Goal: Task Accomplishment & Management: Manage account settings

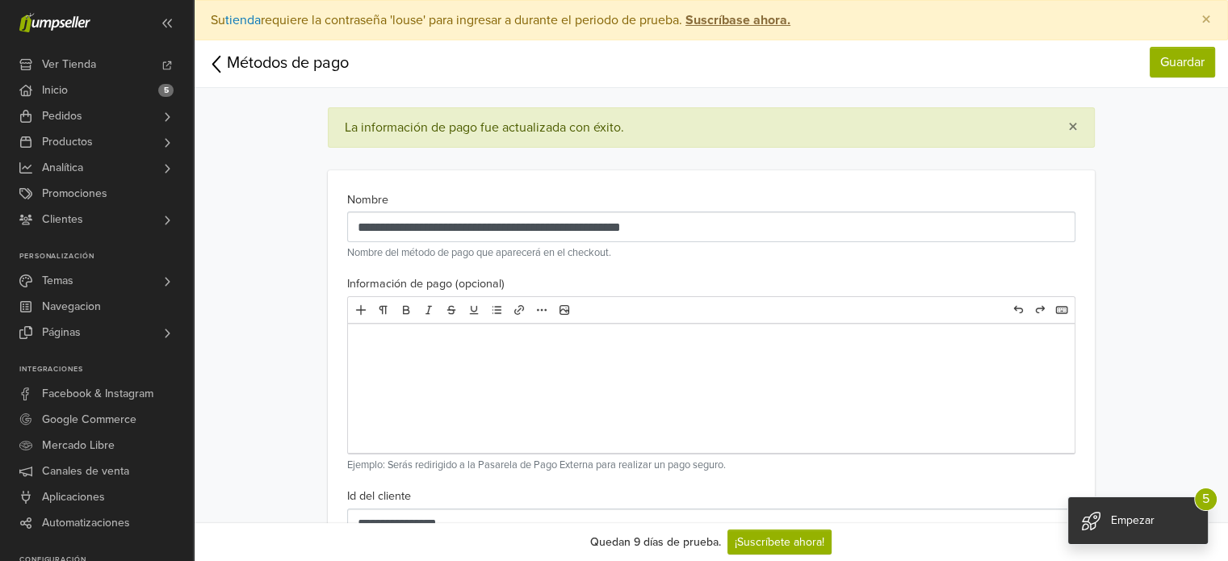
click at [210, 61] on icon at bounding box center [217, 64] width 20 height 25
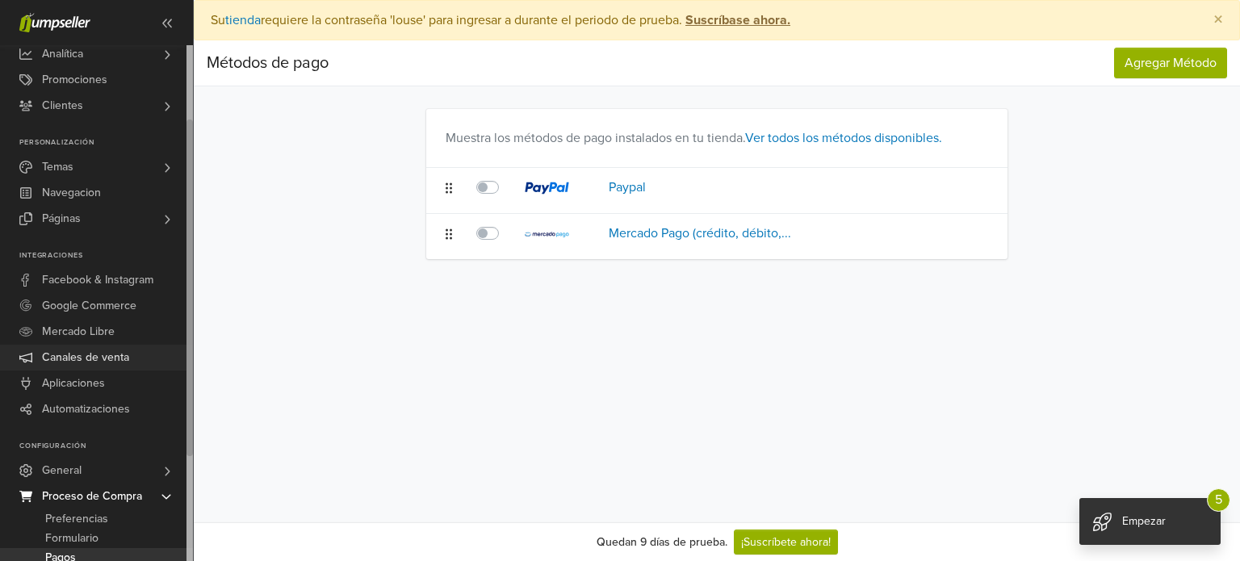
drag, startPoint x: 187, startPoint y: 139, endPoint x: 178, endPoint y: 307, distance: 168.2
click at [179, 286] on div "Ver Tienda Inicio 5 Pedidos Todas las Órdenes Abandonado Despachos Citas" at bounding box center [96, 303] width 193 height 516
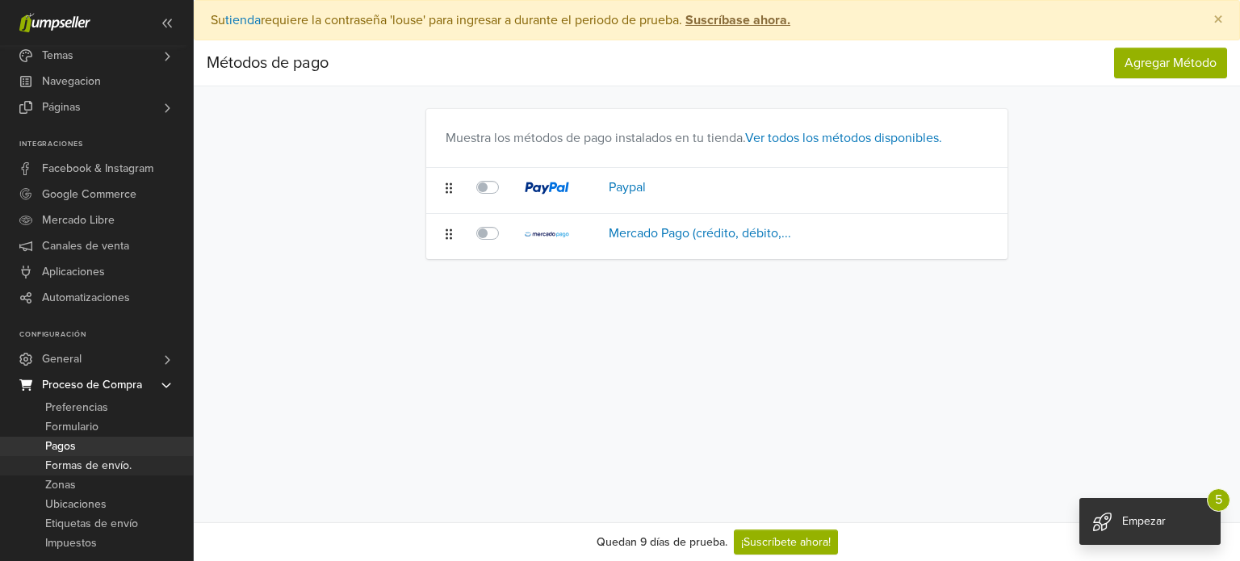
click at [91, 466] on span "Formas de envío." at bounding box center [88, 465] width 86 height 19
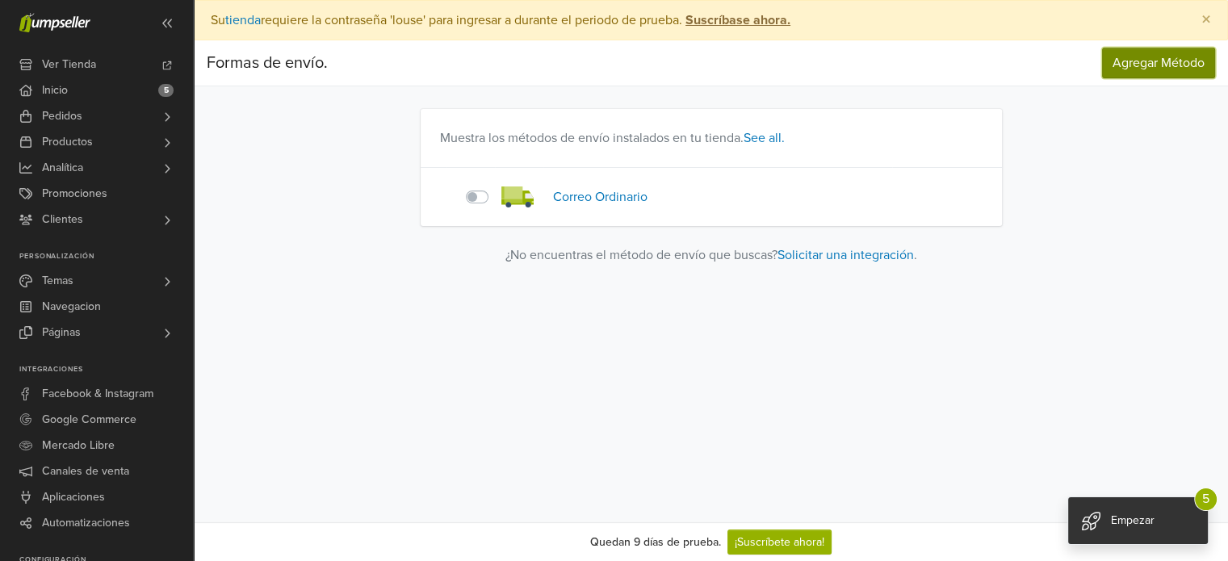
click at [1124, 71] on button "Agregar Método" at bounding box center [1158, 63] width 113 height 31
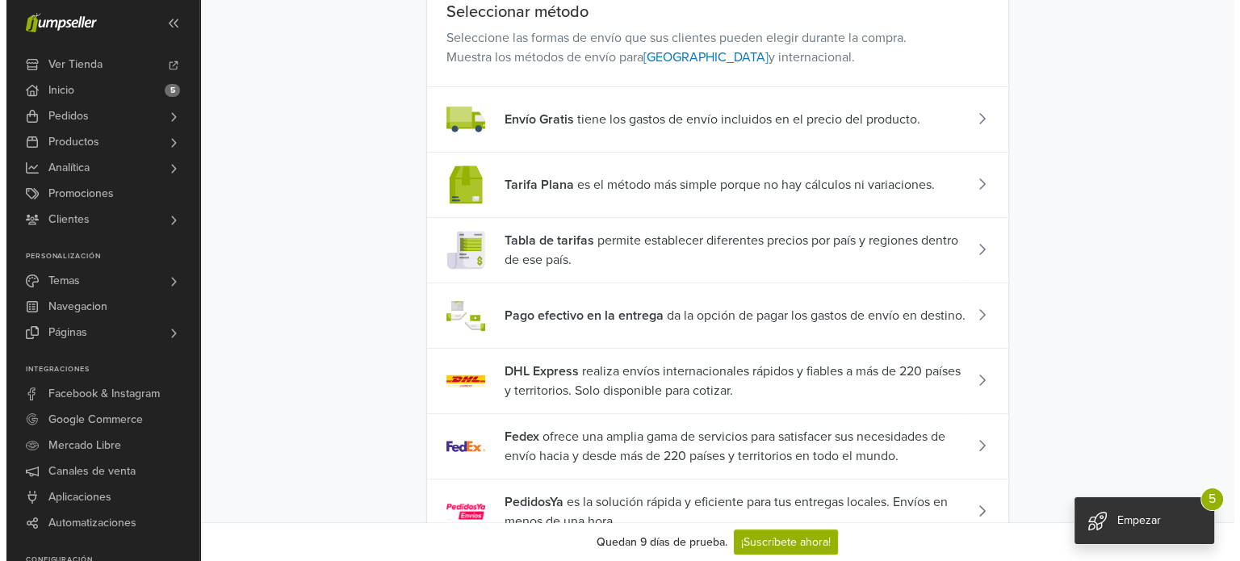
scroll to position [149, 0]
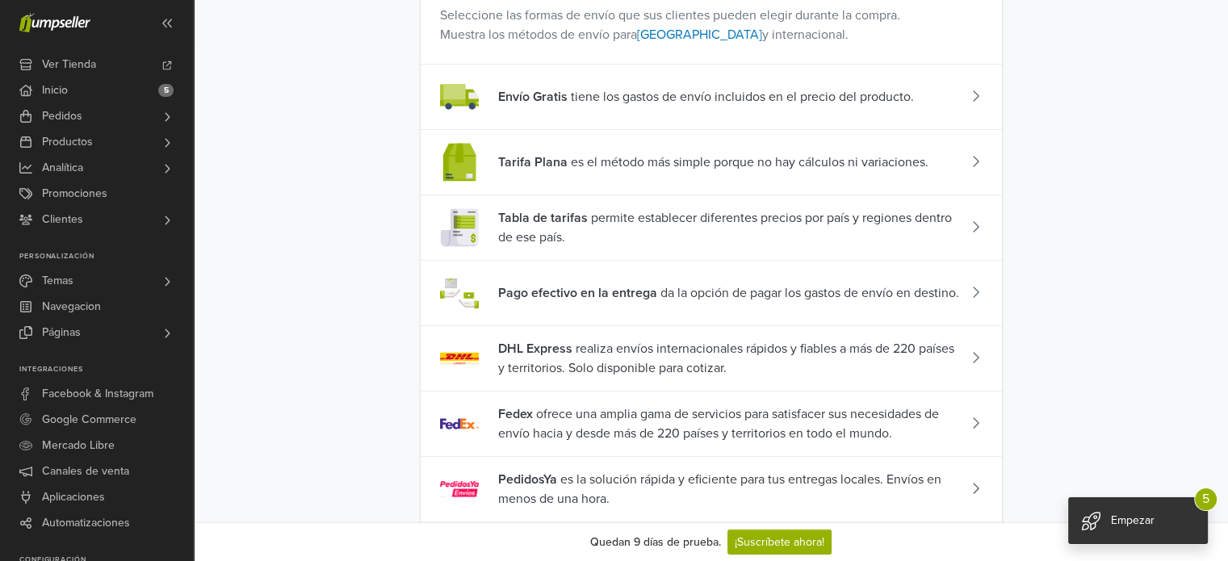
drag, startPoint x: 1215, startPoint y: 228, endPoint x: 1208, endPoint y: 274, distance: 46.6
click at [1208, 274] on div "Formas de envío. Formas de envío. Seleccionar método Seleccione las formas de e…" at bounding box center [711, 324] width 1034 height 865
click at [689, 220] on span "Tabla de tarifas permite establecer diferentes precios por país y regiones dent…" at bounding box center [729, 227] width 463 height 39
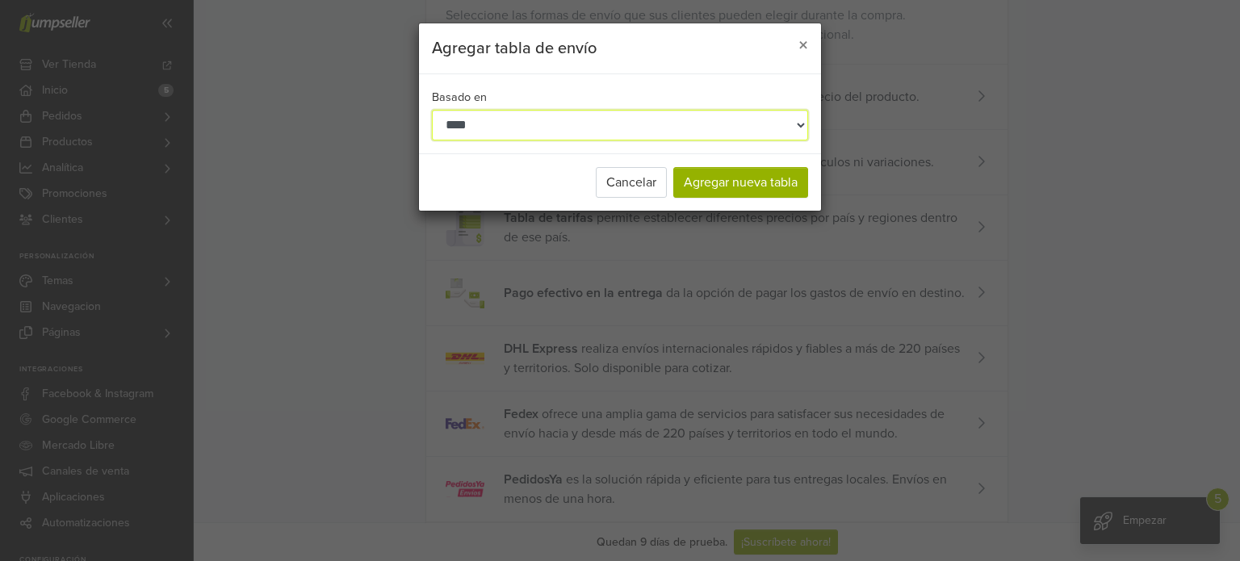
click at [622, 135] on select "**********" at bounding box center [620, 125] width 376 height 31
click at [432, 110] on select "**********" at bounding box center [620, 125] width 376 height 31
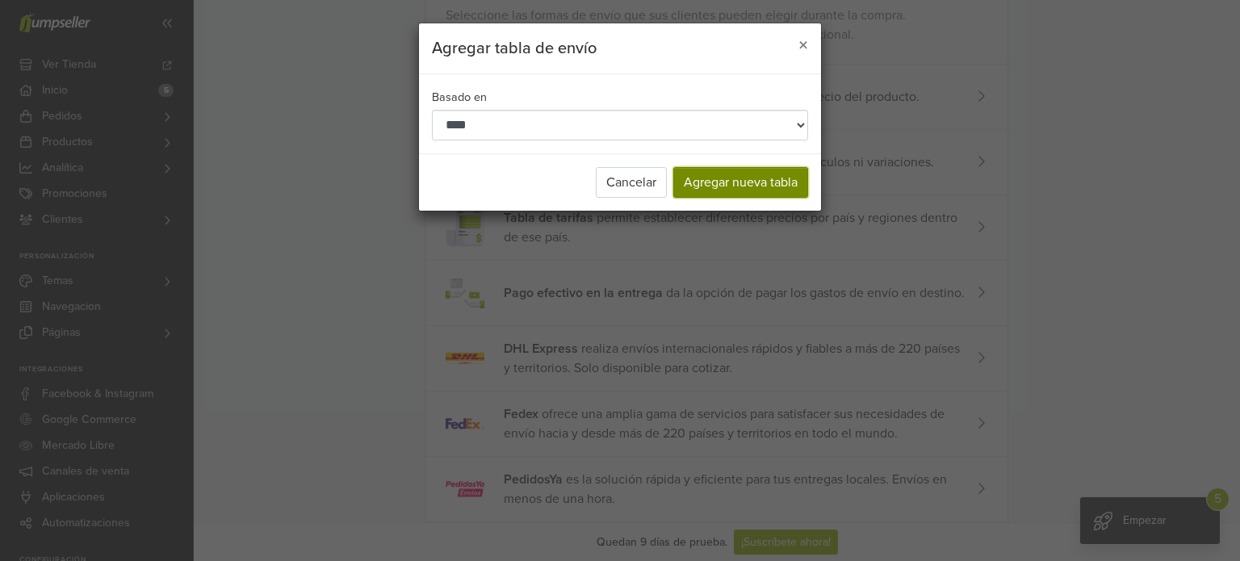
click at [714, 179] on button "Agregar nueva tabla" at bounding box center [740, 182] width 135 height 31
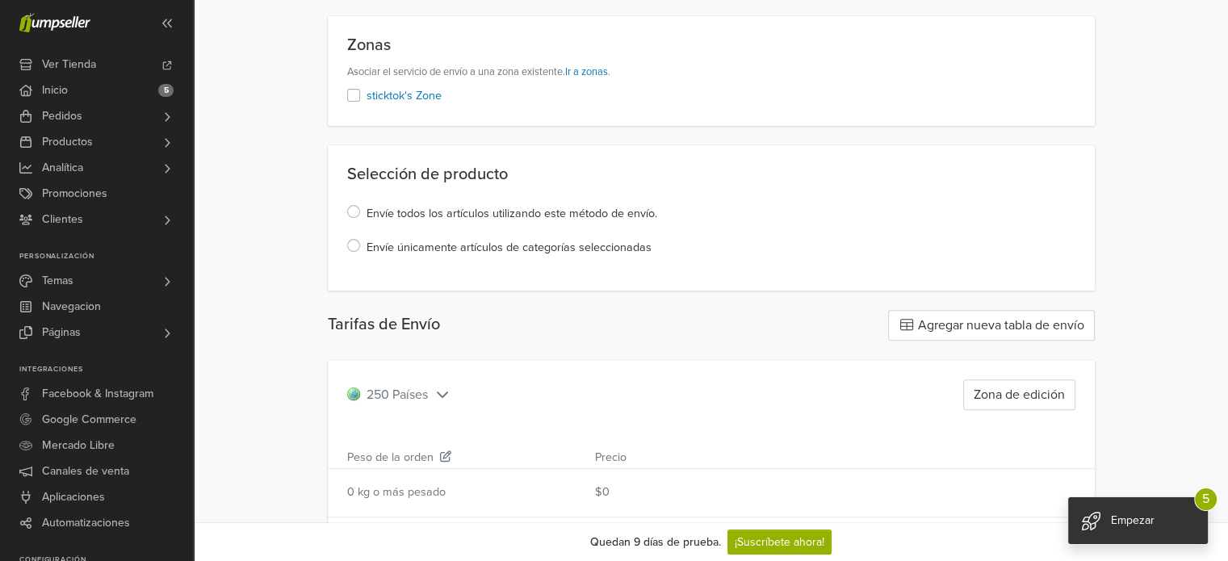
scroll to position [496, 0]
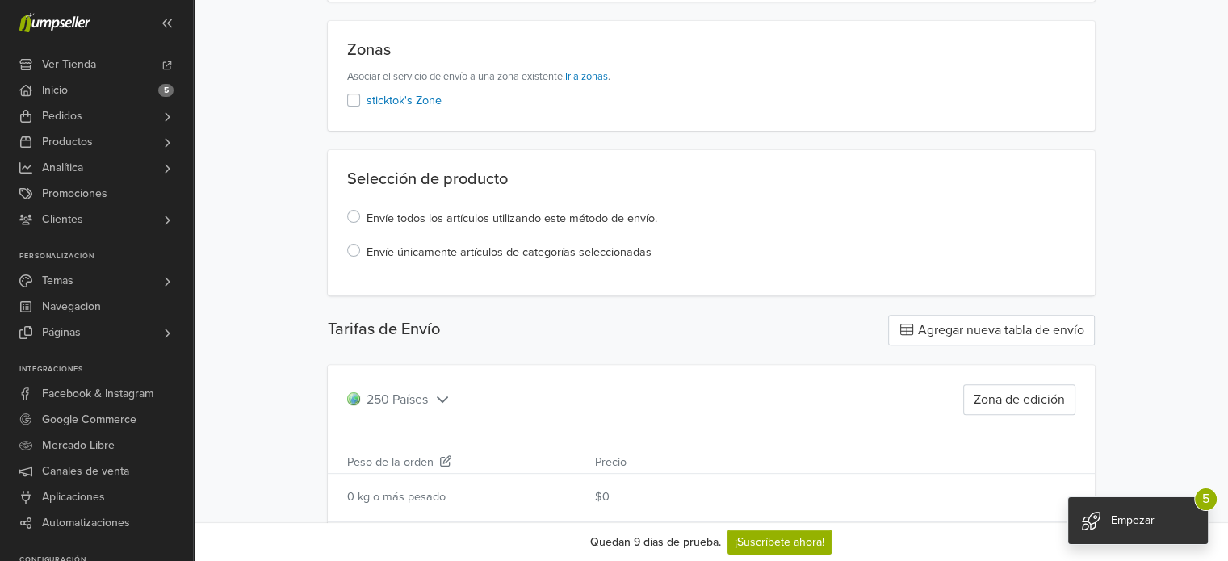
click at [1226, 249] on div "**********" at bounding box center [711, 331] width 1034 height 1572
drag, startPoint x: 1227, startPoint y: 211, endPoint x: 1235, endPoint y: 217, distance: 10.3
click at [1228, 212] on html "Ver Tienda Inicio 5 Pedidos Todas las Órdenes Abandonado Despachos" at bounding box center [614, 374] width 1228 height 1741
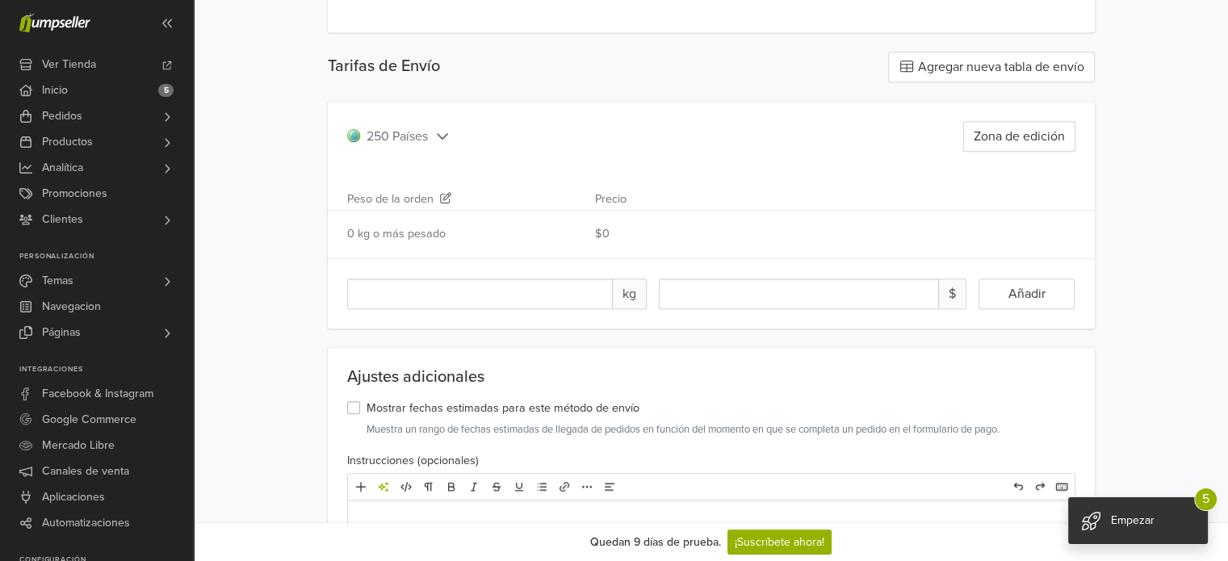
scroll to position [782, 0]
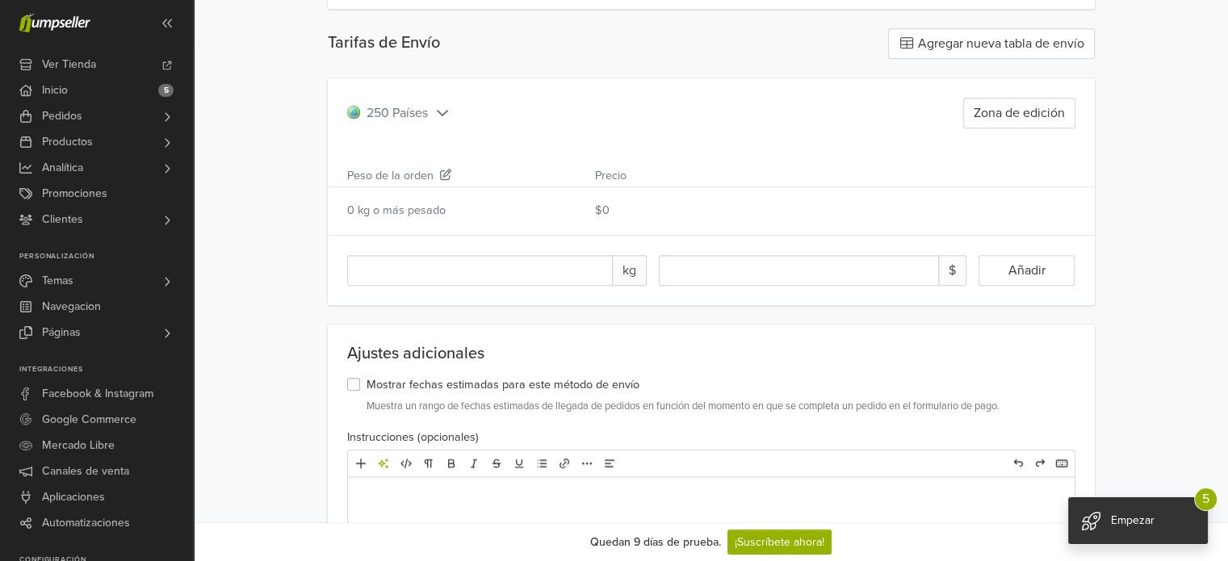
click at [429, 116] on span "250 Países" at bounding box center [398, 112] width 103 height 19
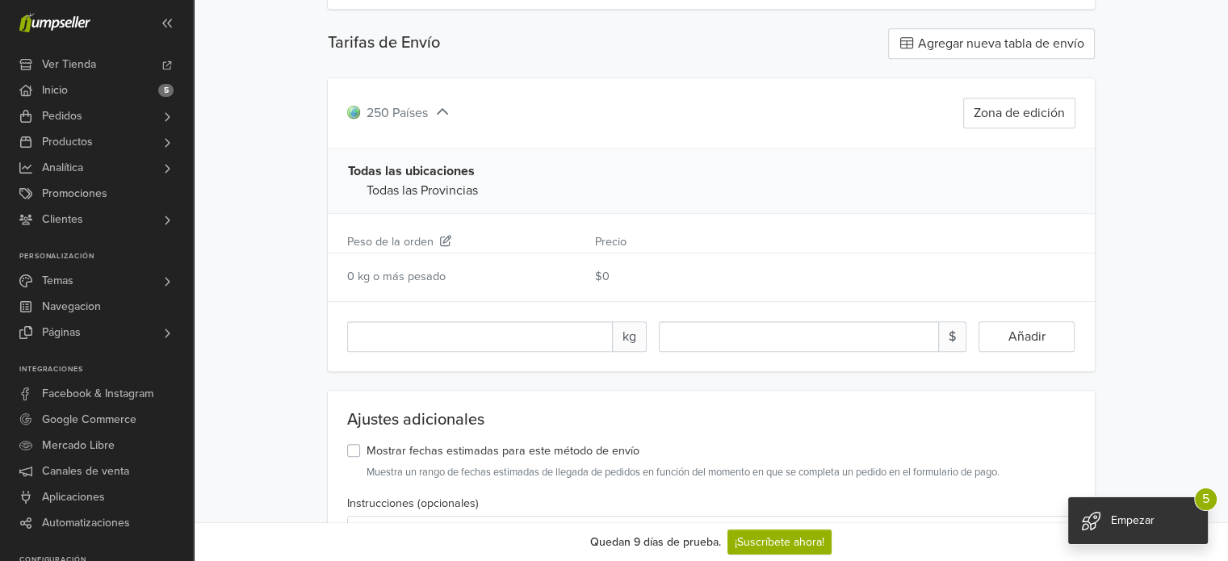
click at [417, 190] on span "Todas las Provincias" at bounding box center [421, 190] width 111 height 19
click at [450, 114] on icon at bounding box center [442, 112] width 16 height 13
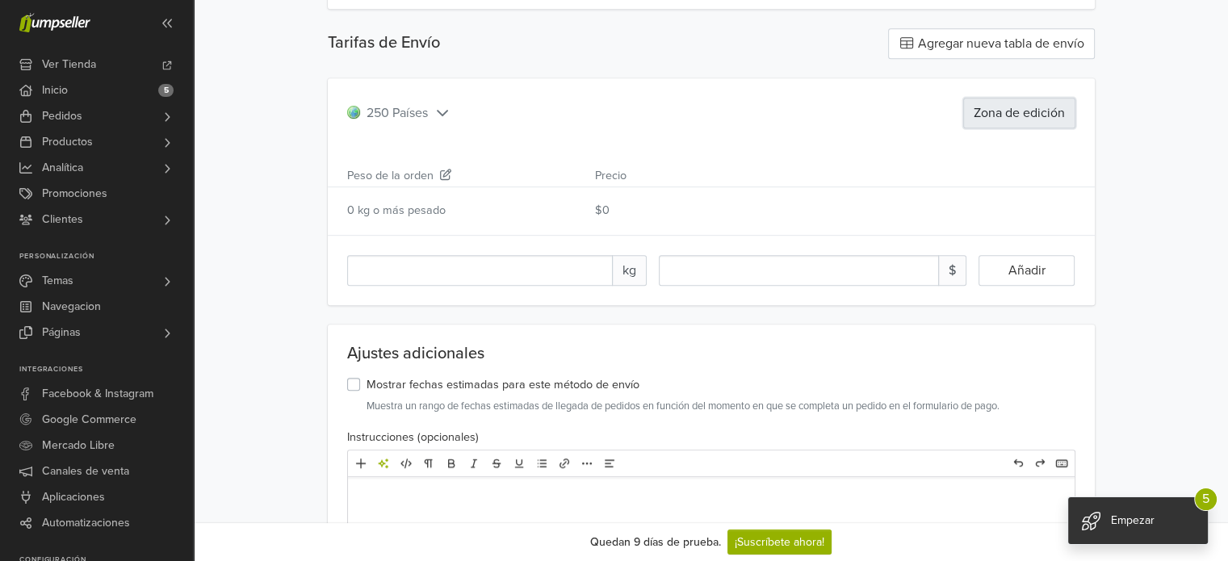
click at [994, 120] on button "Zona de edición" at bounding box center [1019, 113] width 112 height 31
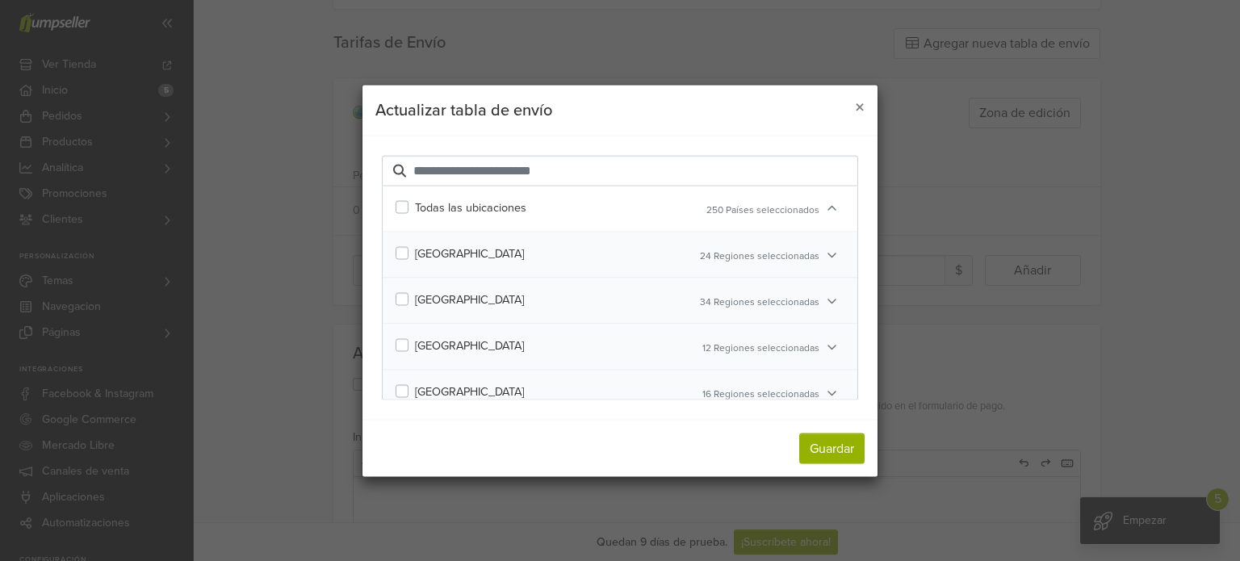
click at [415, 208] on label "Todas las ubicaciones" at bounding box center [470, 208] width 111 height 18
click at [415, 258] on label "[GEOGRAPHIC_DATA]" at bounding box center [469, 254] width 109 height 18
click at [814, 443] on button "Guardar" at bounding box center [831, 448] width 65 height 31
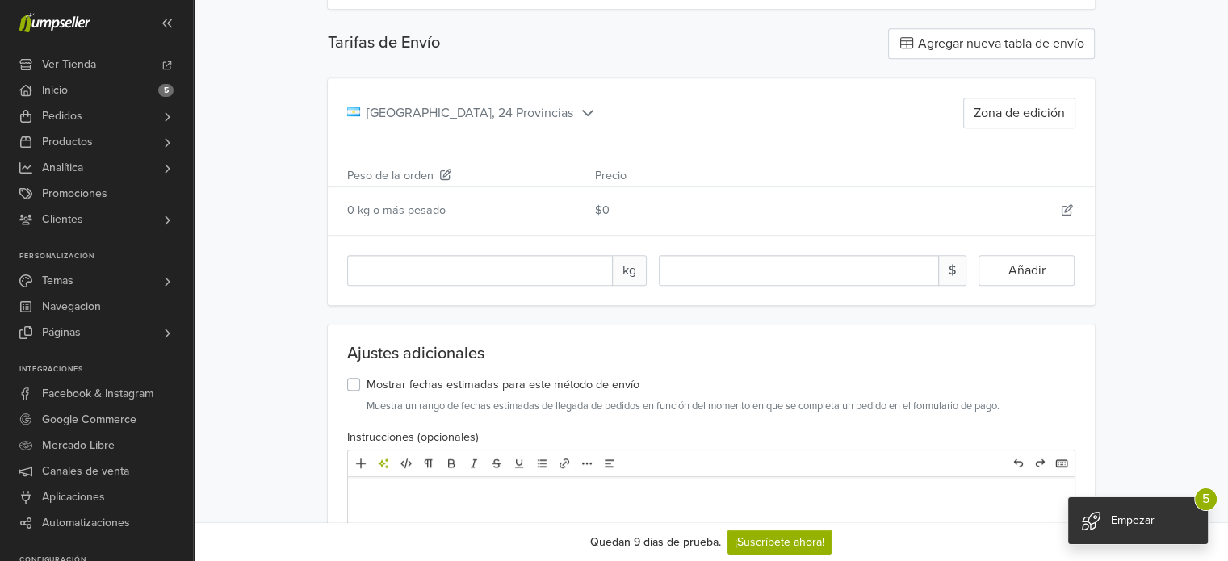
click at [1066, 207] on icon at bounding box center [1067, 209] width 11 height 11
click at [659, 209] on input "*" at bounding box center [717, 210] width 244 height 31
type input "*"
type input "****"
click at [1069, 207] on button "Guardar" at bounding box center [1041, 210] width 65 height 31
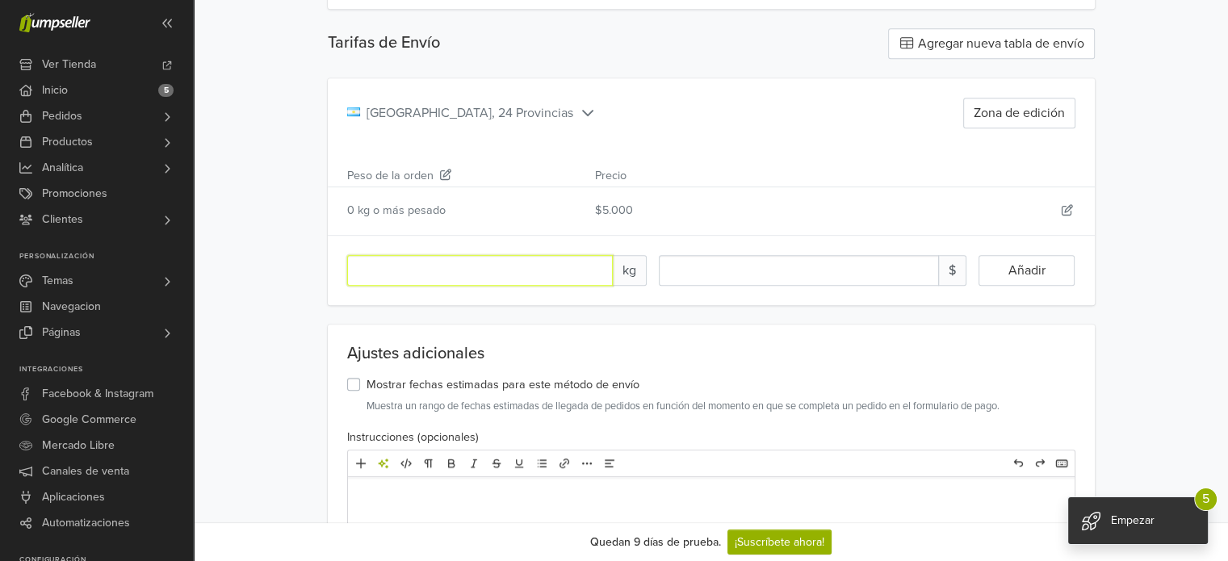
click at [455, 273] on input "number" at bounding box center [480, 270] width 266 height 31
type input "*"
click at [764, 213] on div "$5.000" at bounding box center [711, 211] width 256 height 18
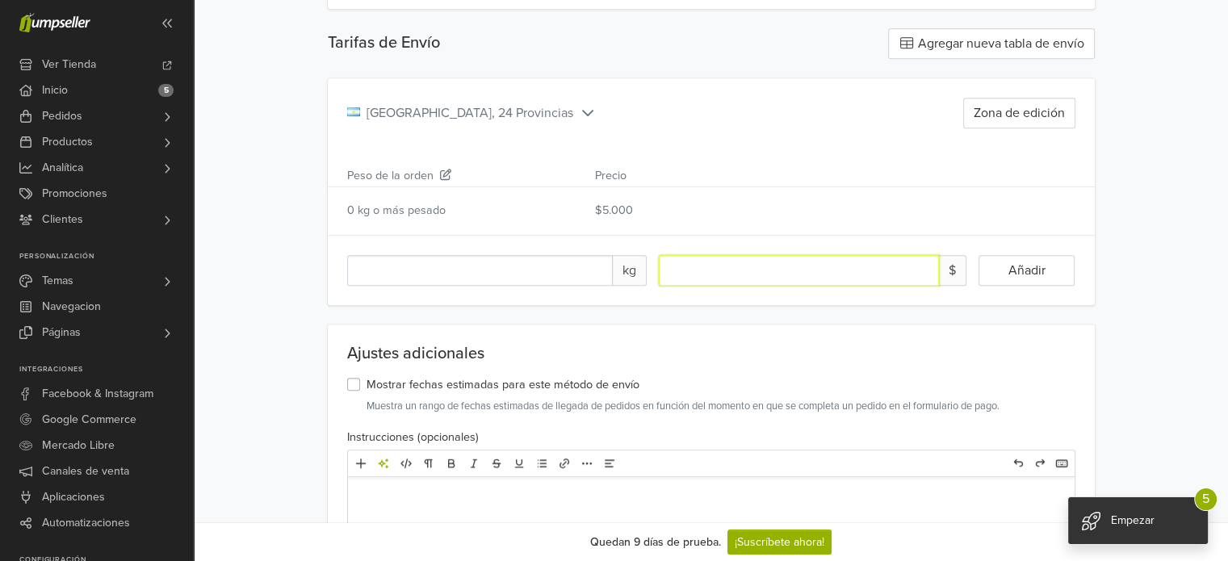
click at [772, 262] on input "number" at bounding box center [799, 270] width 280 height 31
click at [756, 273] on input "number" at bounding box center [799, 270] width 280 height 31
type input "****"
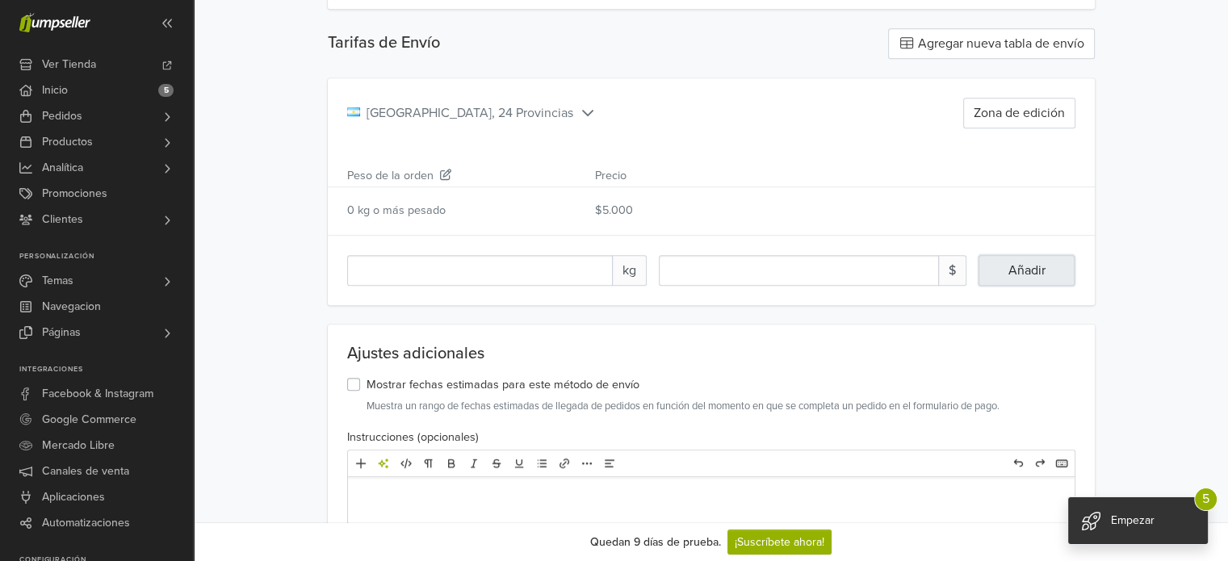
click at [1029, 266] on span "Añadir" at bounding box center [1026, 270] width 37 height 16
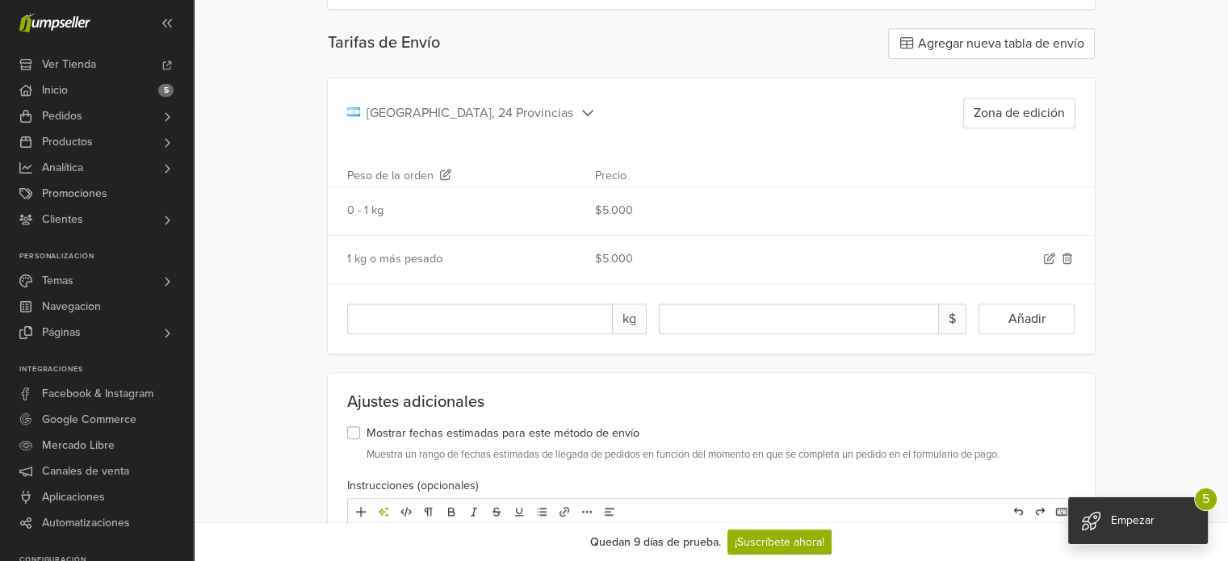
click at [1073, 253] on icon at bounding box center [1067, 258] width 15 height 11
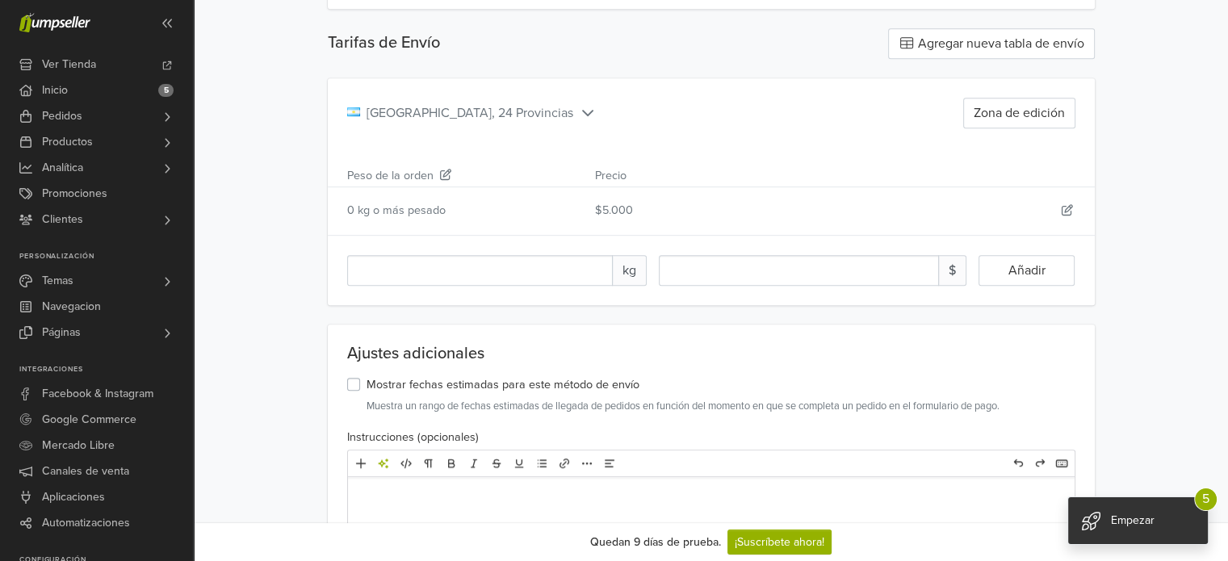
click at [391, 207] on div "0 kg o más pesado" at bounding box center [456, 211] width 256 height 18
click at [442, 174] on icon at bounding box center [445, 174] width 11 height 11
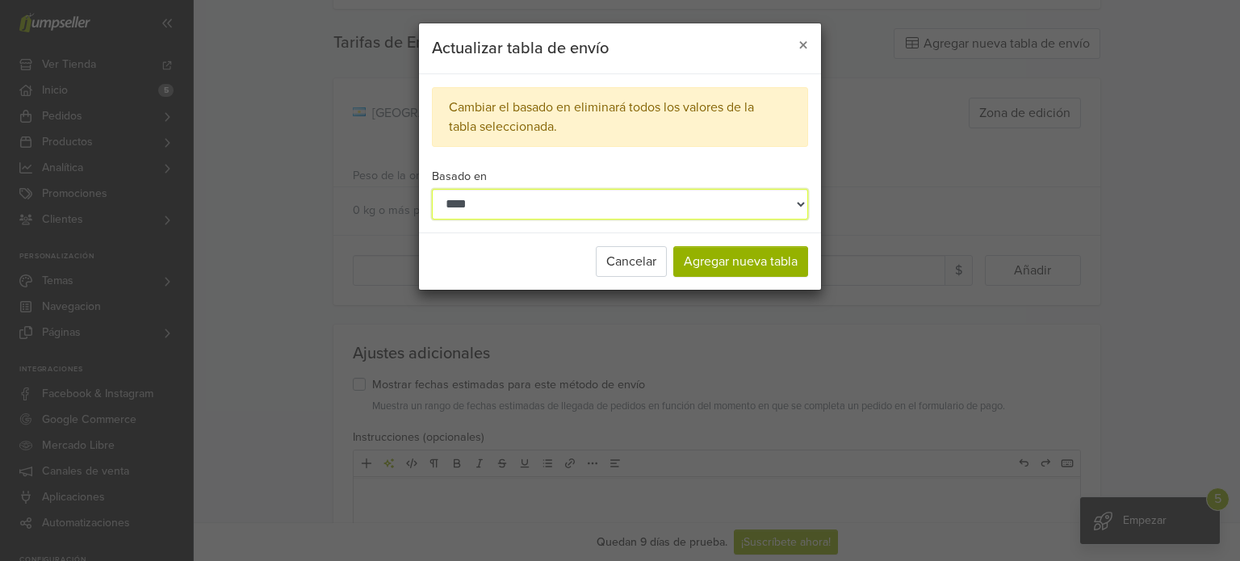
click at [488, 203] on select "**********" at bounding box center [620, 204] width 376 height 31
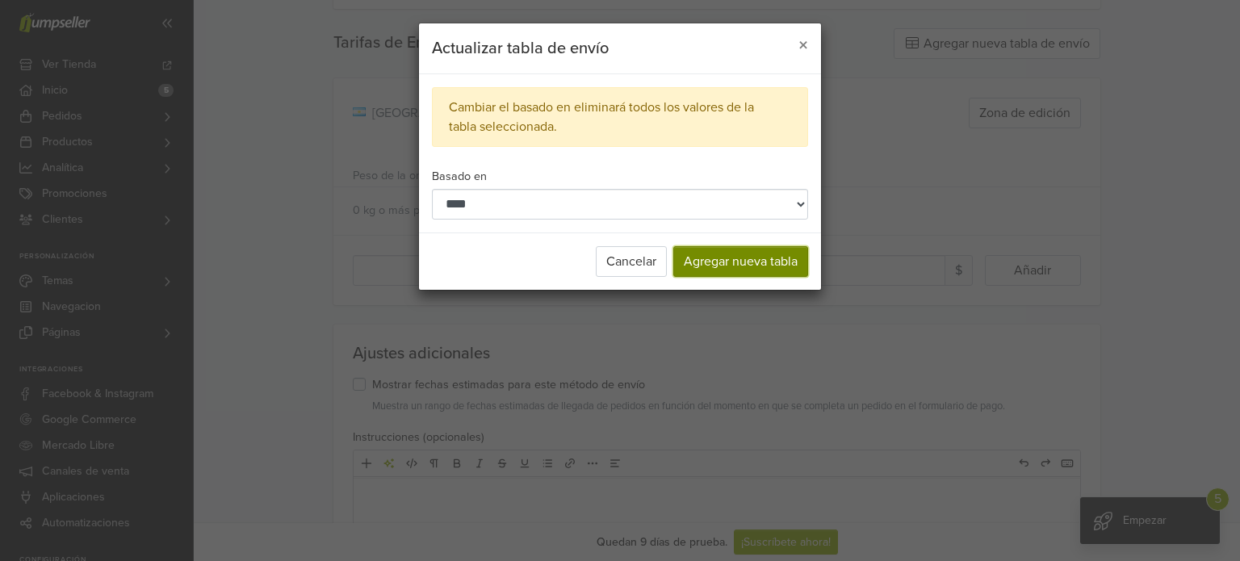
click at [739, 267] on button "Agregar nueva tabla" at bounding box center [740, 261] width 135 height 31
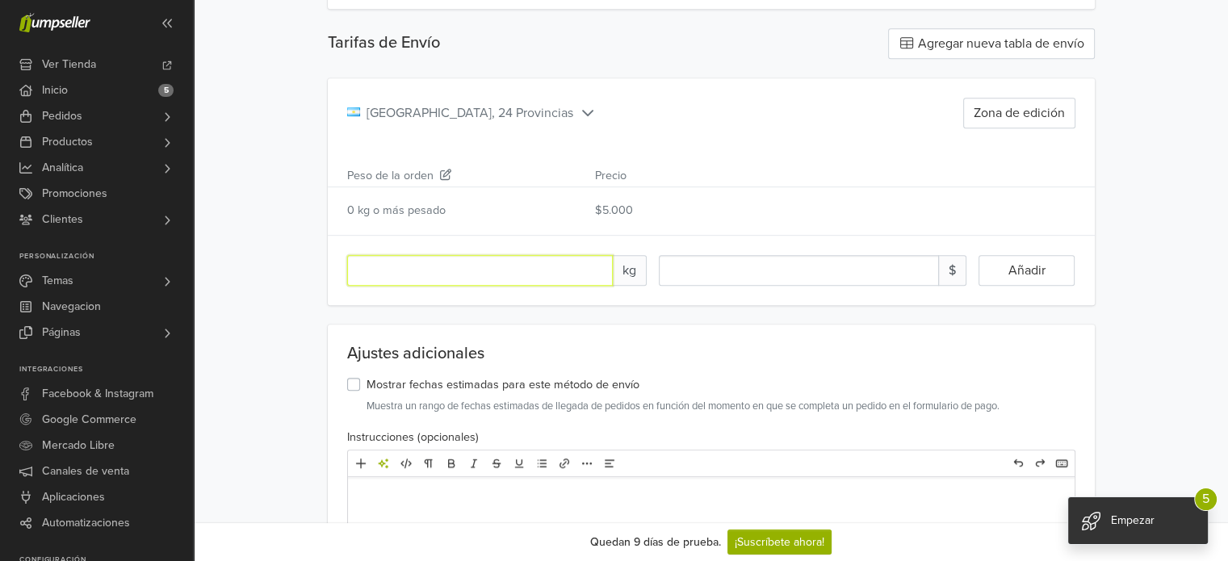
click at [534, 269] on input "number" at bounding box center [480, 270] width 266 height 31
type input "*"
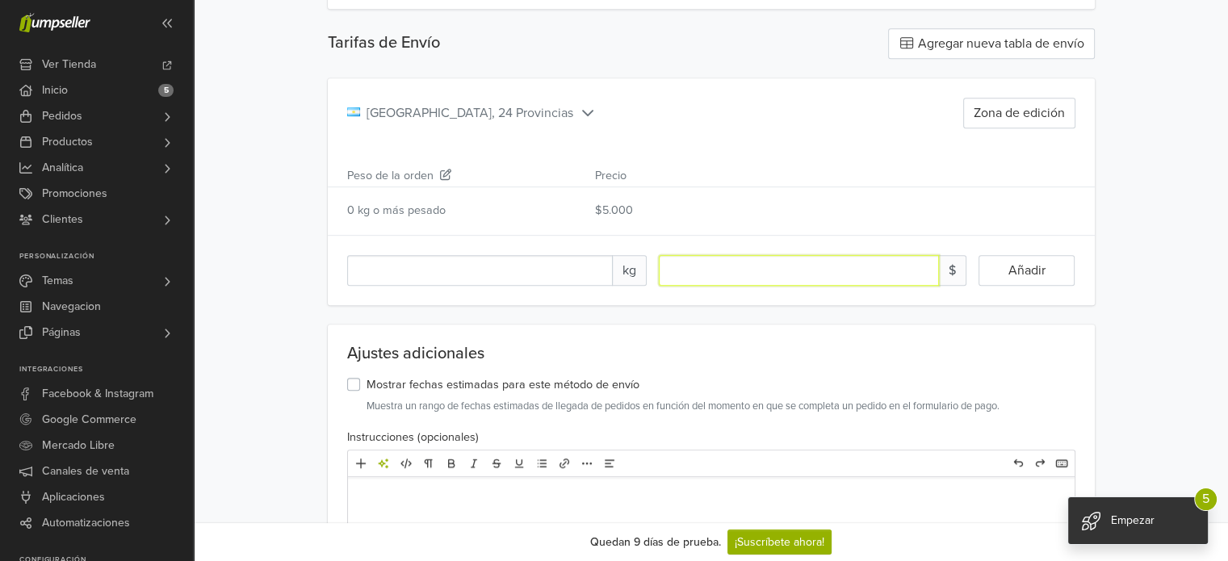
click at [828, 274] on input "number" at bounding box center [799, 270] width 280 height 31
type input "****"
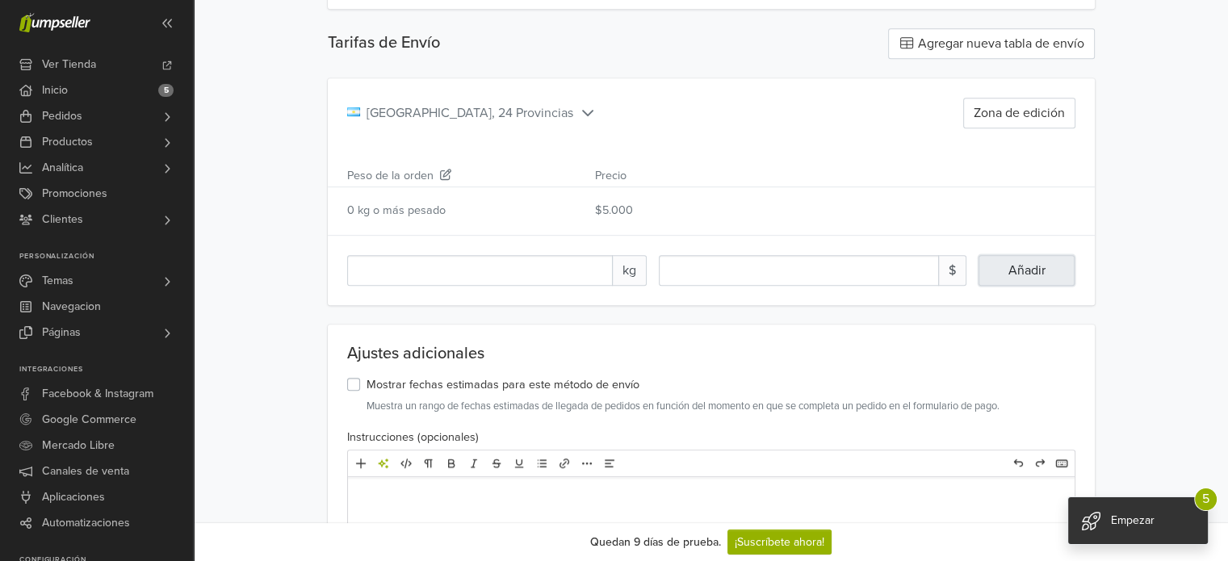
click at [1045, 276] on button "Añadir" at bounding box center [1026, 270] width 96 height 31
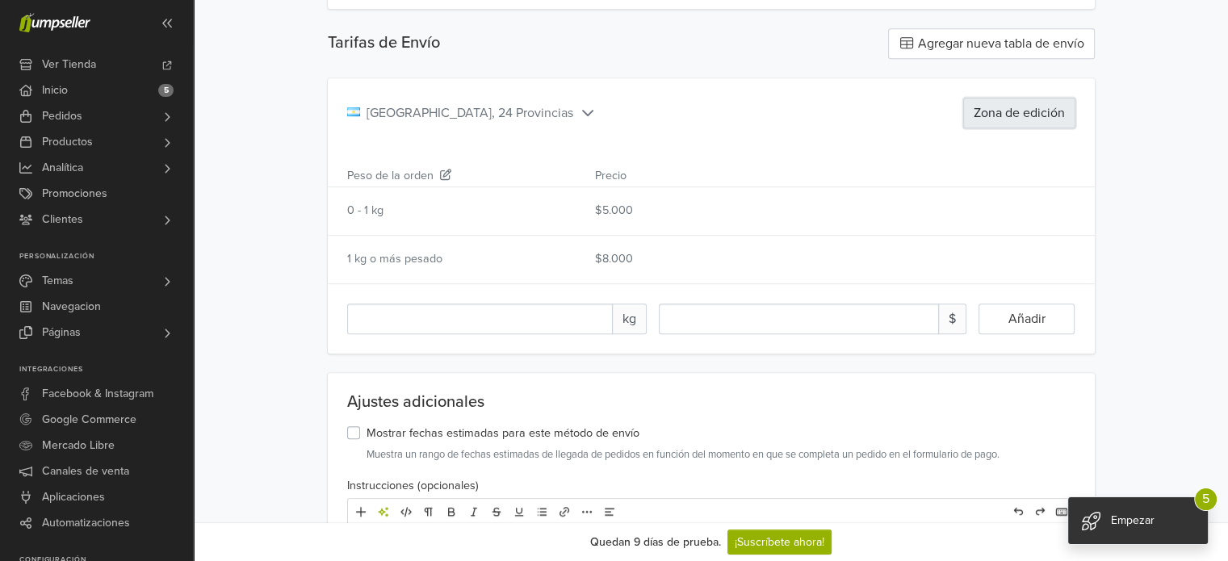
click at [1016, 111] on button "Zona de edición" at bounding box center [1019, 113] width 112 height 31
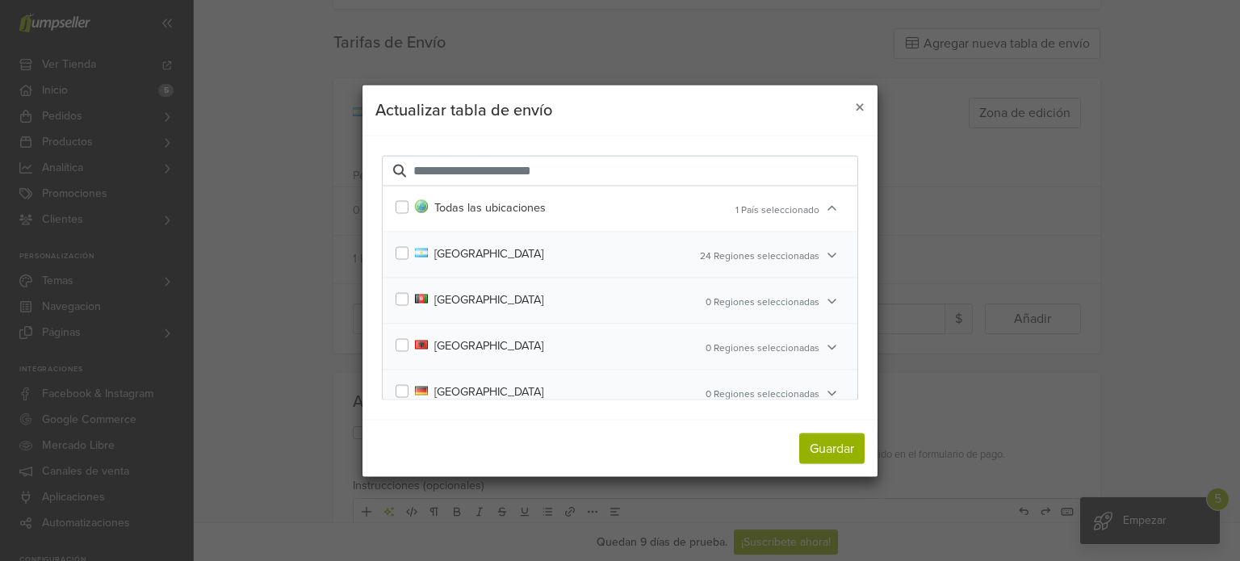
click at [810, 266] on div "Argentina 24 Regiones seleccionadas" at bounding box center [620, 255] width 475 height 46
click at [805, 252] on span "24 Regiones seleccionadas" at bounding box center [759, 254] width 119 height 11
click at [823, 431] on div "Guardar" at bounding box center [619, 447] width 515 height 57
click at [837, 449] on button "Guardar" at bounding box center [831, 448] width 65 height 31
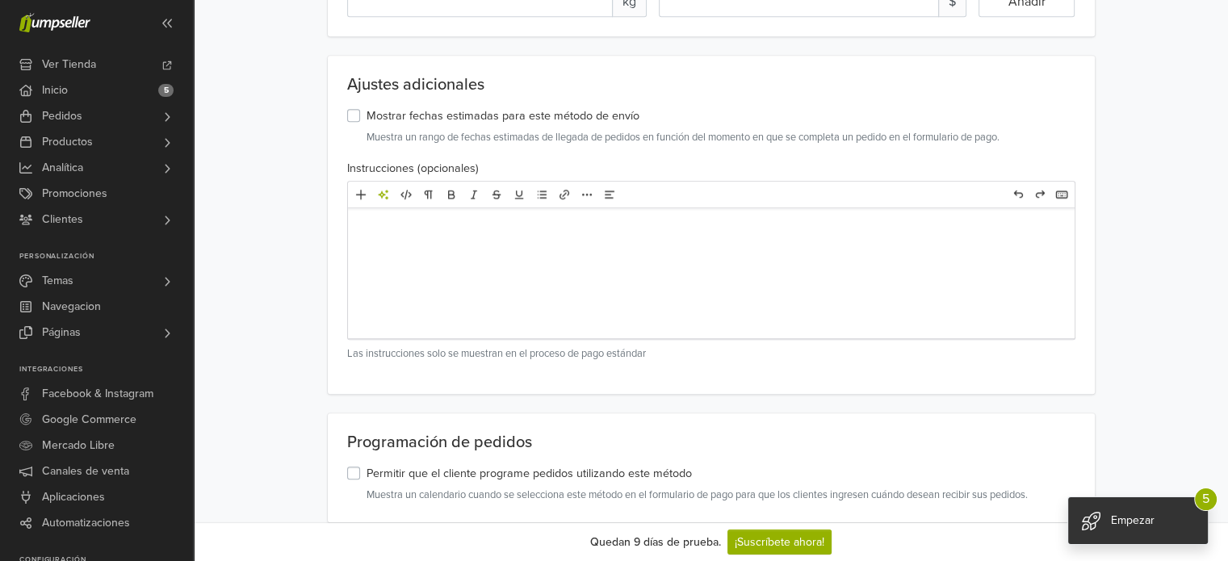
scroll to position [1104, 0]
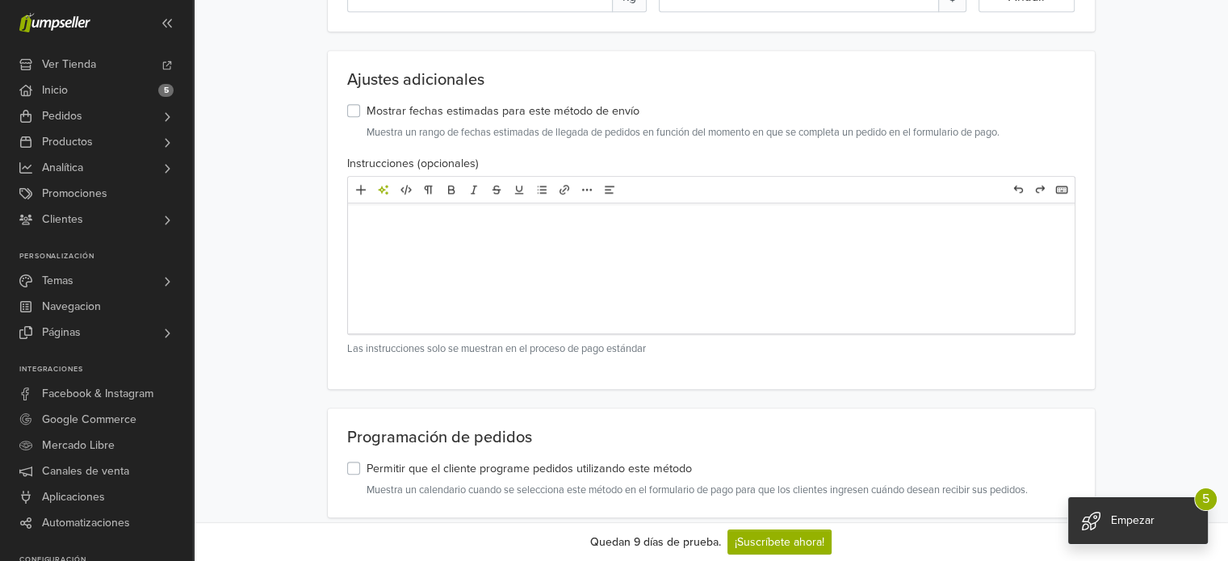
click at [366, 113] on label "Mostrar fechas estimadas para este método de envío" at bounding box center [502, 112] width 273 height 18
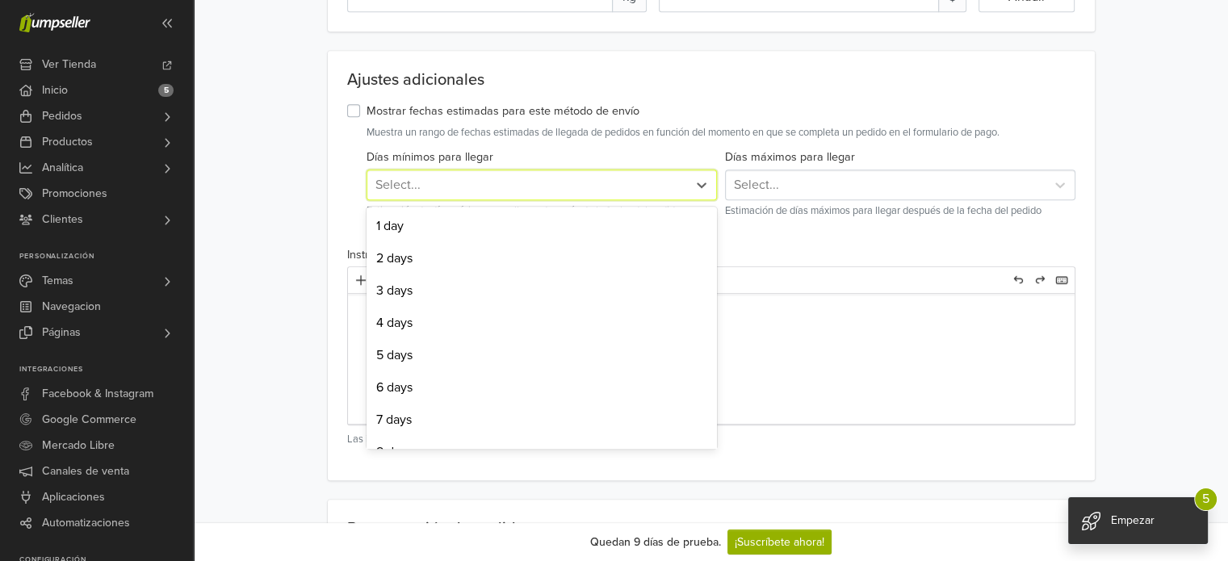
click at [433, 189] on div "Select..." at bounding box center [527, 184] width 304 height 19
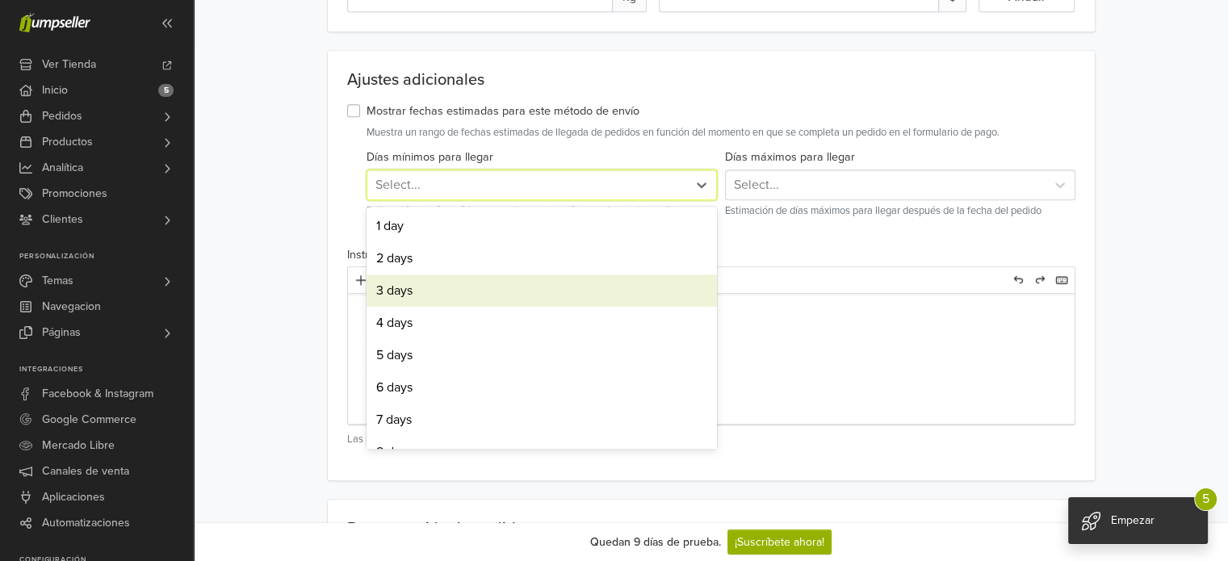
click at [405, 293] on div "3 days" at bounding box center [541, 290] width 350 height 32
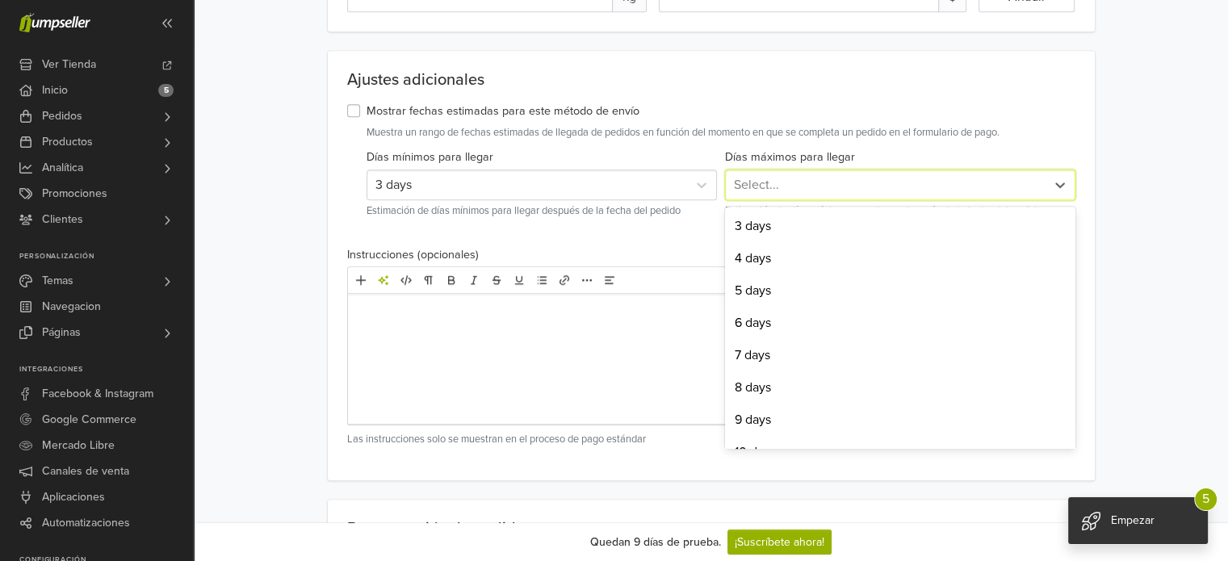
click at [810, 180] on div "Select..." at bounding box center [886, 184] width 304 height 19
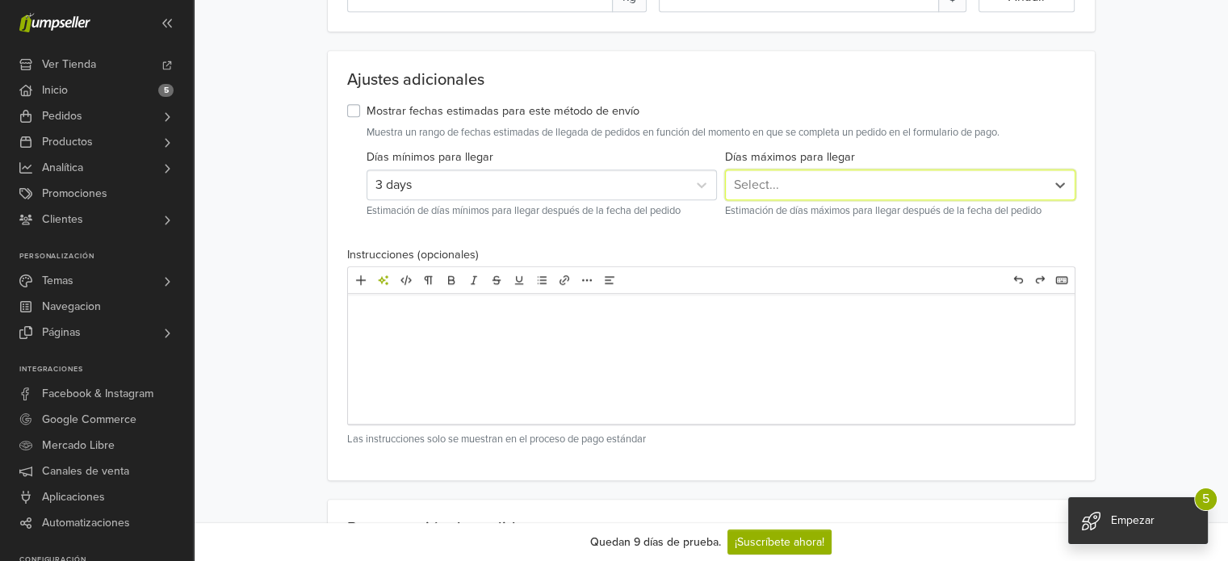
click at [810, 180] on div "Select..." at bounding box center [886, 184] width 304 height 19
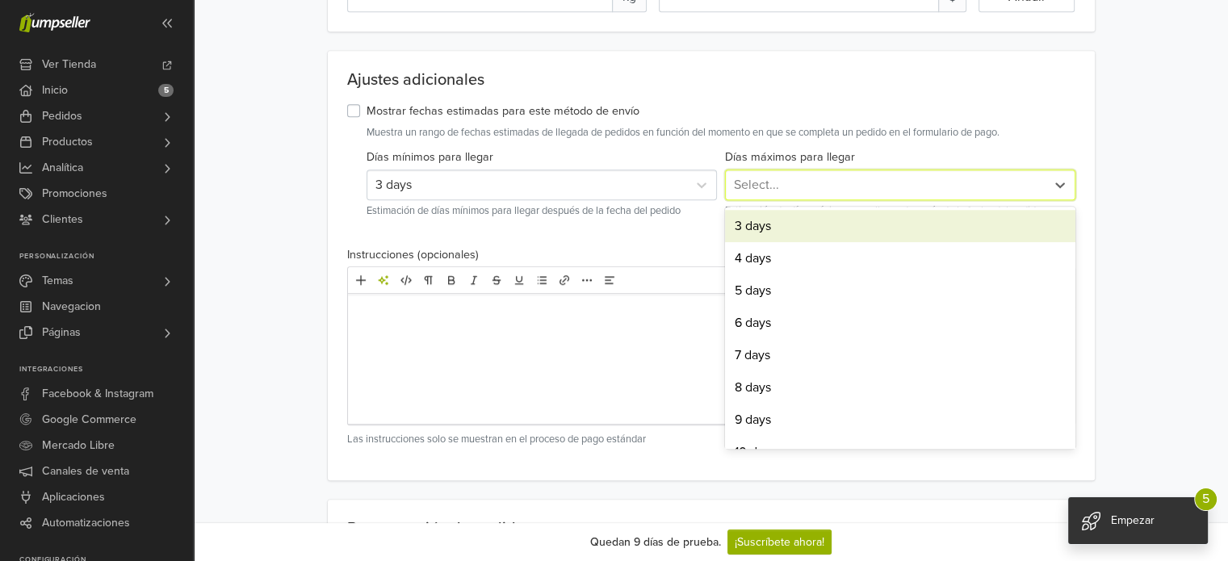
click at [801, 224] on div "3 days" at bounding box center [900, 226] width 350 height 32
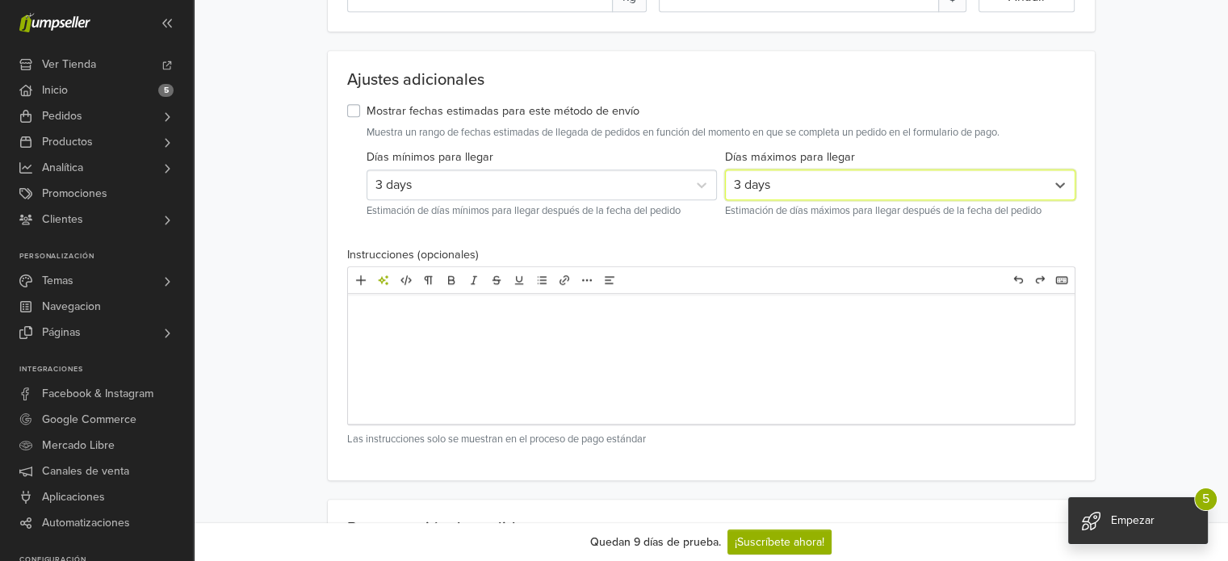
click at [570, 182] on div "3 days" at bounding box center [527, 184] width 304 height 19
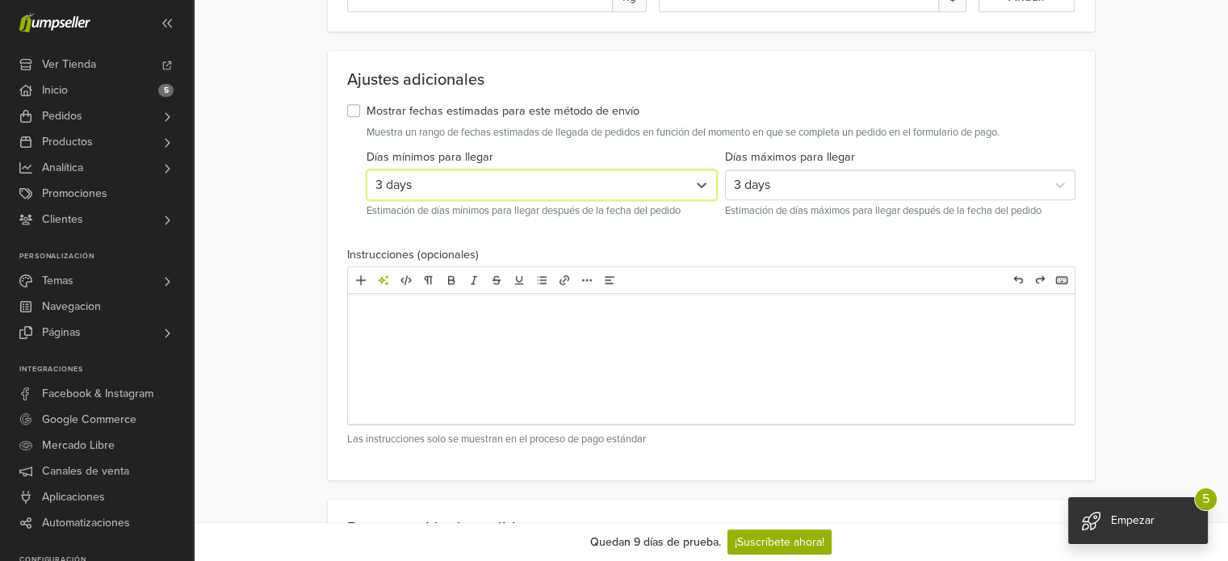
click at [549, 182] on div "3 days" at bounding box center [527, 184] width 304 height 19
click at [710, 186] on div at bounding box center [701, 184] width 29 height 29
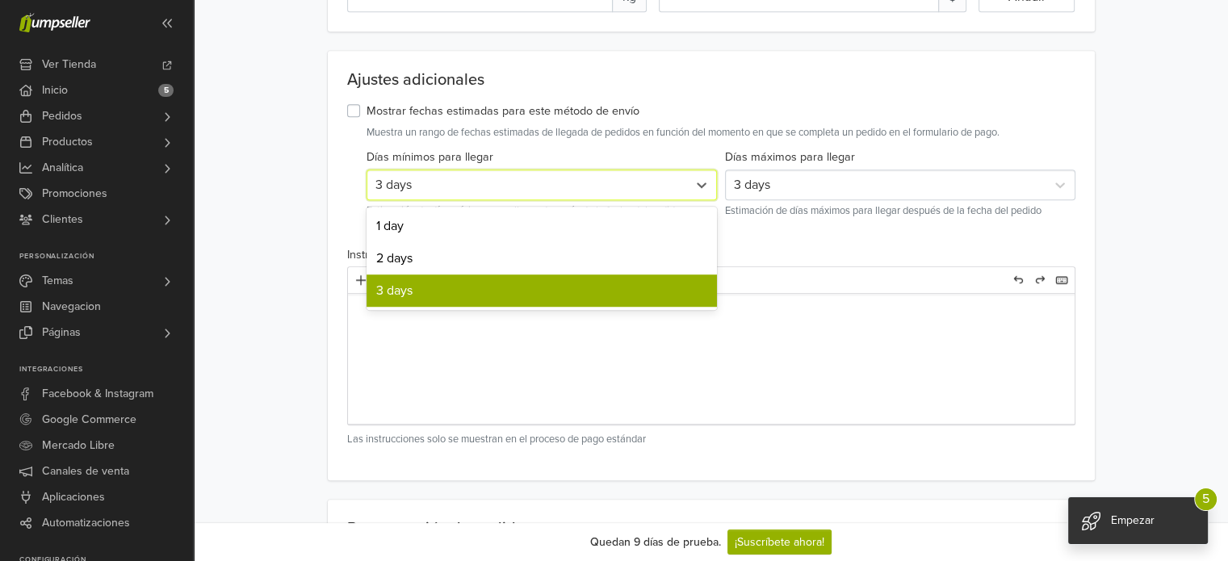
click at [685, 196] on div "3 days" at bounding box center [541, 185] width 350 height 31
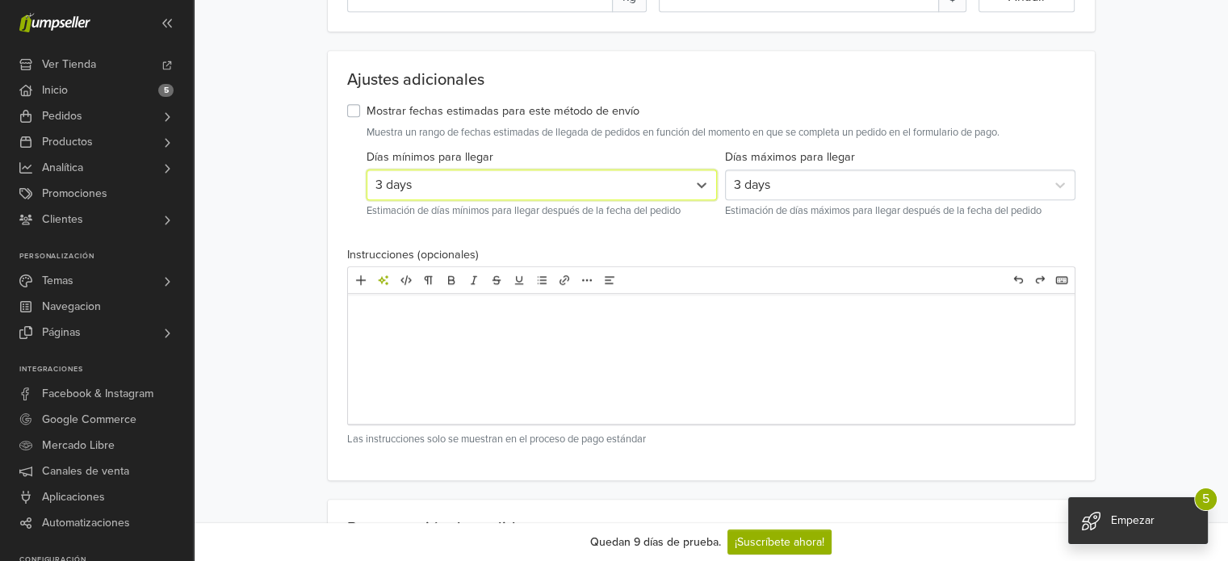
click at [391, 187] on div "3 days" at bounding box center [527, 184] width 304 height 19
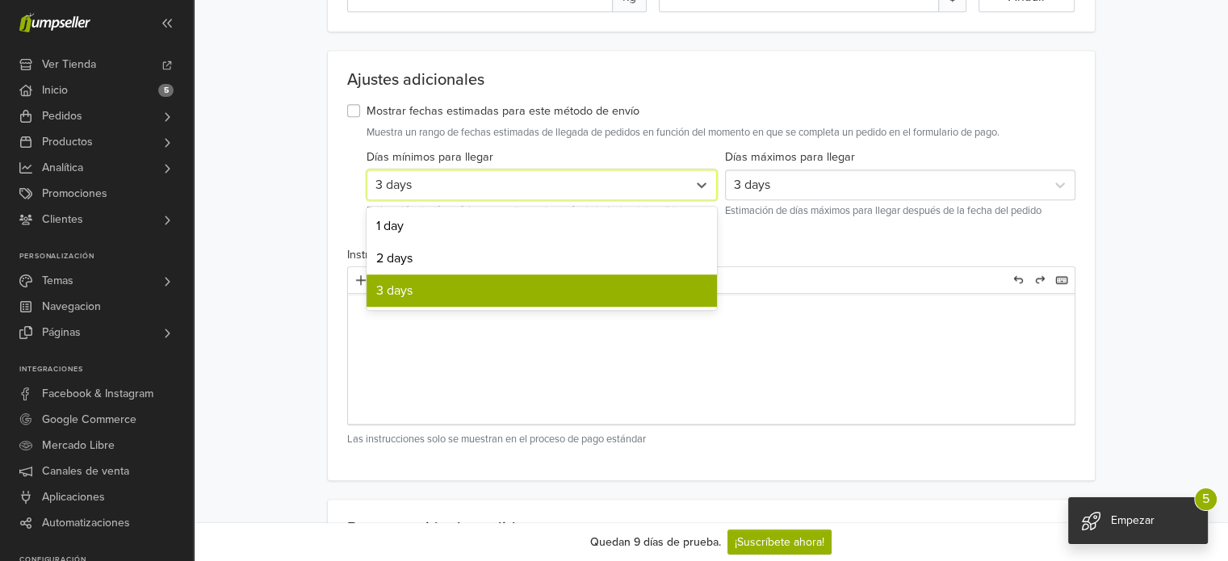
click at [405, 285] on div "3 days" at bounding box center [541, 290] width 350 height 32
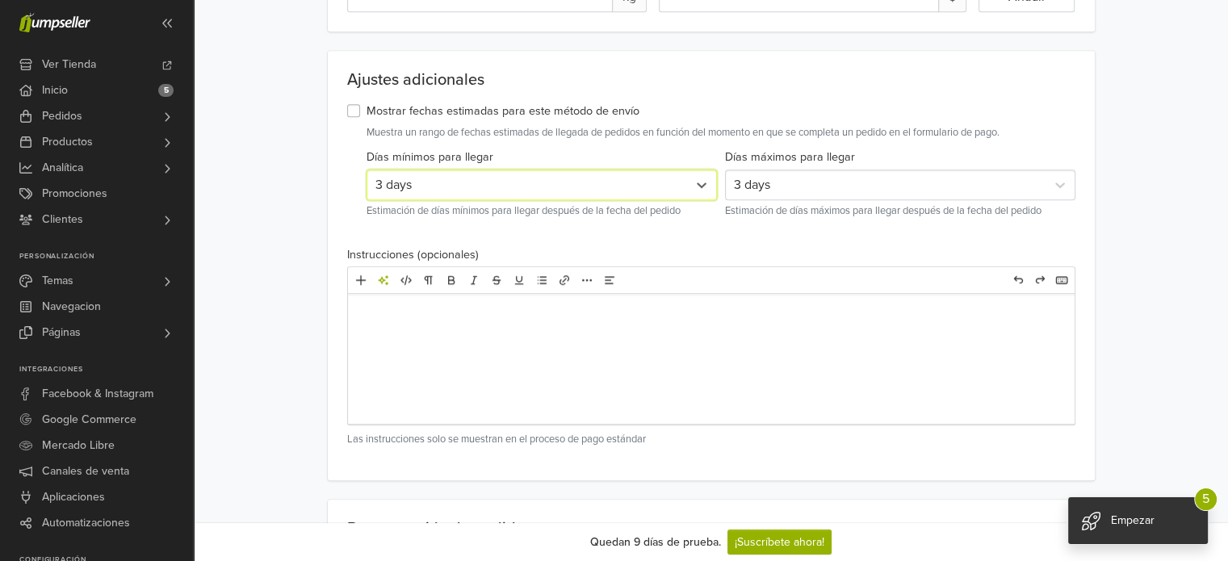
click at [777, 195] on div "3 days" at bounding box center [900, 185] width 350 height 31
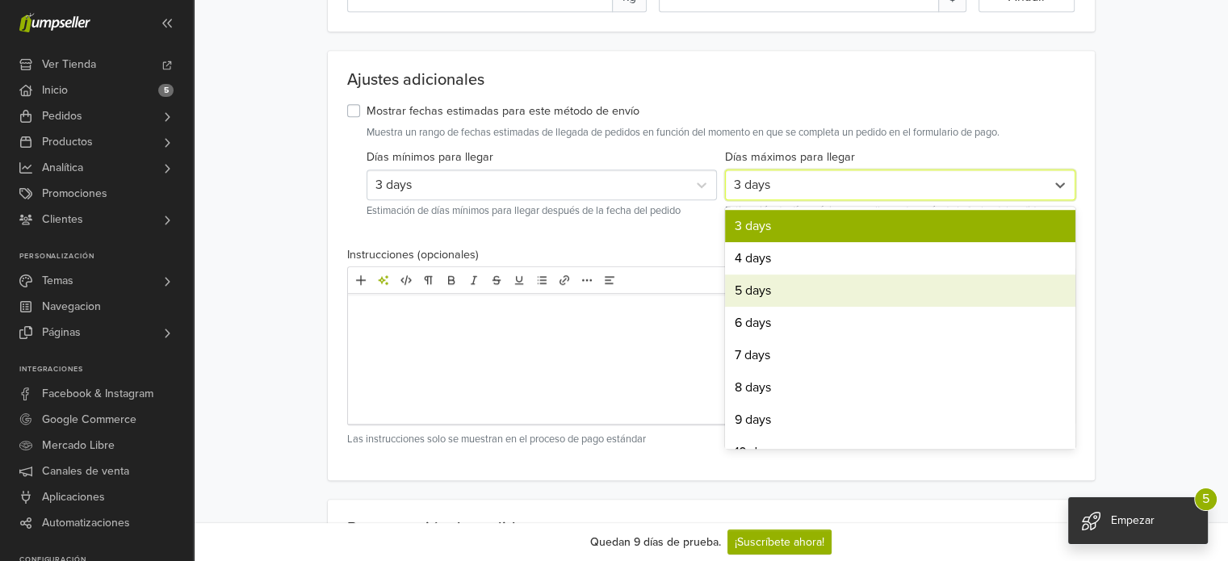
click at [760, 291] on div "5 days" at bounding box center [900, 290] width 350 height 32
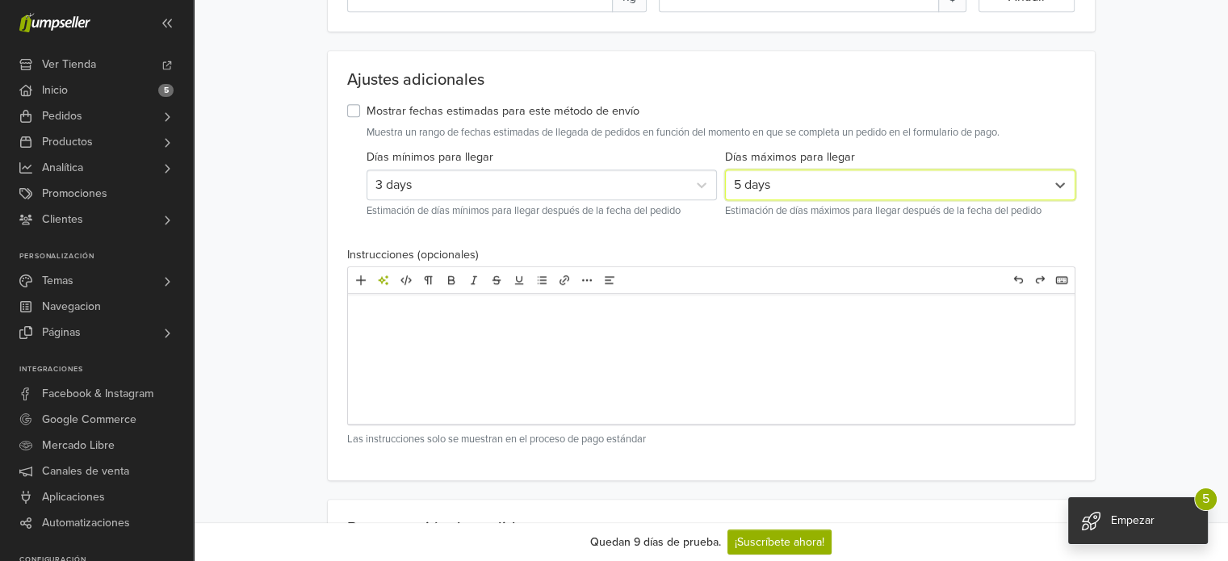
click at [618, 175] on div "3 days" at bounding box center [527, 184] width 304 height 19
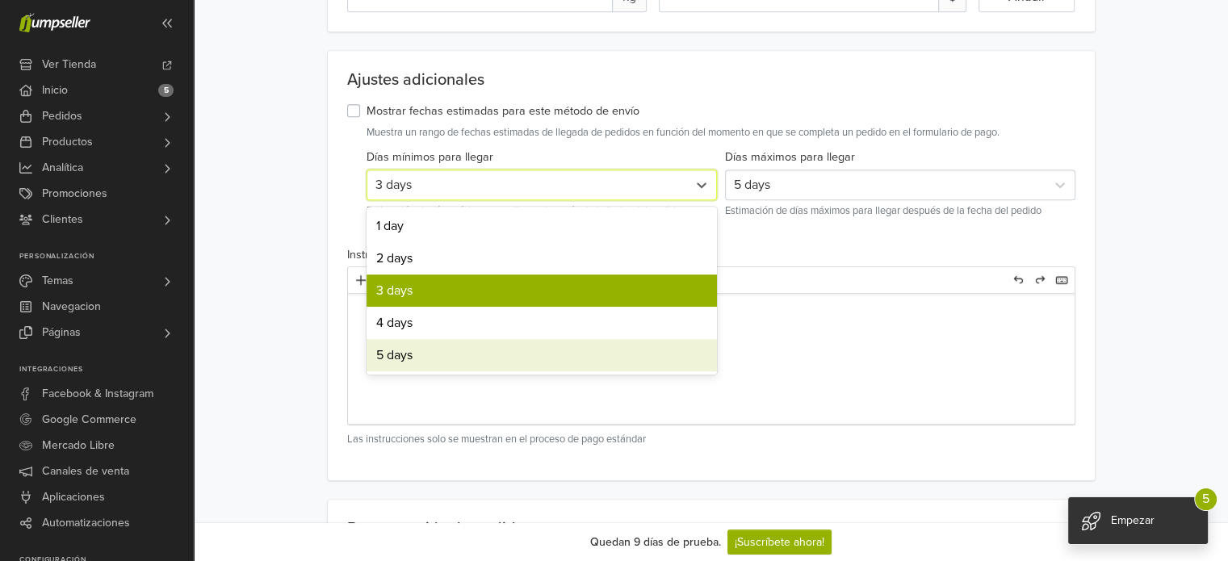
click at [427, 356] on div "5 days" at bounding box center [541, 355] width 350 height 32
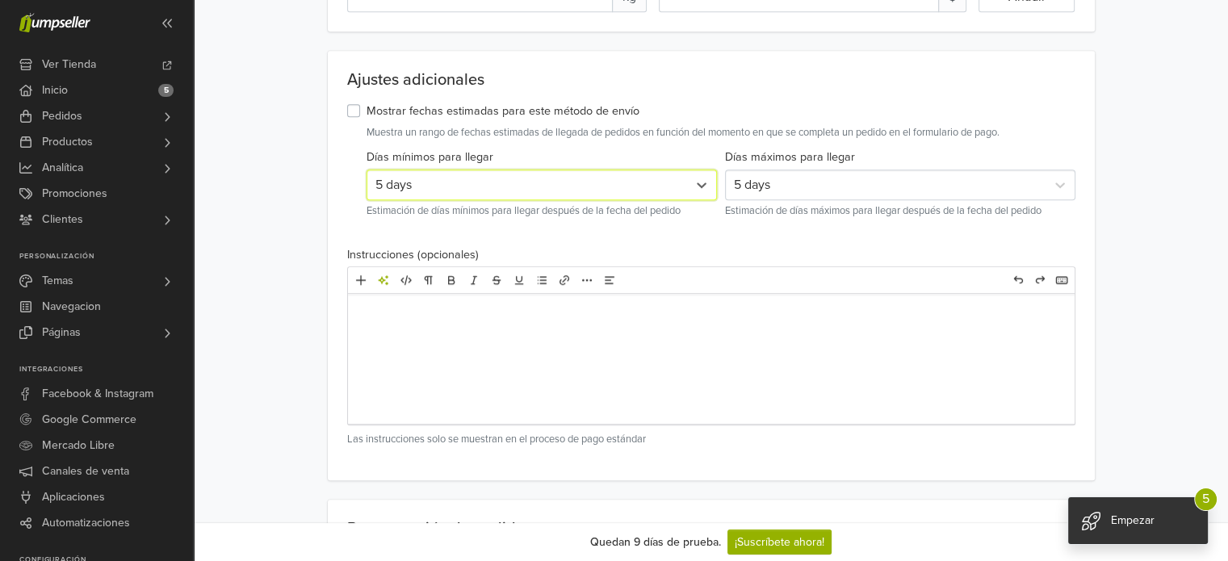
click at [828, 190] on div "5 days" at bounding box center [886, 184] width 304 height 19
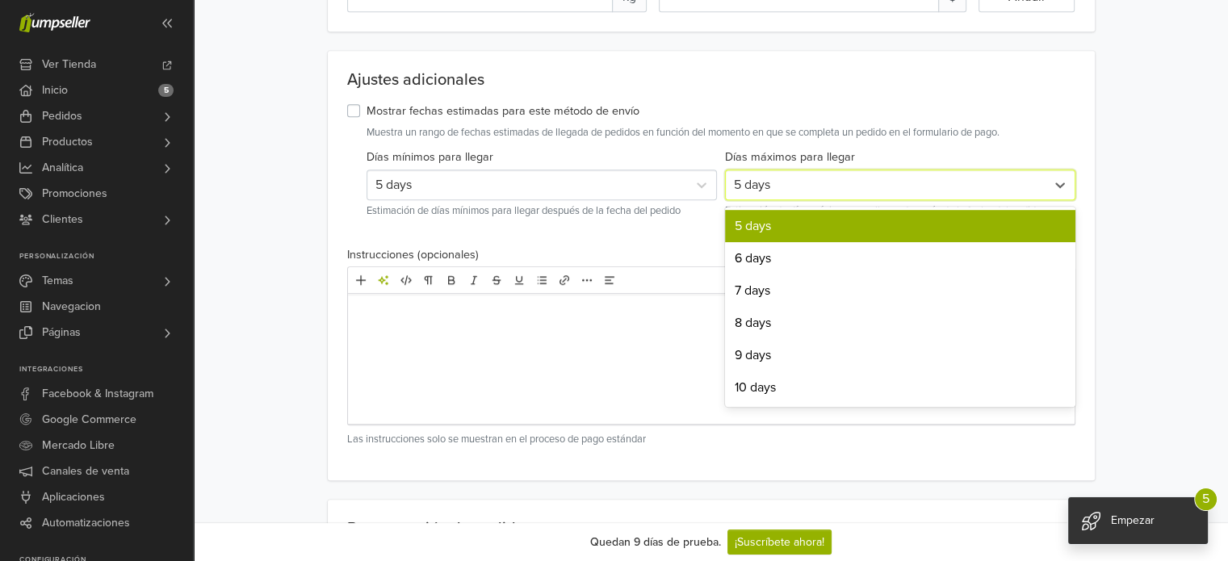
click at [589, 348] on div at bounding box center [711, 359] width 727 height 129
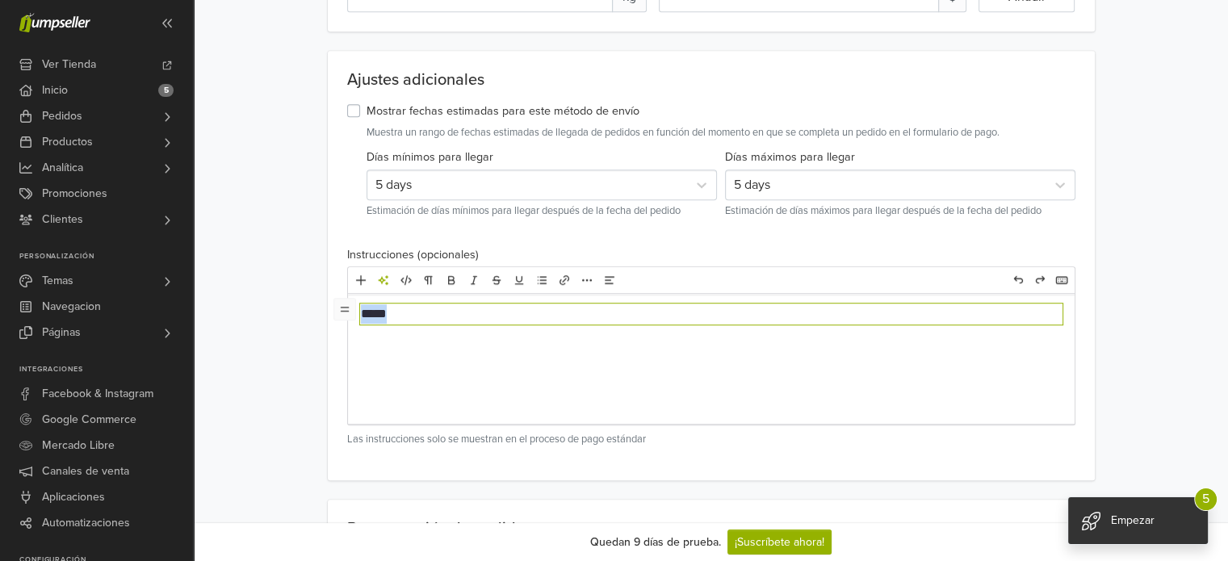
drag, startPoint x: 455, startPoint y: 310, endPoint x: 280, endPoint y: 301, distance: 175.4
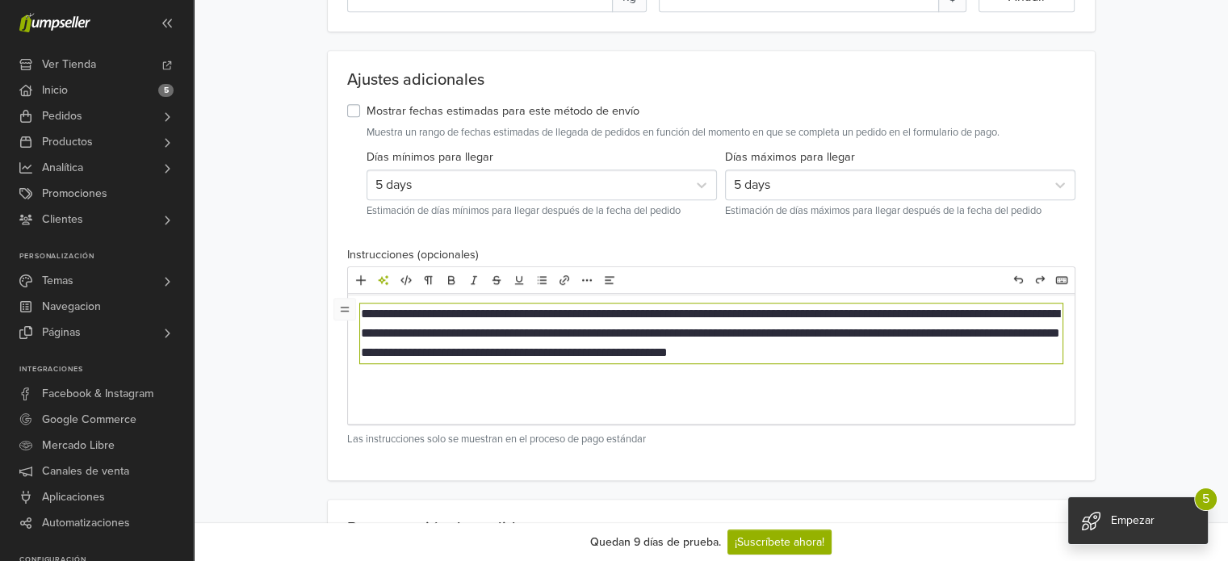
type textarea "**********"
click at [819, 304] on p "**********" at bounding box center [711, 333] width 701 height 58
click at [655, 312] on p "**********" at bounding box center [711, 333] width 701 height 58
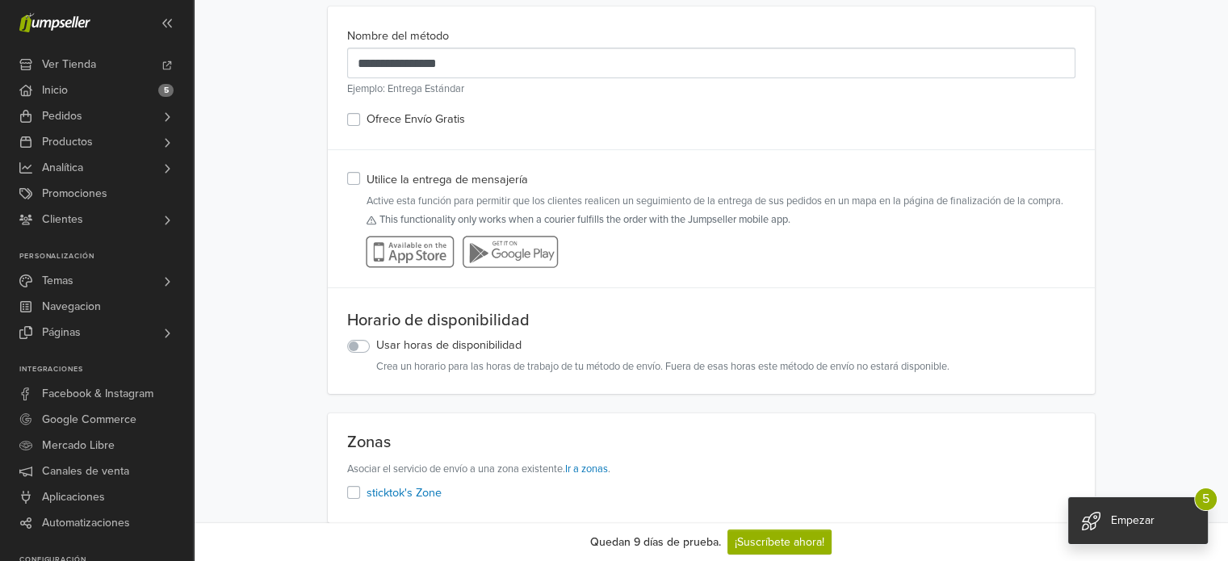
scroll to position [0, 0]
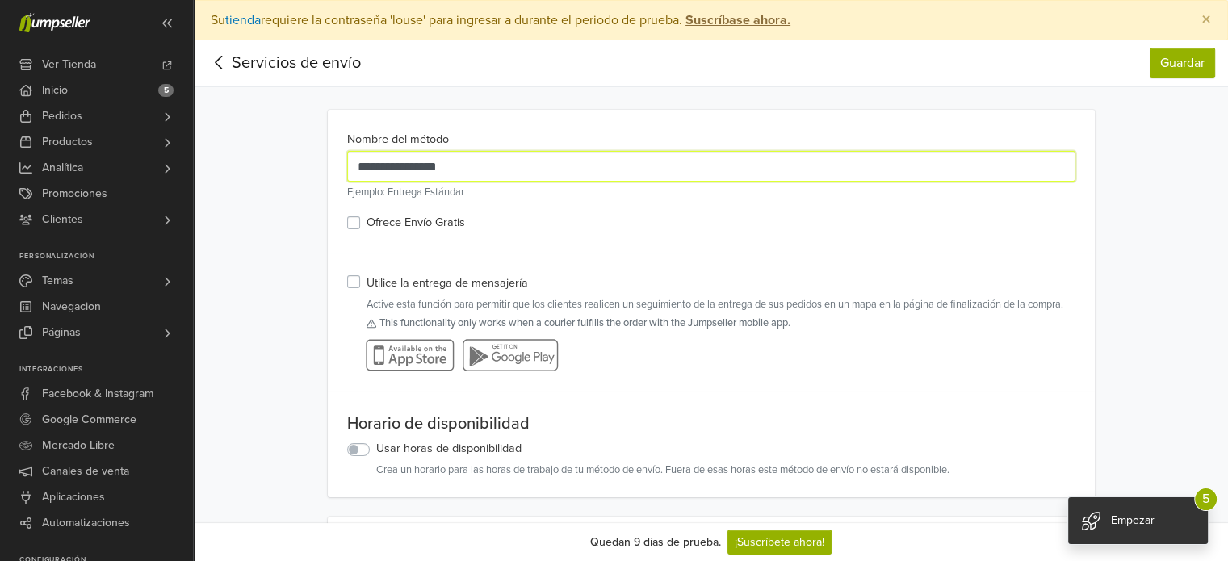
drag, startPoint x: 494, startPoint y: 170, endPoint x: 287, endPoint y: 146, distance: 208.9
type input "**********"
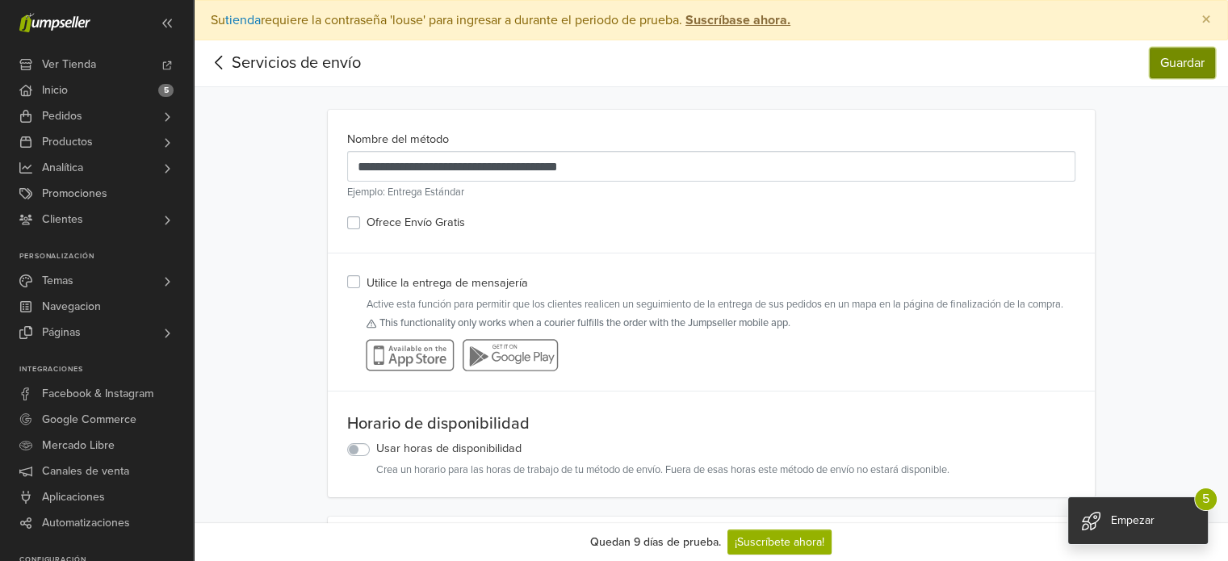
click at [1169, 61] on button "Guardar" at bounding box center [1182, 63] width 65 height 31
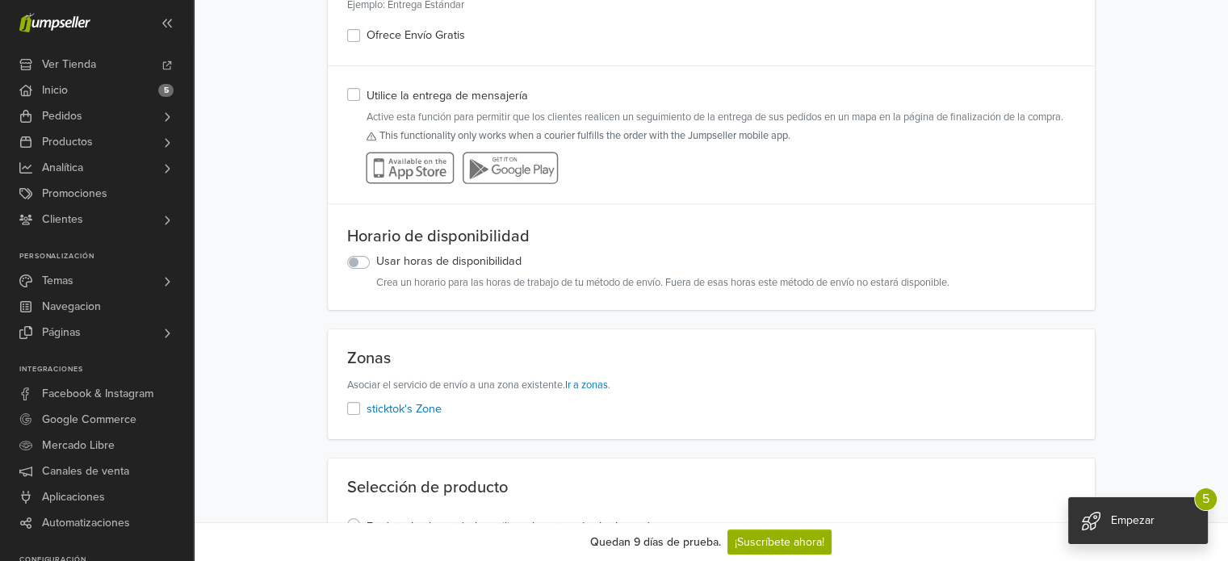
scroll to position [287, 0]
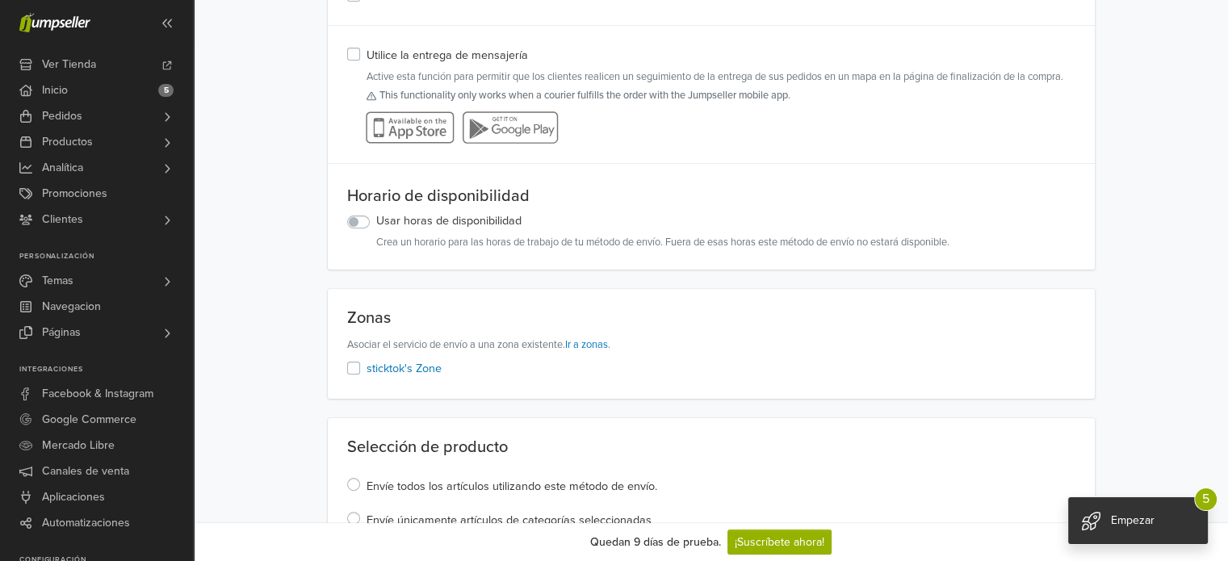
click at [366, 365] on label "sticktok's Zone" at bounding box center [403, 369] width 75 height 18
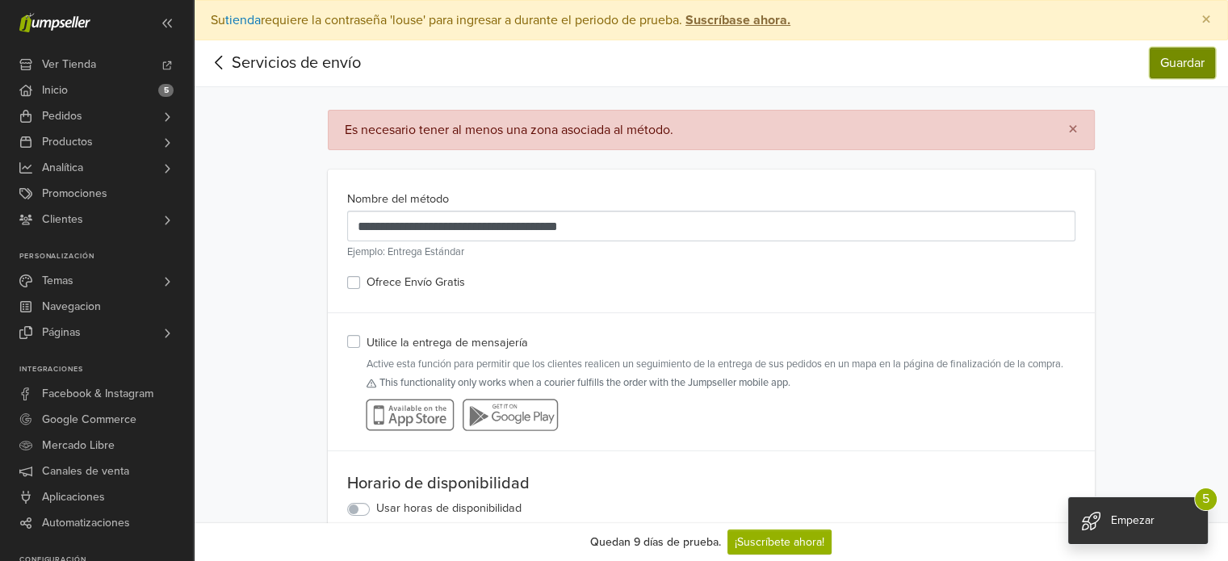
click at [1166, 60] on button "Guardar" at bounding box center [1182, 63] width 65 height 31
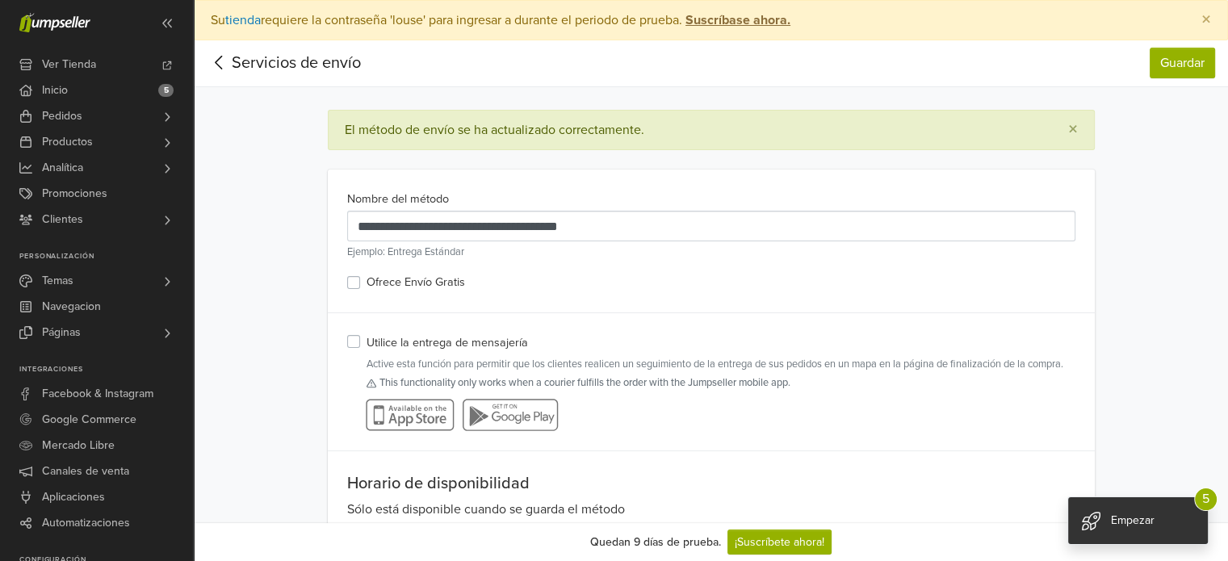
click at [218, 61] on icon at bounding box center [219, 62] width 25 height 20
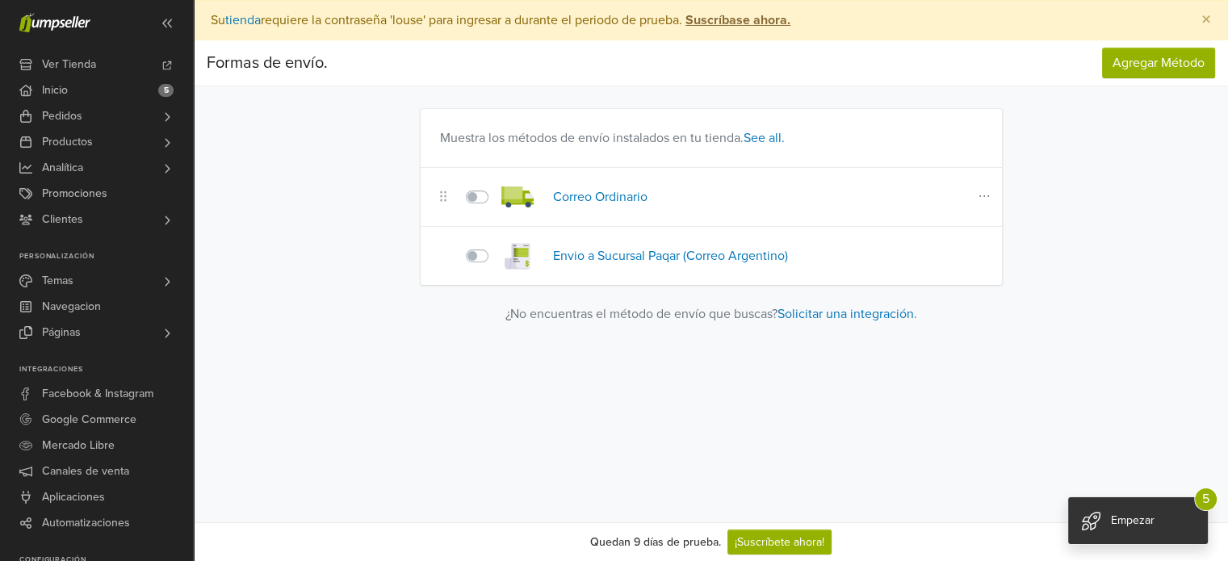
click at [495, 187] on label at bounding box center [495, 187] width 0 height 0
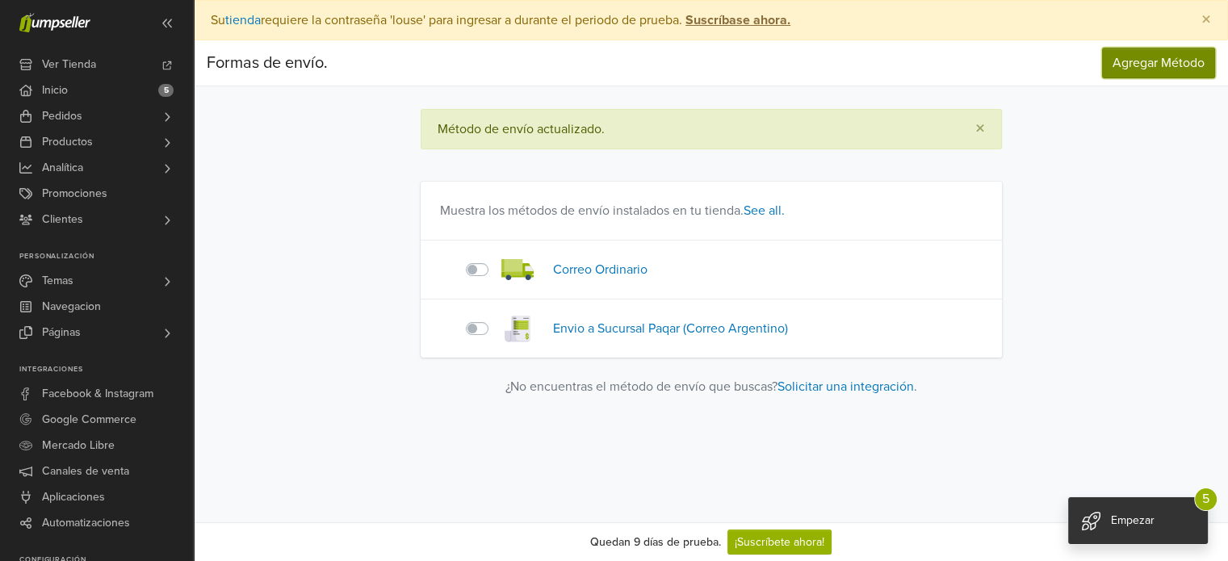
click at [1116, 67] on span "Agregar Método" at bounding box center [1158, 63] width 92 height 16
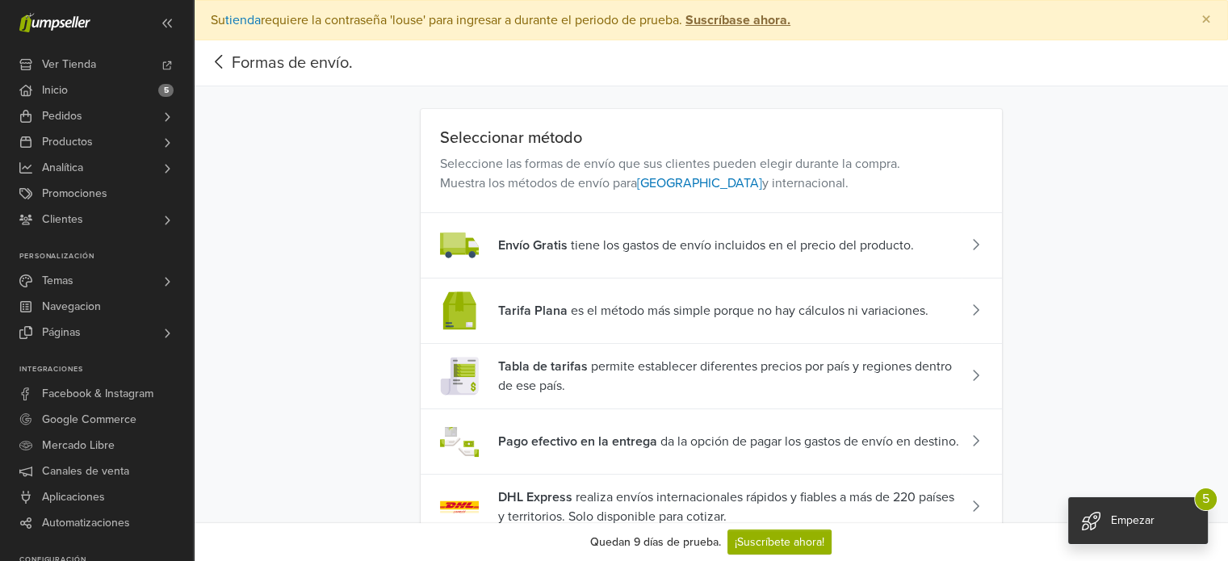
click at [620, 376] on span "Tabla de tarifas permite establecer diferentes precios por país y regiones dent…" at bounding box center [729, 376] width 463 height 39
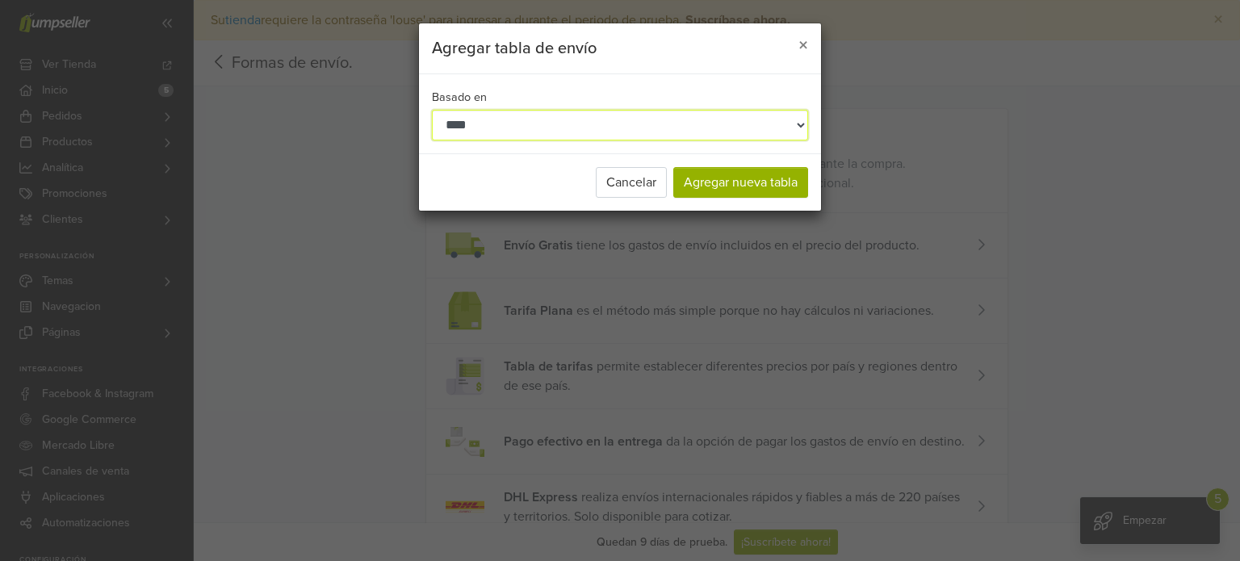
click at [566, 128] on select "**********" at bounding box center [620, 125] width 376 height 31
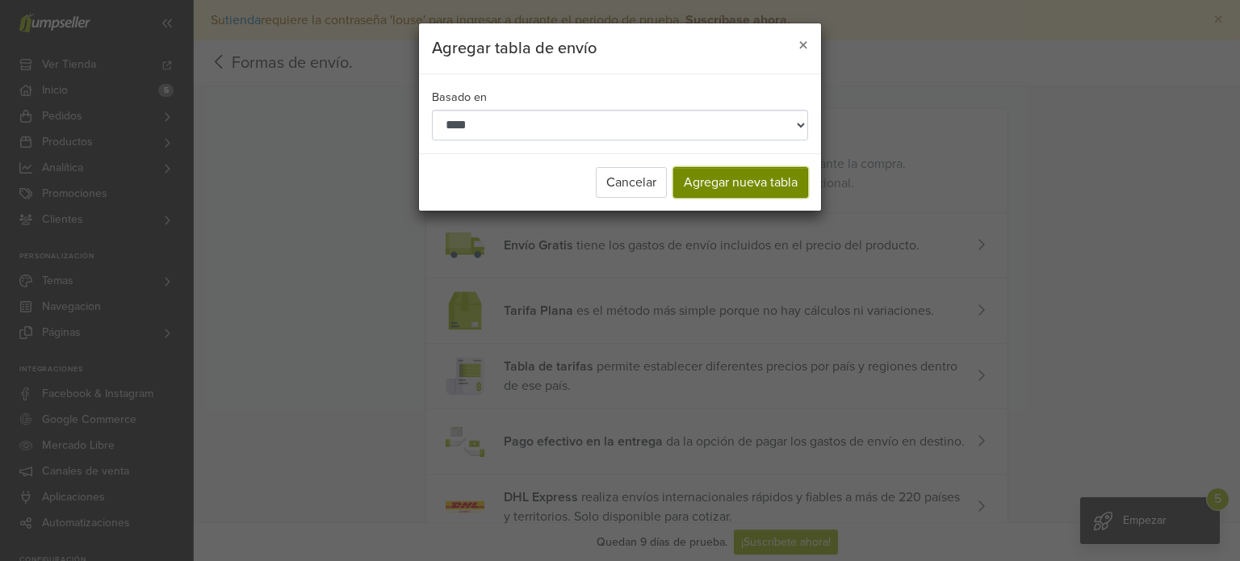
click at [715, 186] on button "Agregar nueva tabla" at bounding box center [740, 182] width 135 height 31
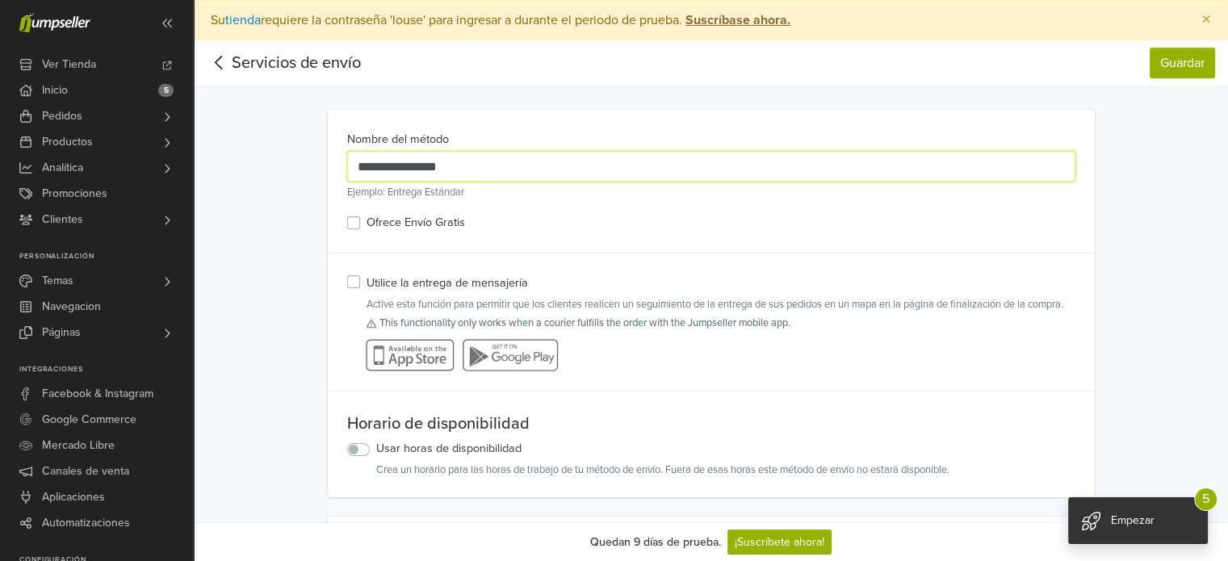
drag, startPoint x: 478, startPoint y: 170, endPoint x: 224, endPoint y: 192, distance: 255.2
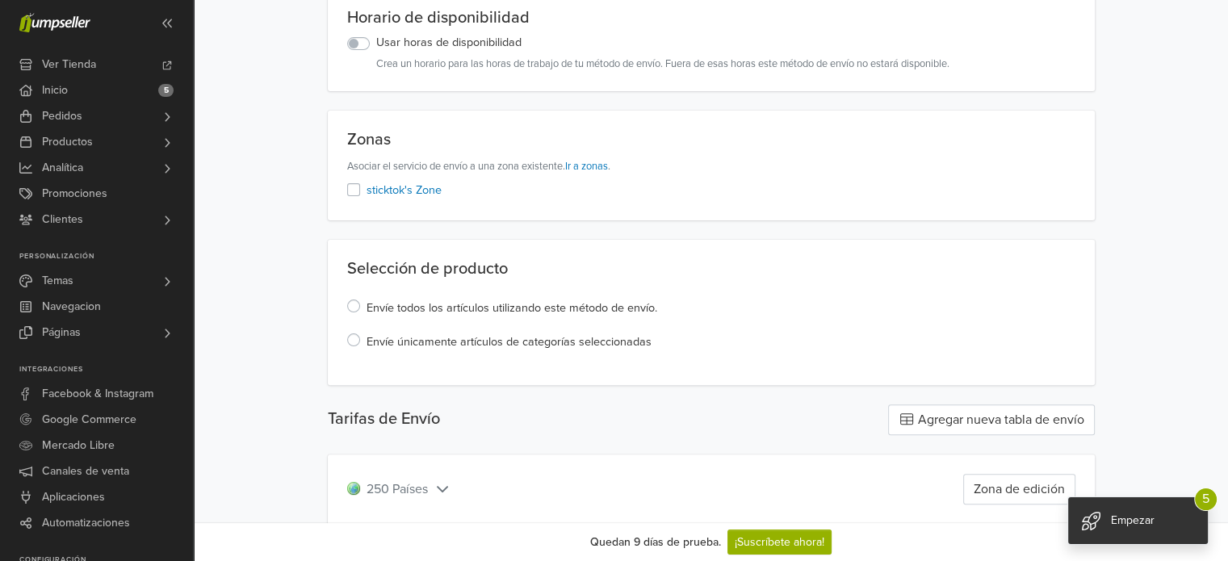
scroll to position [452, 0]
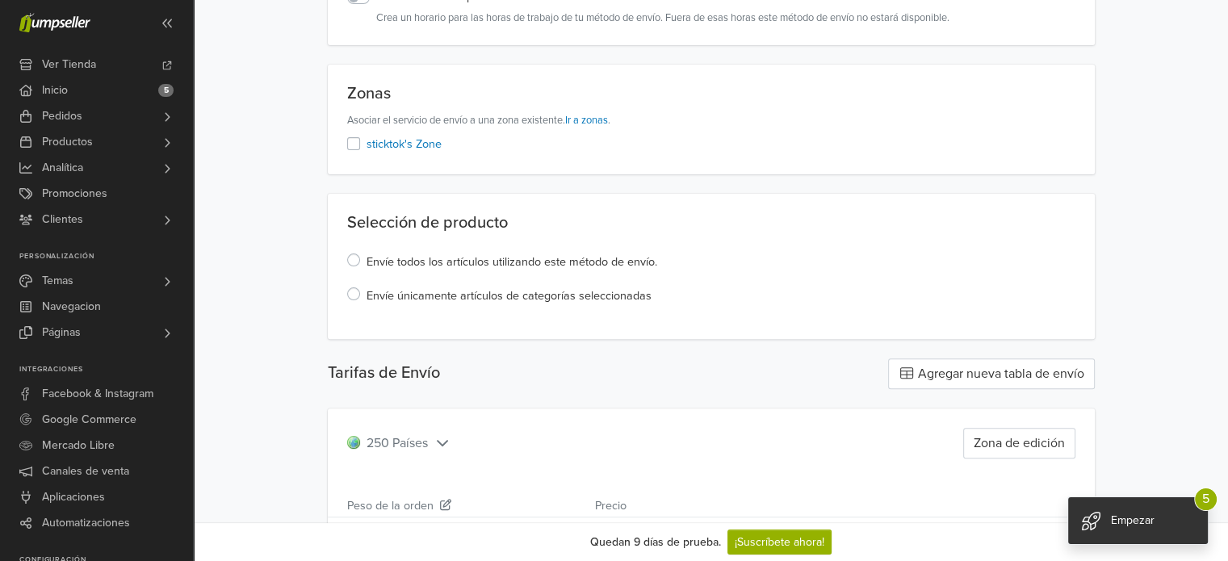
type input "**********"
click at [366, 138] on label "sticktok's Zone" at bounding box center [403, 145] width 75 height 18
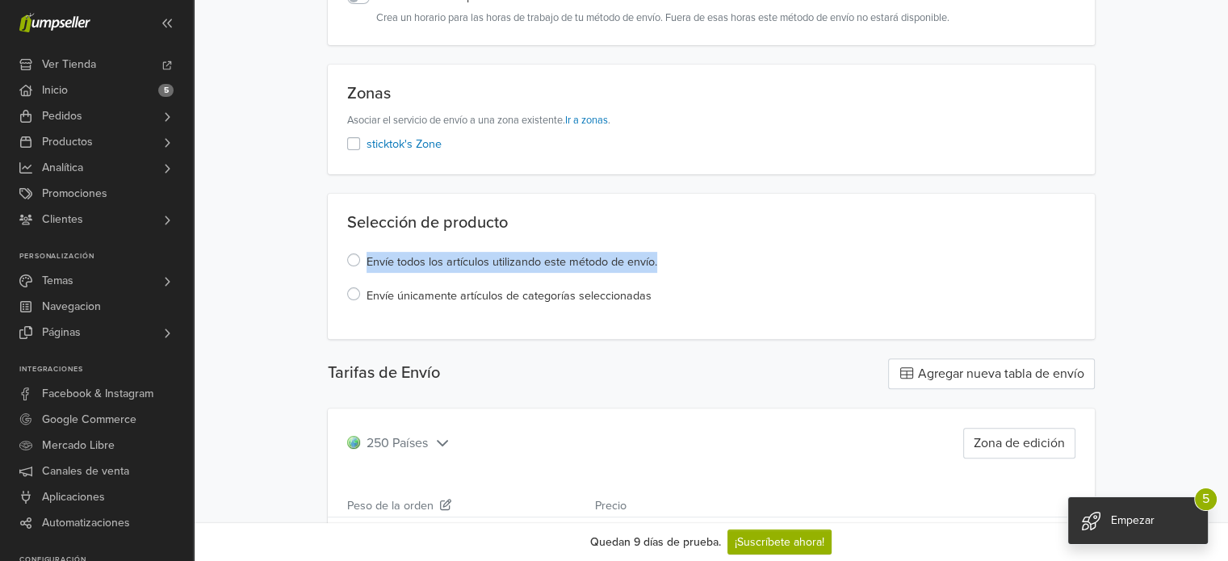
drag, startPoint x: 1222, startPoint y: 228, endPoint x: 1225, endPoint y: 259, distance: 30.8
click at [1225, 259] on div "**********" at bounding box center [711, 374] width 1034 height 1572
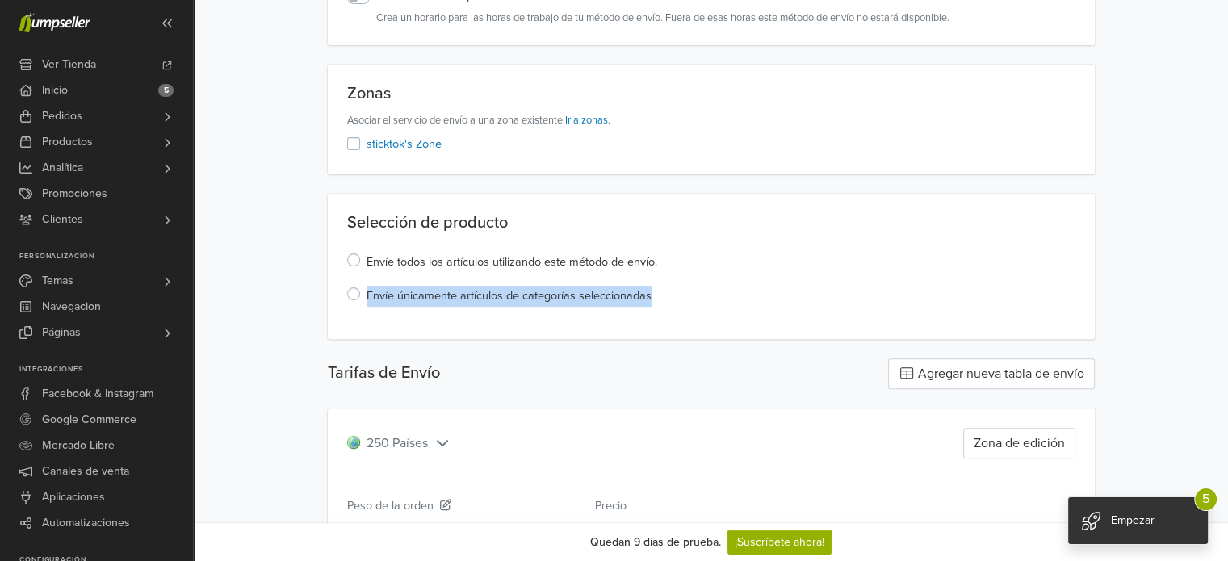
drag, startPoint x: 1220, startPoint y: 242, endPoint x: 1223, endPoint y: 285, distance: 42.9
click at [1223, 285] on div "**********" at bounding box center [711, 374] width 1034 height 1572
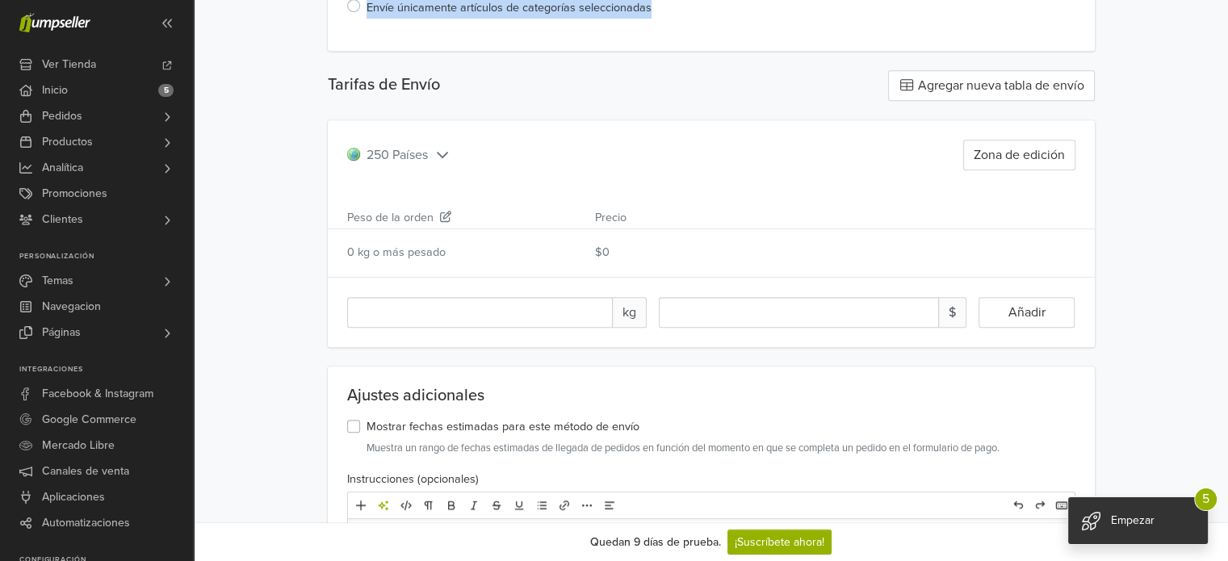
scroll to position [745, 0]
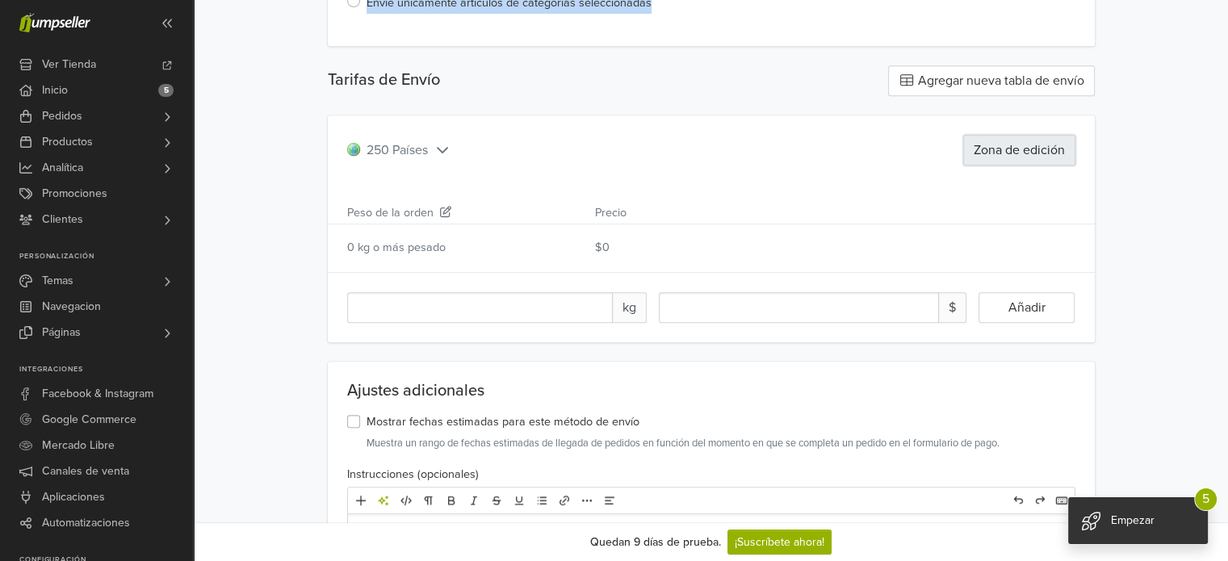
click at [989, 161] on button "Zona de edición" at bounding box center [1019, 150] width 112 height 31
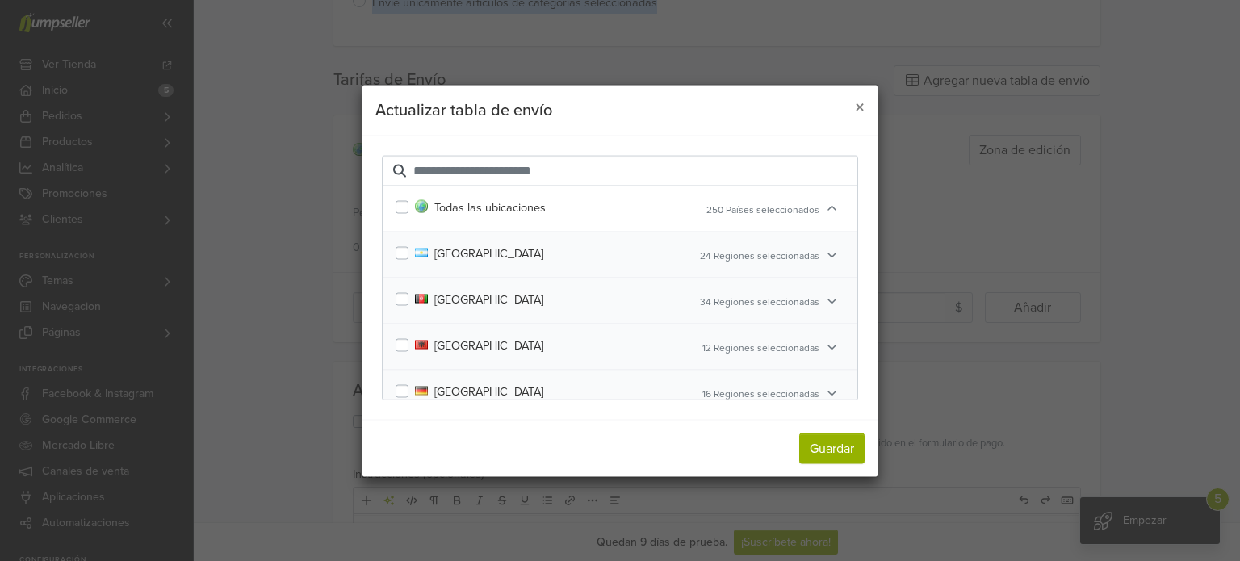
click at [417, 211] on img at bounding box center [421, 206] width 13 height 13
click at [843, 459] on button "Guardar" at bounding box center [831, 448] width 65 height 31
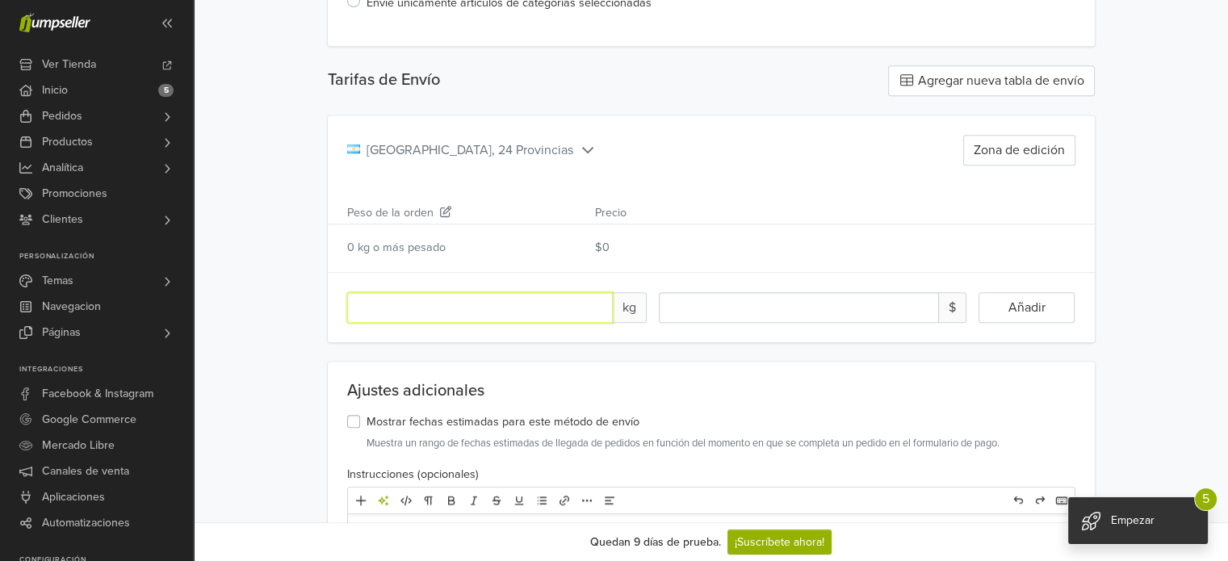
click at [533, 304] on input "number" at bounding box center [480, 307] width 266 height 31
type input "*"
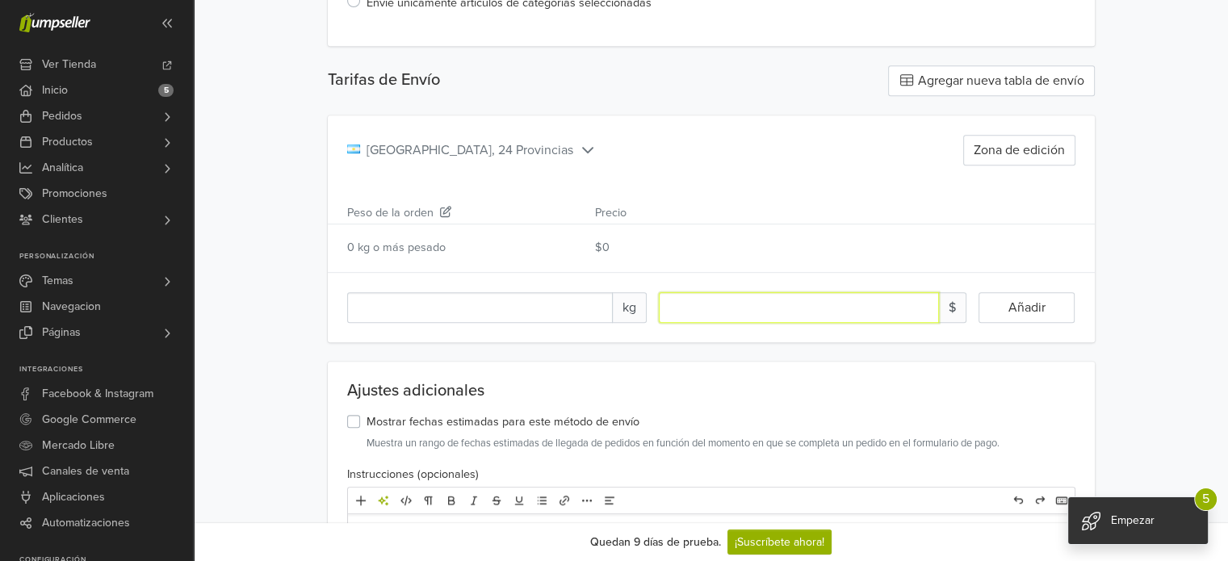
click at [733, 304] on input "number" at bounding box center [799, 307] width 280 height 31
click at [691, 248] on div "$0" at bounding box center [711, 248] width 256 height 18
click at [1066, 241] on icon at bounding box center [1067, 246] width 15 height 11
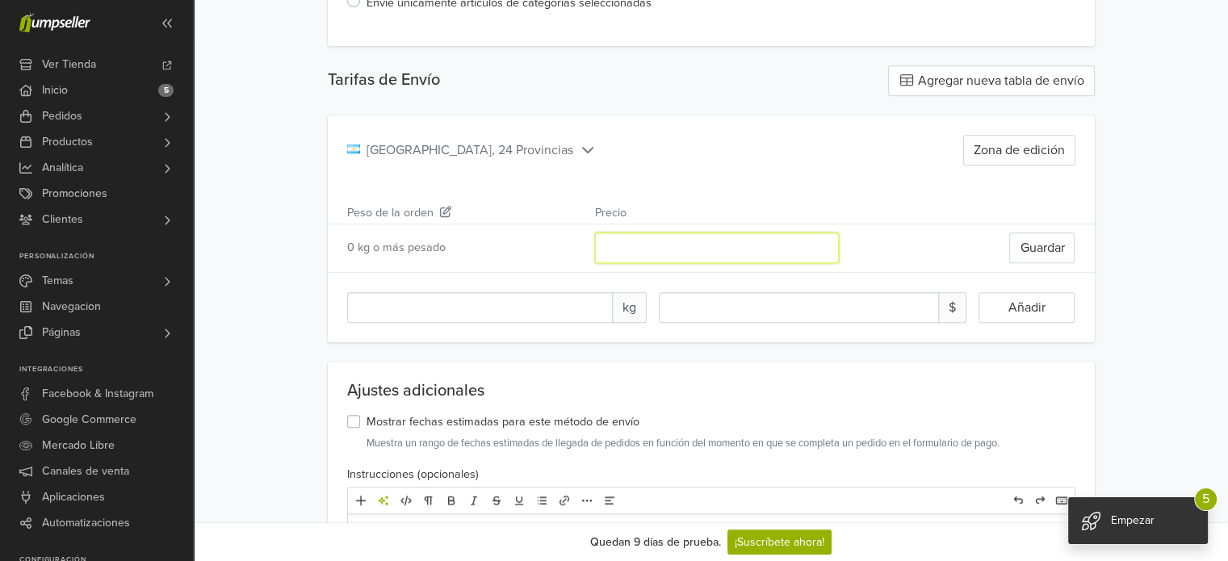
drag, startPoint x: 662, startPoint y: 250, endPoint x: 559, endPoint y: 250, distance: 103.3
click at [572, 250] on div "0 kg o más pesado * Guardar" at bounding box center [711, 248] width 767 height 48
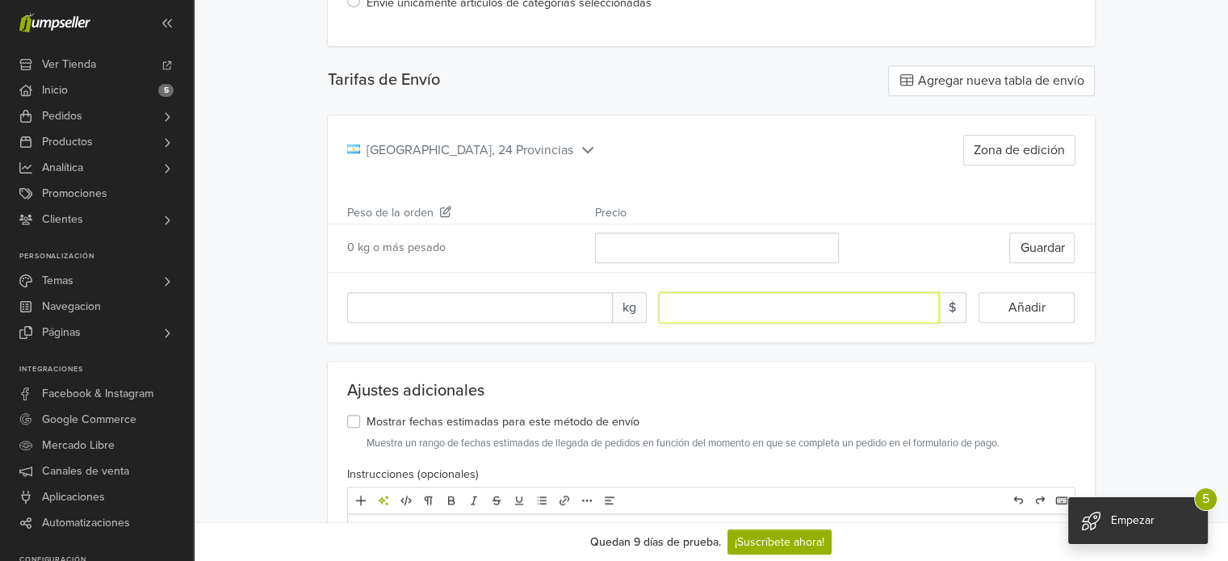
click at [706, 304] on input "number" at bounding box center [799, 307] width 280 height 31
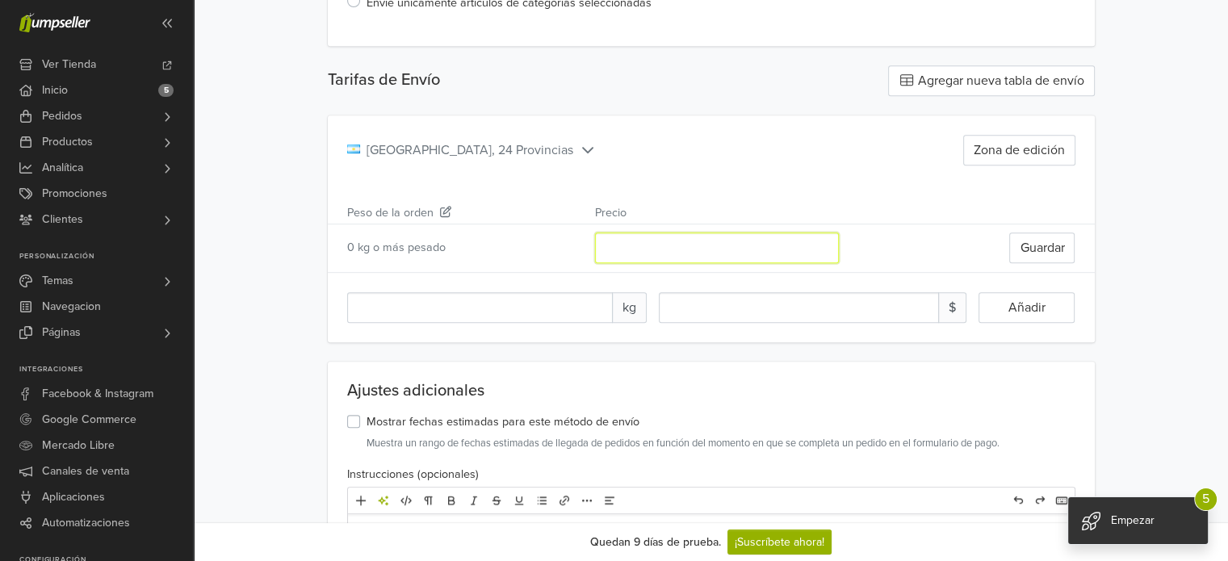
click at [655, 251] on input "*****" at bounding box center [717, 247] width 244 height 31
type input "****"
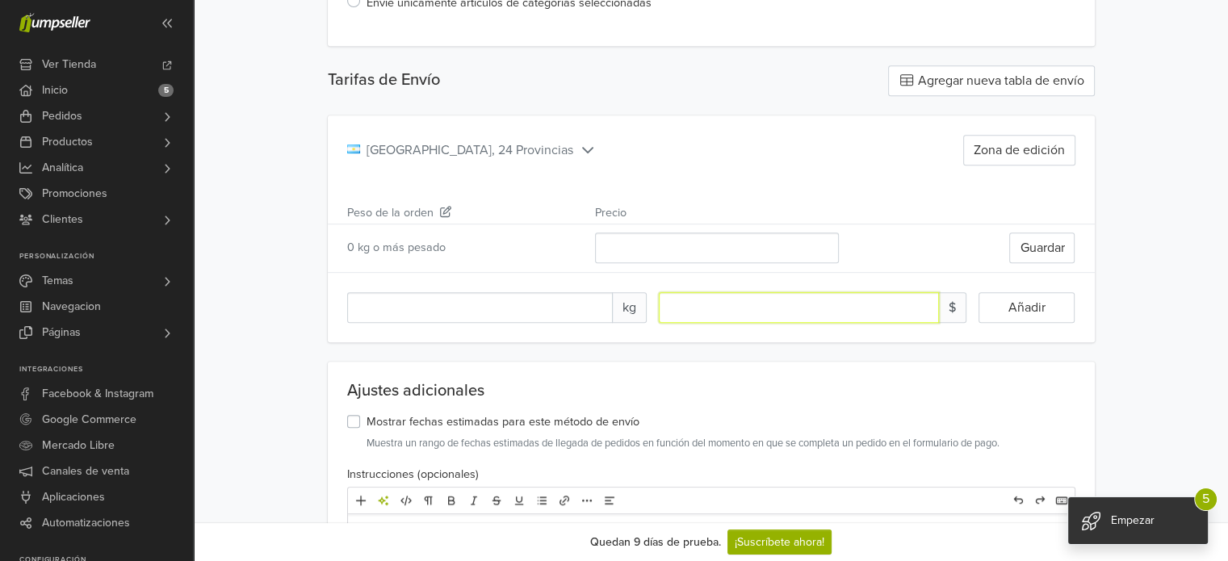
click at [845, 299] on input "number" at bounding box center [799, 307] width 280 height 31
click at [1027, 258] on button "Guardar" at bounding box center [1041, 247] width 65 height 31
click at [705, 309] on input "number" at bounding box center [799, 307] width 280 height 31
type input "****"
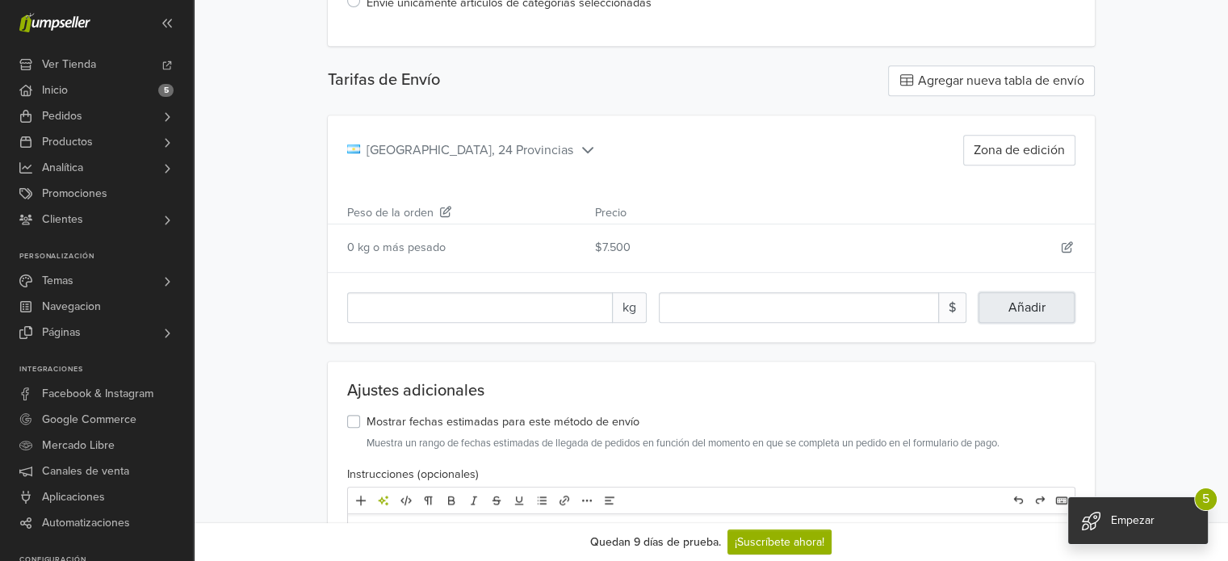
click at [1048, 320] on button "Añadir" at bounding box center [1026, 307] width 96 height 31
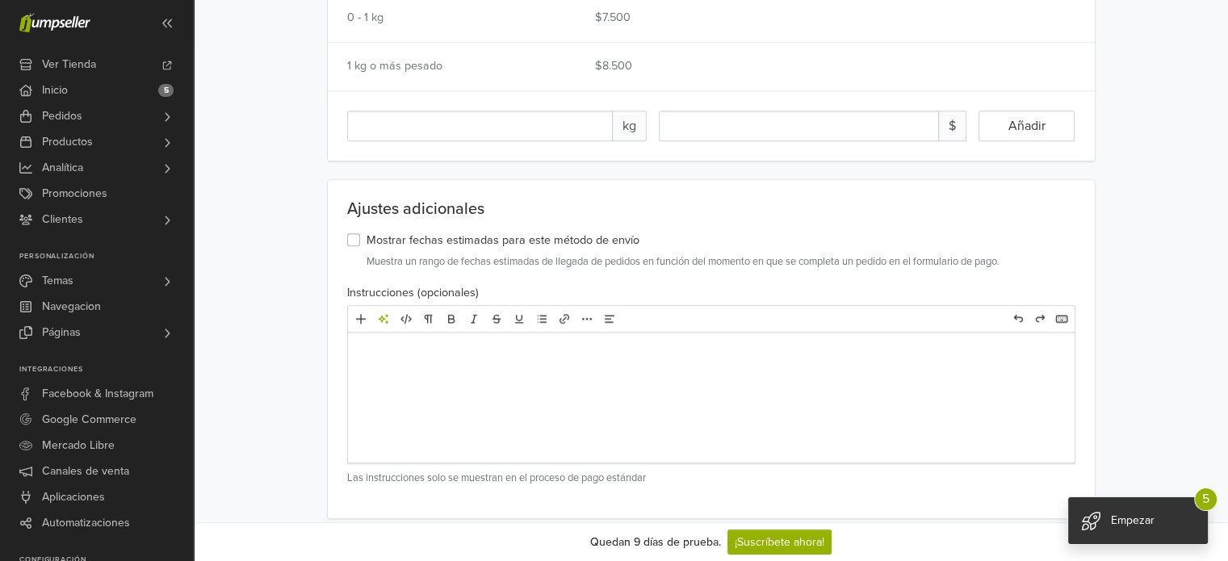
scroll to position [1088, 0]
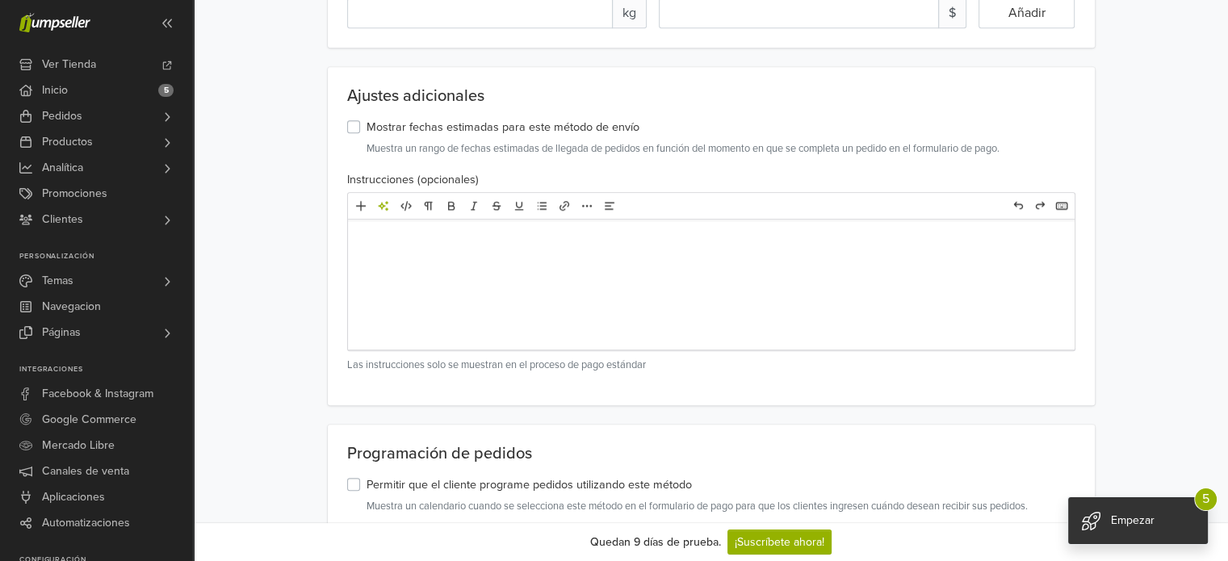
click at [366, 128] on label "Mostrar fechas estimadas para este método de envío" at bounding box center [502, 128] width 273 height 18
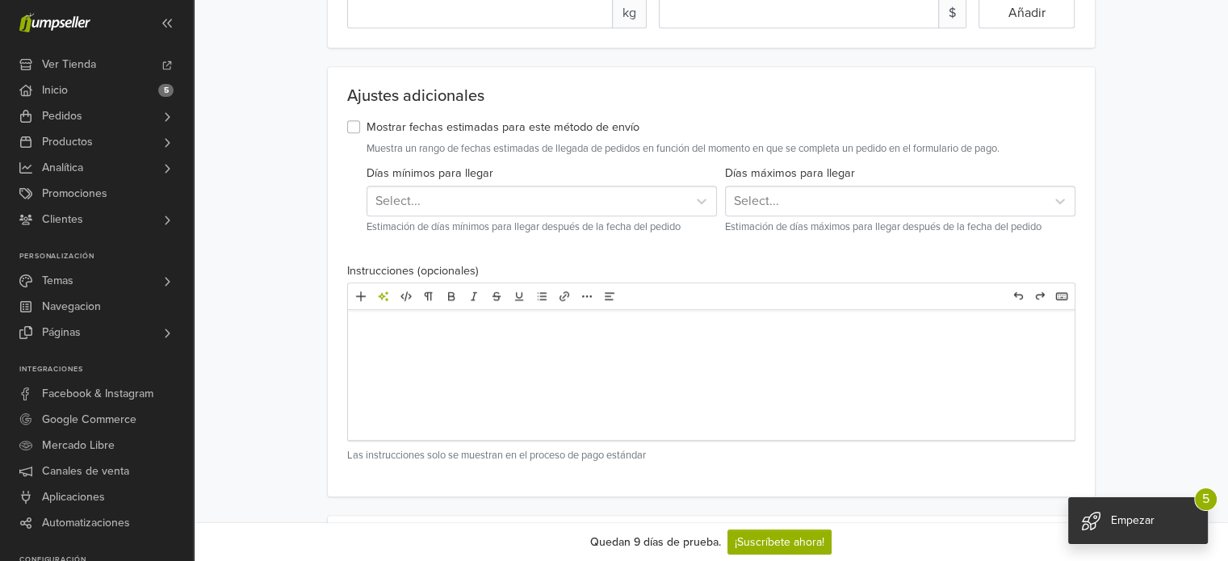
click at [433, 195] on div "Select..." at bounding box center [527, 200] width 304 height 19
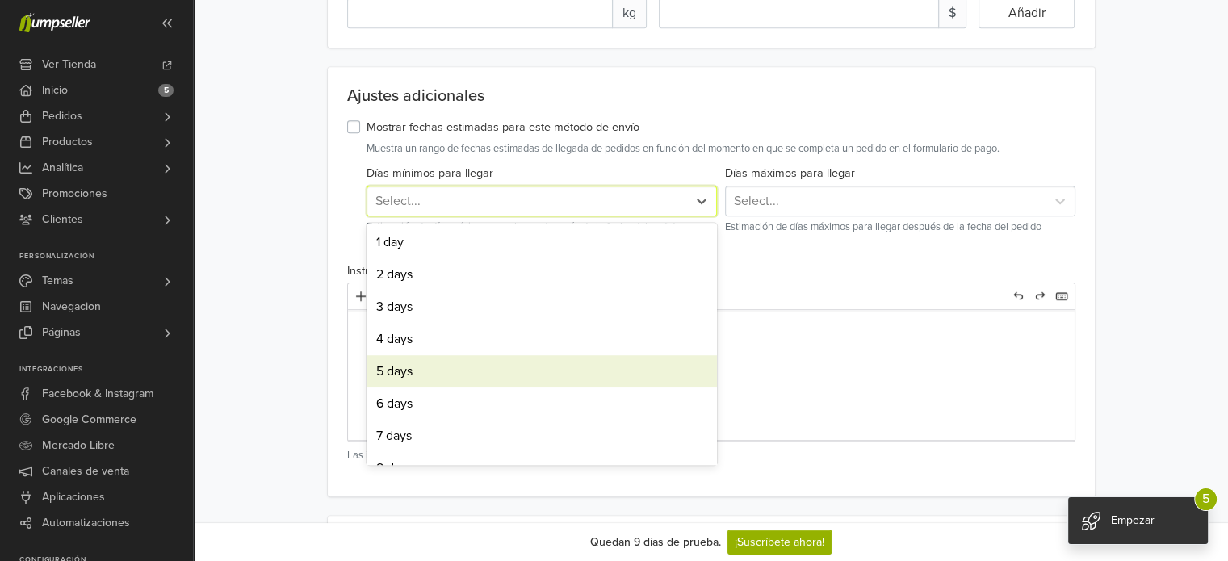
click at [434, 370] on div "5 days" at bounding box center [541, 371] width 350 height 32
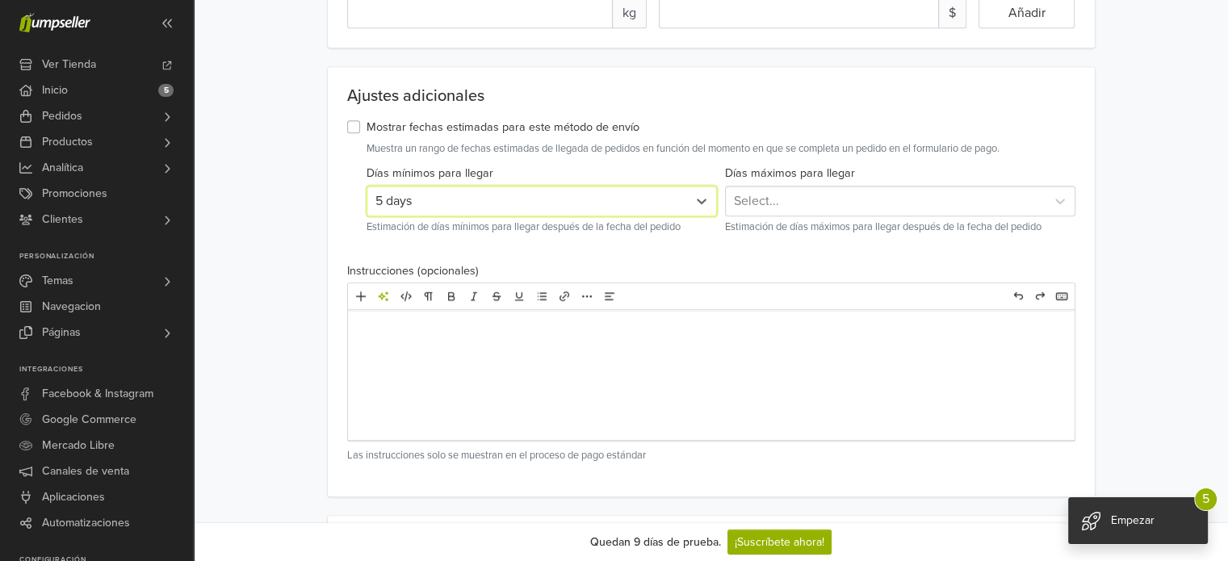
click at [787, 196] on div "Select..." at bounding box center [886, 200] width 304 height 19
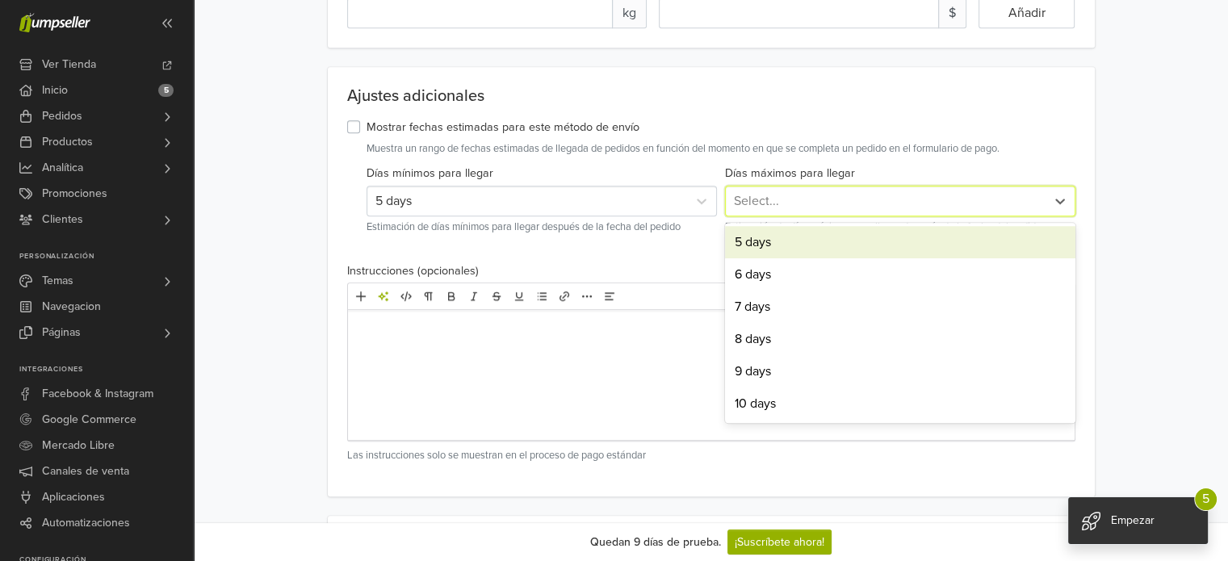
click at [758, 243] on div "5 days" at bounding box center [900, 242] width 350 height 32
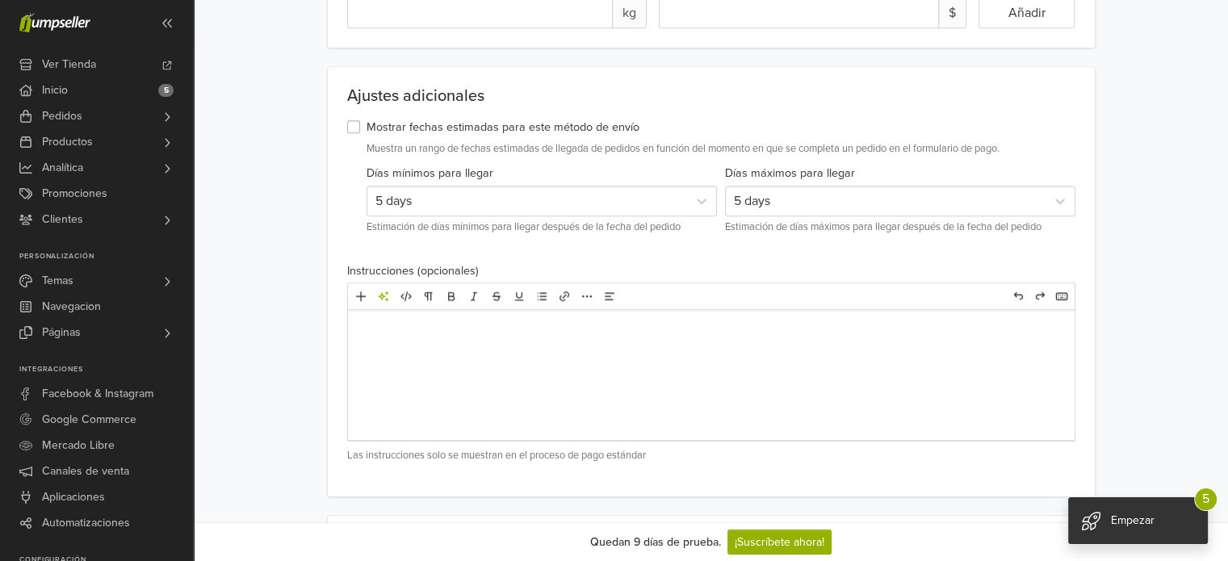
click at [616, 328] on p at bounding box center [711, 329] width 701 height 19
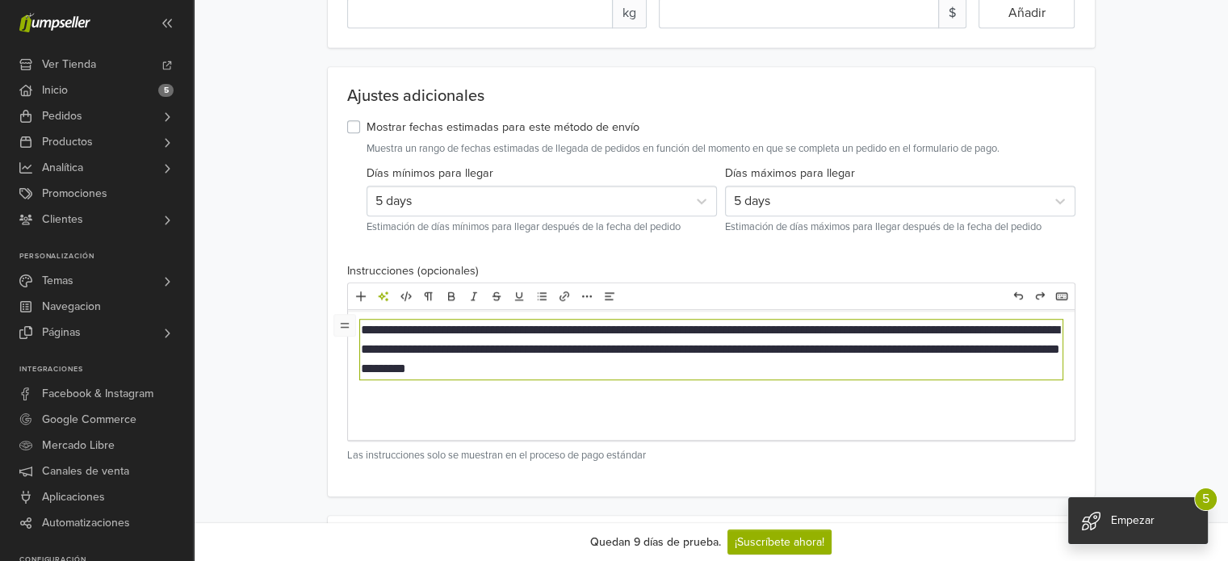
type textarea "**********"
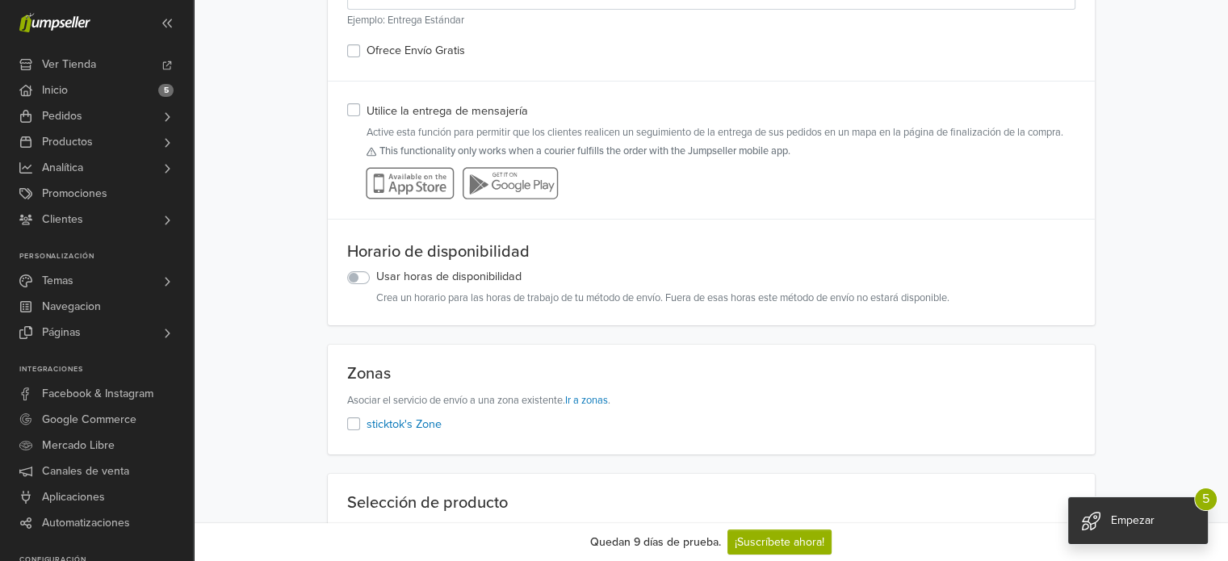
scroll to position [0, 0]
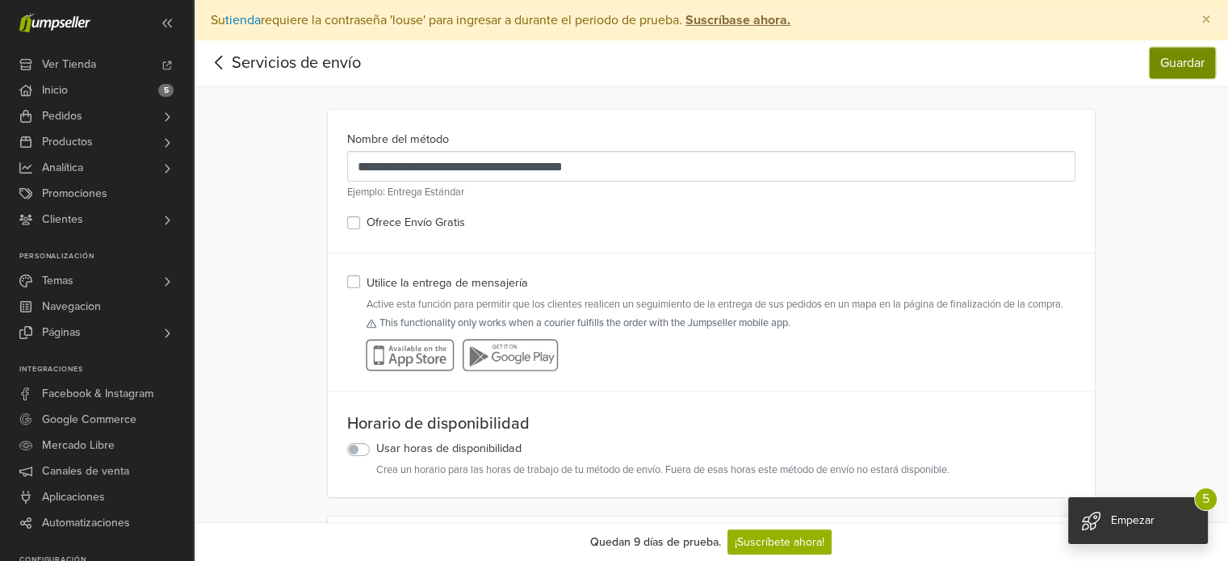
click at [1157, 61] on button "Guardar" at bounding box center [1182, 63] width 65 height 31
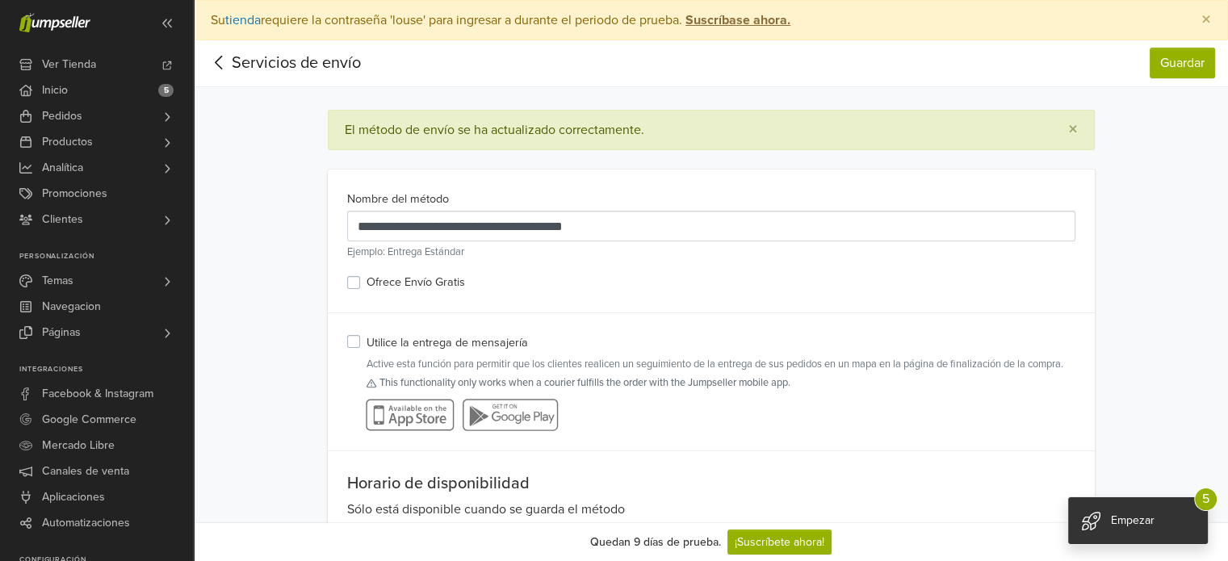
click at [220, 69] on icon at bounding box center [219, 62] width 25 height 20
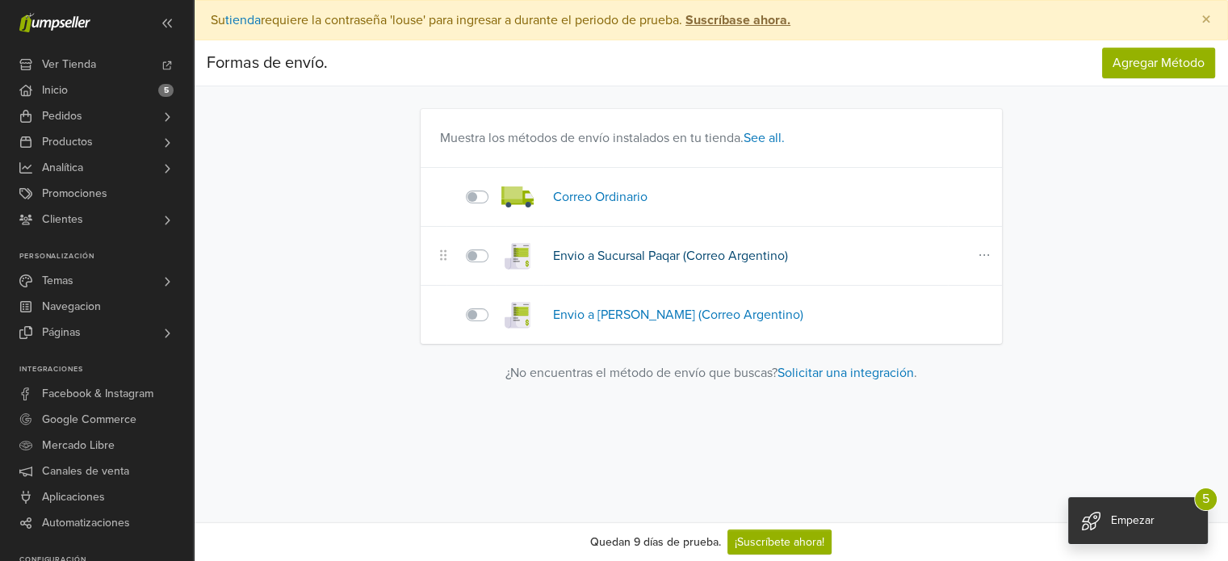
click at [649, 252] on link "Envio a Sucursal Paqar (Correo Argentino)" at bounding box center [670, 256] width 235 height 16
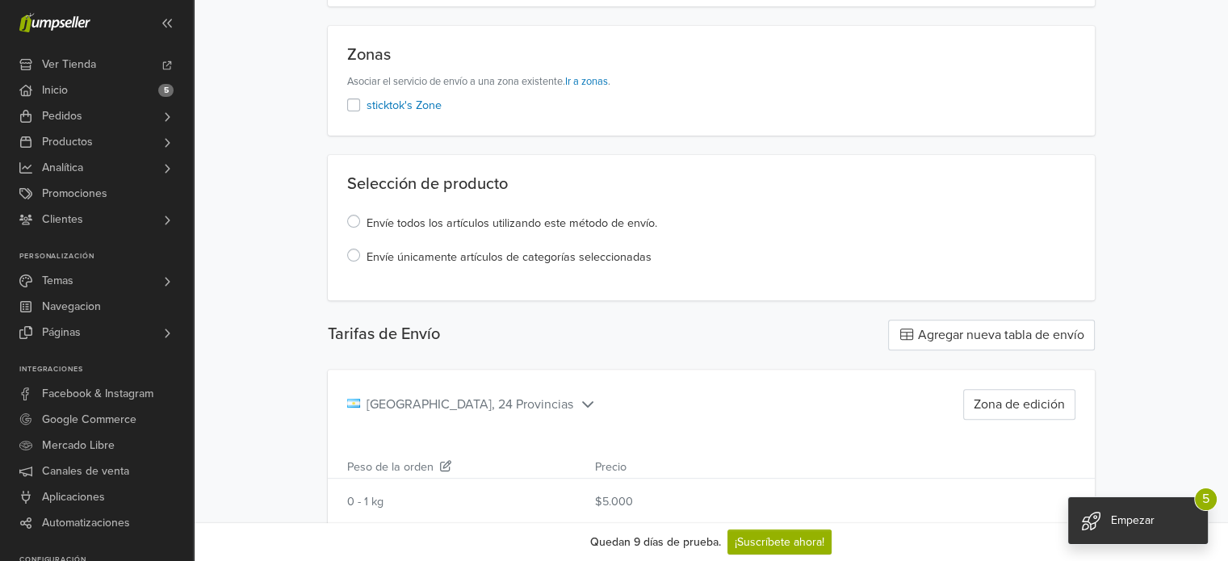
scroll to position [982, 0]
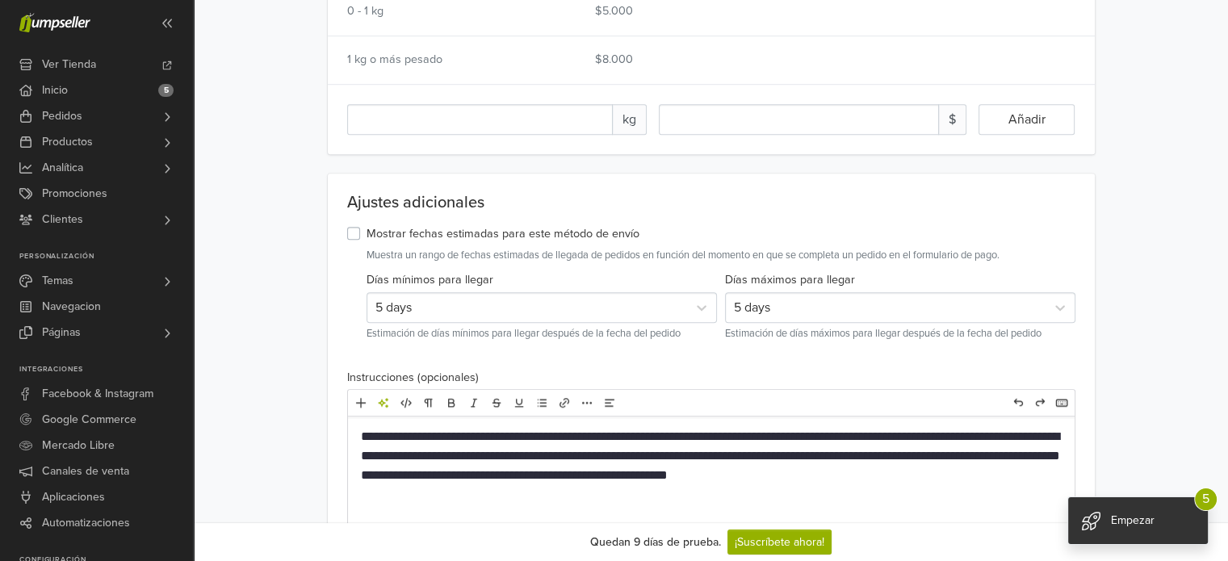
click at [478, 471] on p "**********" at bounding box center [711, 456] width 701 height 58
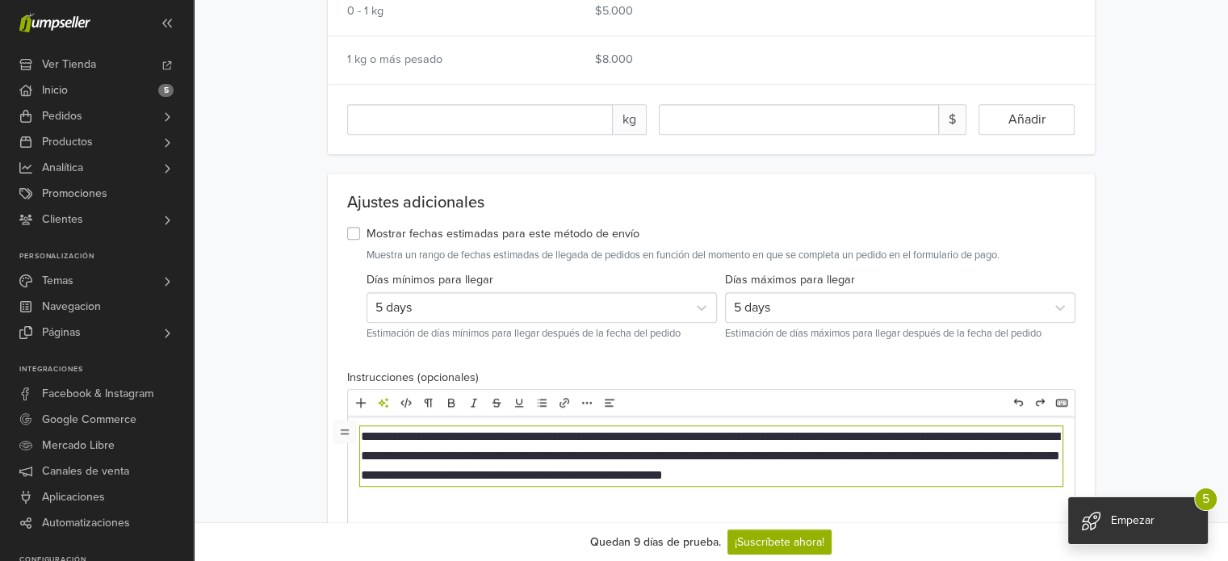
type textarea "**********"
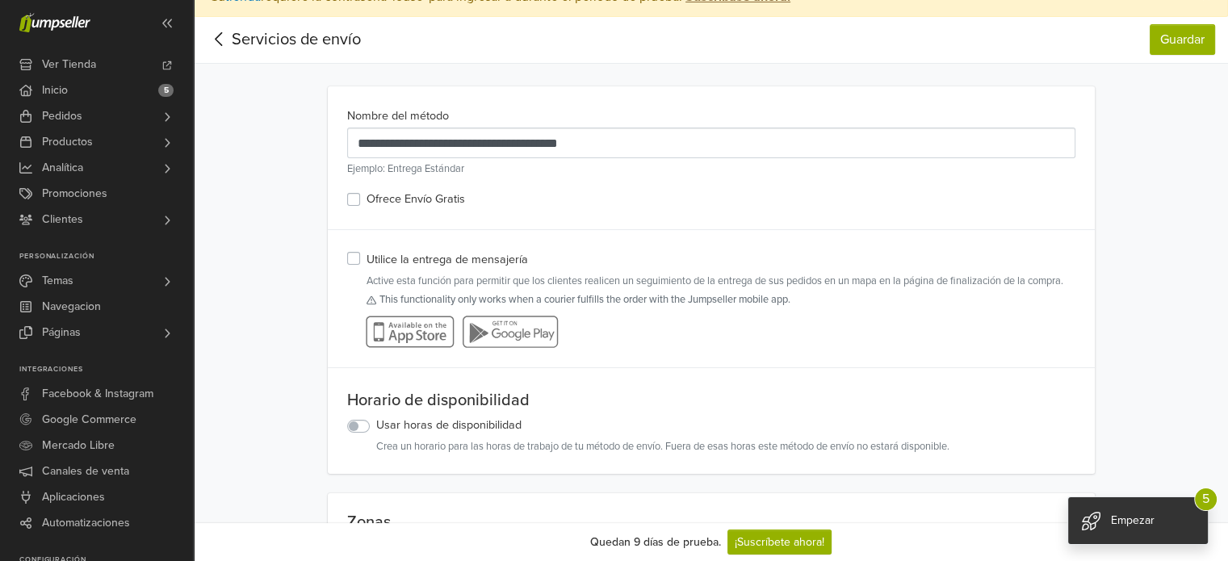
scroll to position [21, 0]
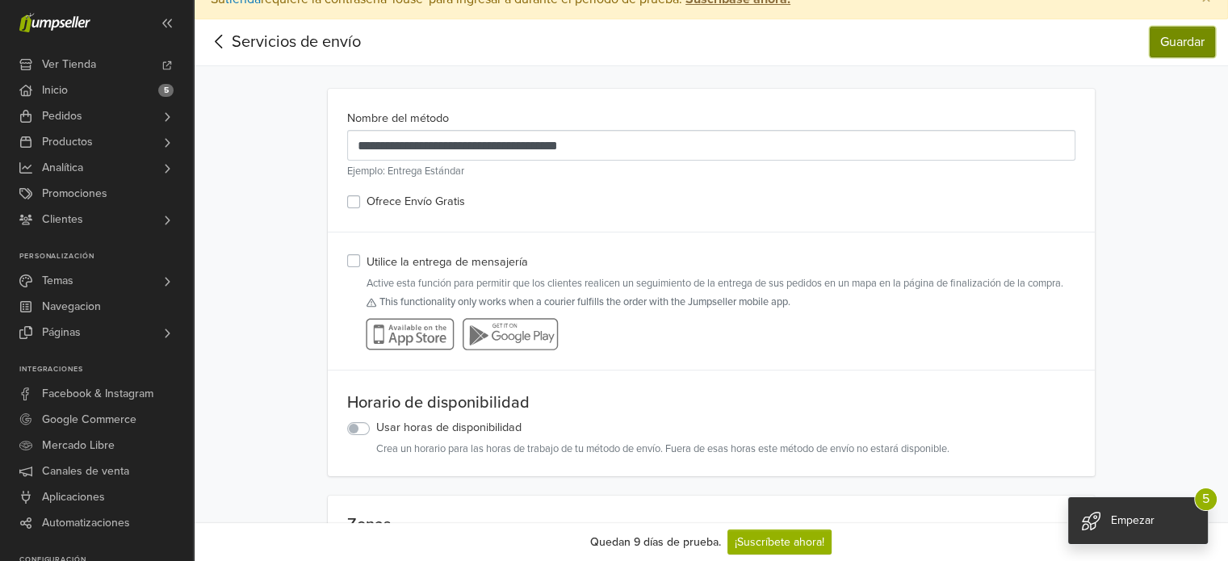
click at [1167, 41] on button "Guardar" at bounding box center [1182, 42] width 65 height 31
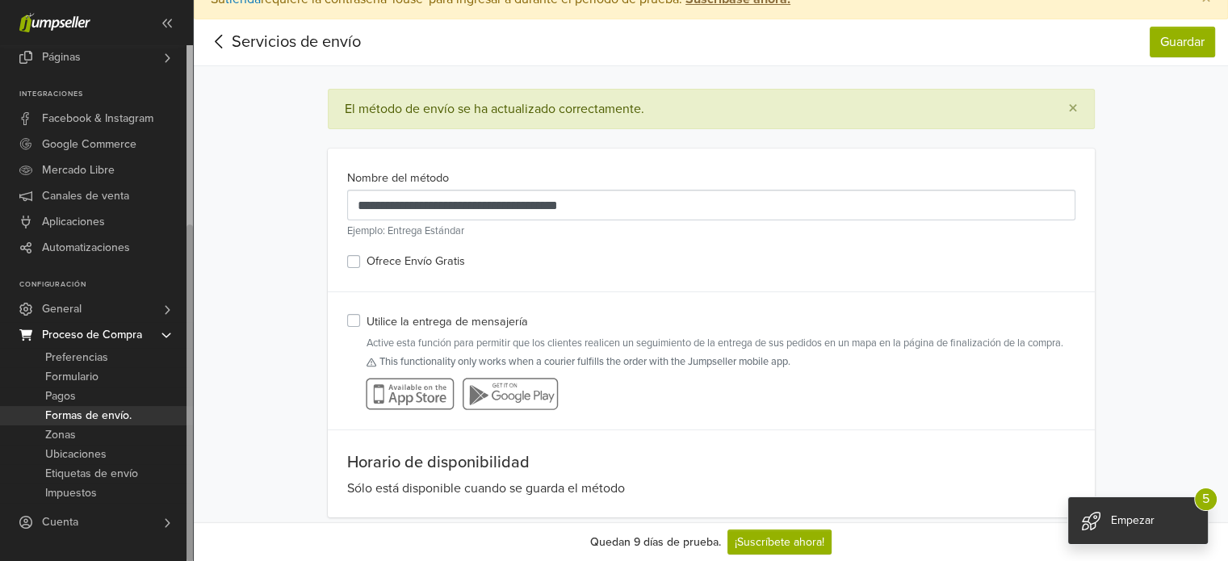
drag, startPoint x: 187, startPoint y: 179, endPoint x: 199, endPoint y: 477, distance: 298.1
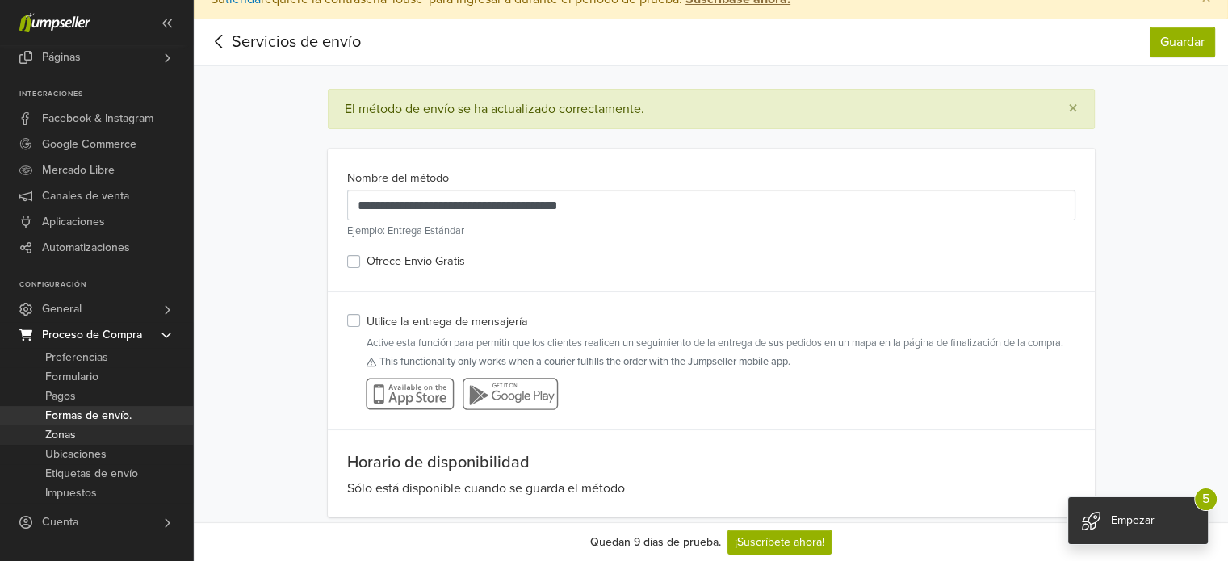
click at [94, 442] on link "Zonas" at bounding box center [96, 434] width 193 height 19
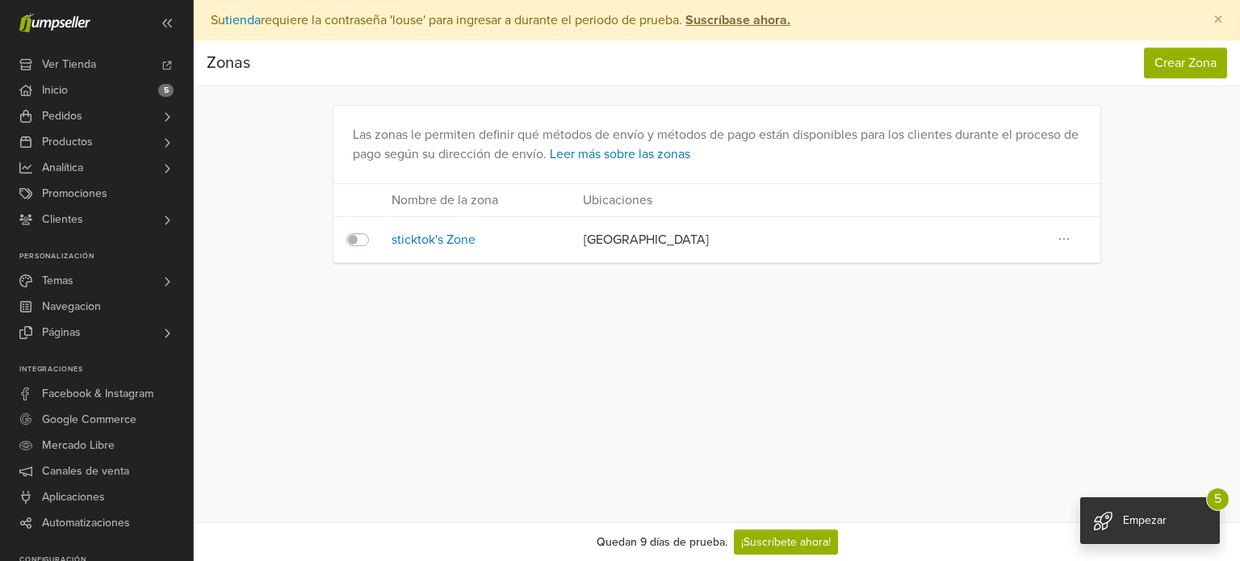
click at [814, 249] on td "[GEOGRAPHIC_DATA]" at bounding box center [813, 239] width 485 height 45
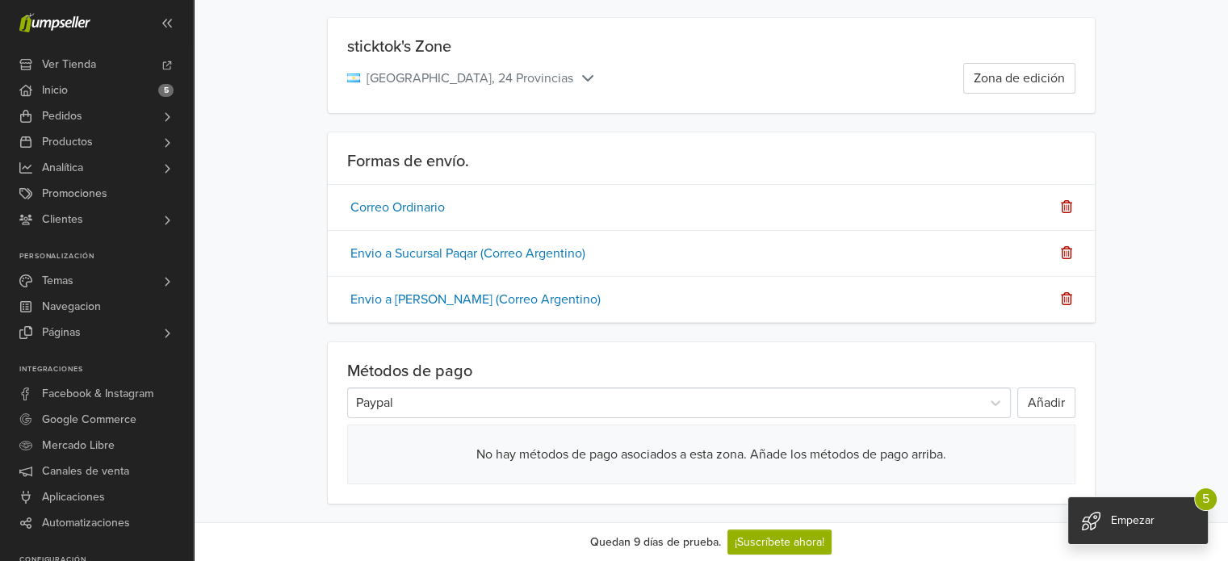
scroll to position [152, 0]
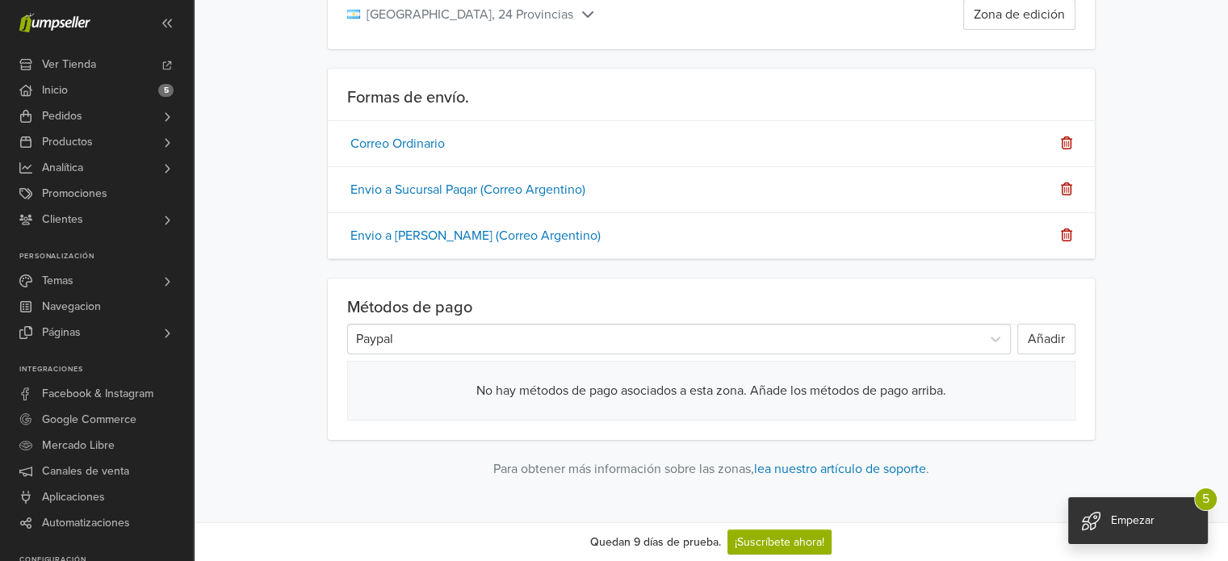
click at [634, 352] on div "Paypal" at bounding box center [679, 339] width 664 height 31
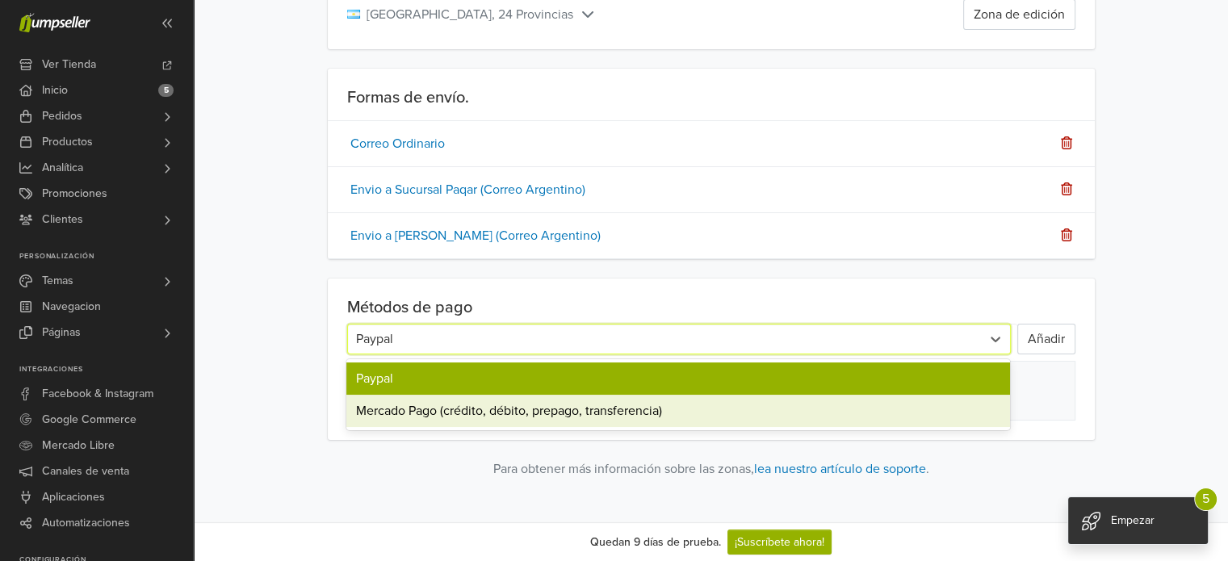
click at [517, 418] on div "Mercado Pago (crédito, débito, prepago, transferencia)" at bounding box center [677, 411] width 663 height 32
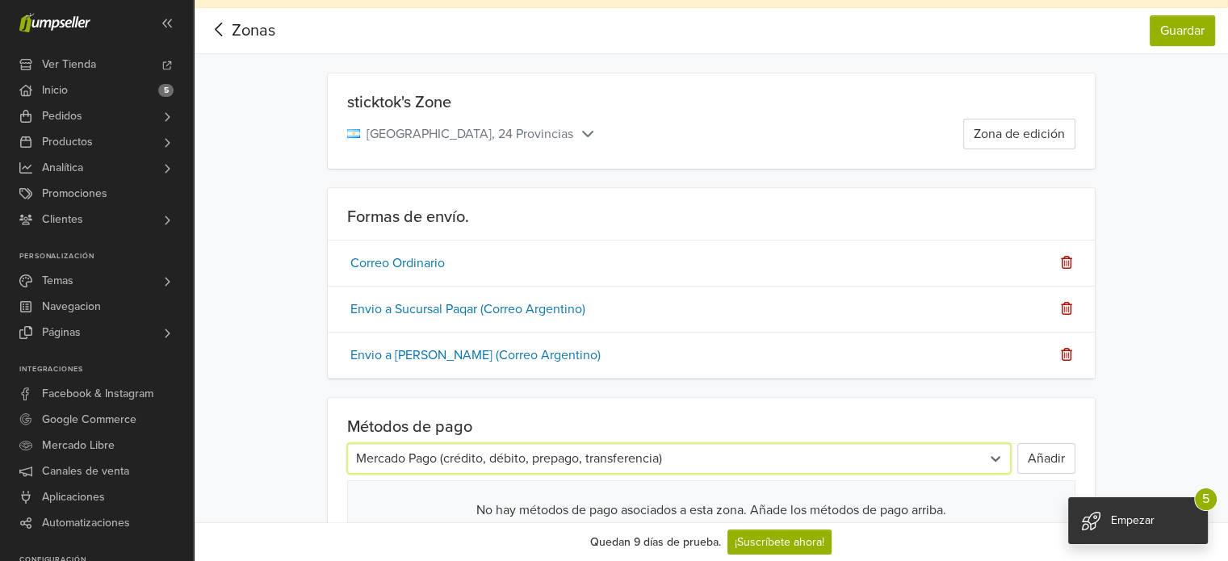
scroll to position [0, 0]
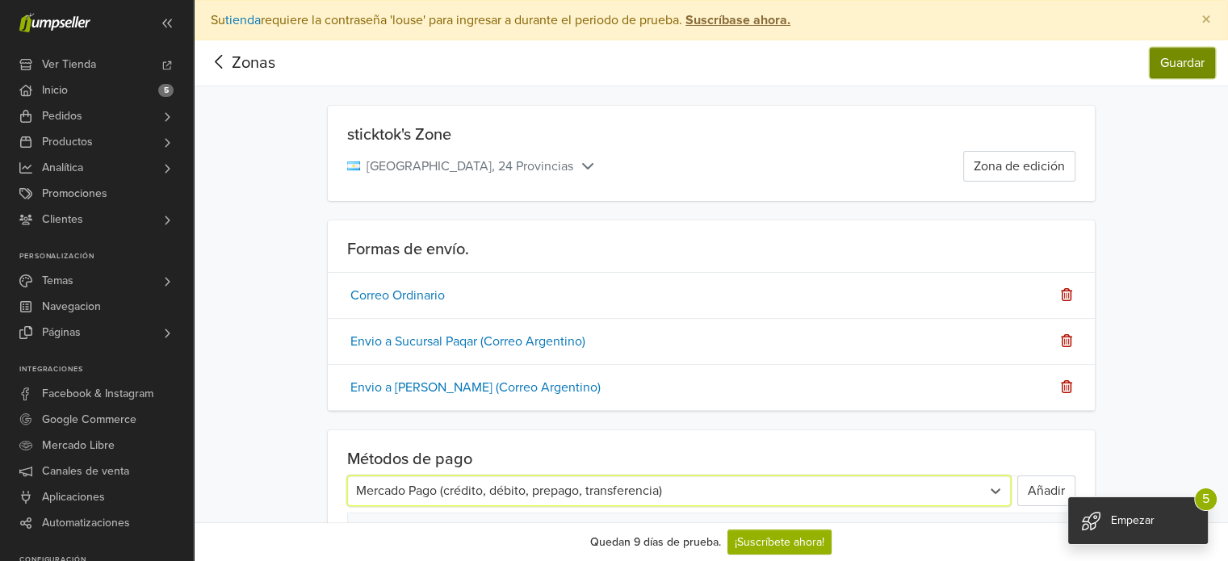
click at [1162, 60] on button "Guardar" at bounding box center [1182, 63] width 65 height 31
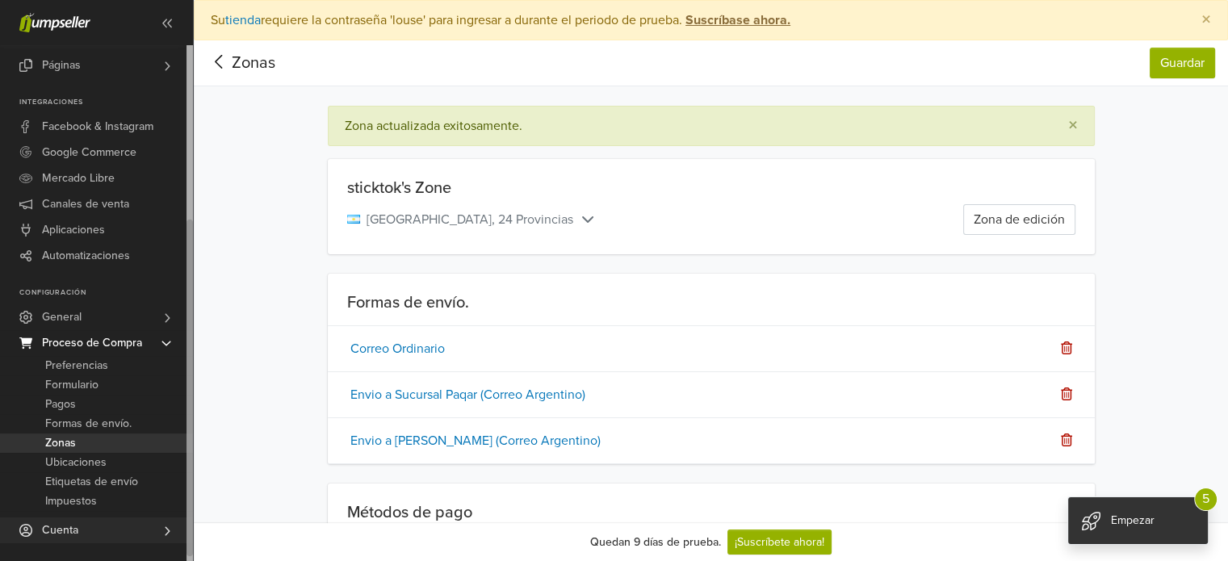
drag, startPoint x: 191, startPoint y: 222, endPoint x: 184, endPoint y: 535, distance: 313.3
click at [181, 522] on div "Ver Tienda Inicio 5 Pedidos Todas las Órdenes Abandonado Despachos Citas" at bounding box center [96, 303] width 193 height 516
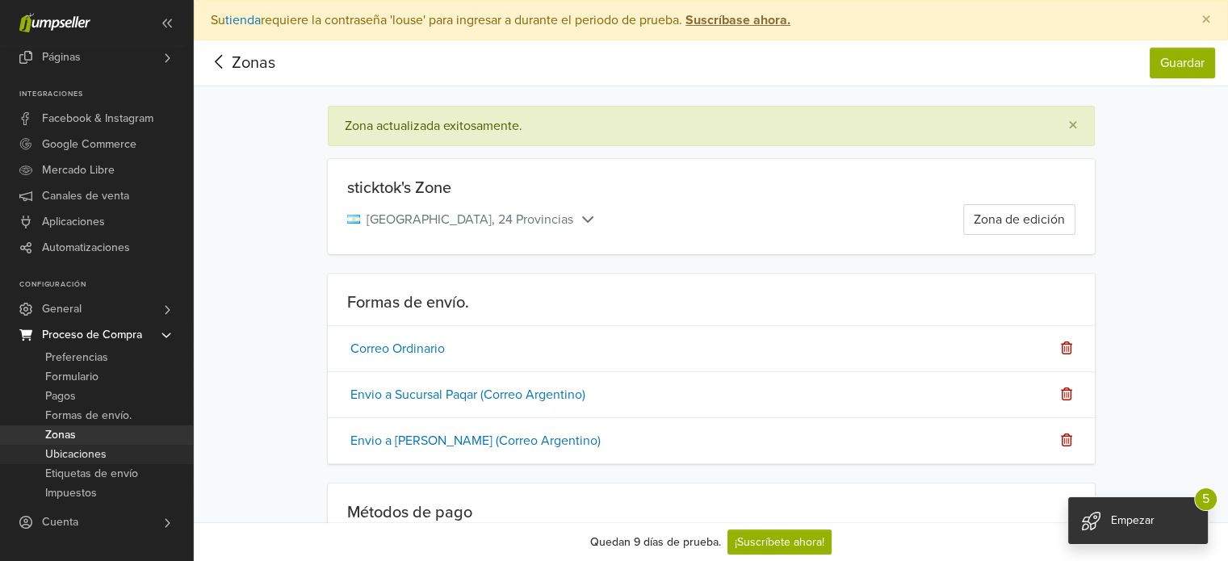
click at [64, 462] on span "Ubicaciones" at bounding box center [75, 454] width 61 height 19
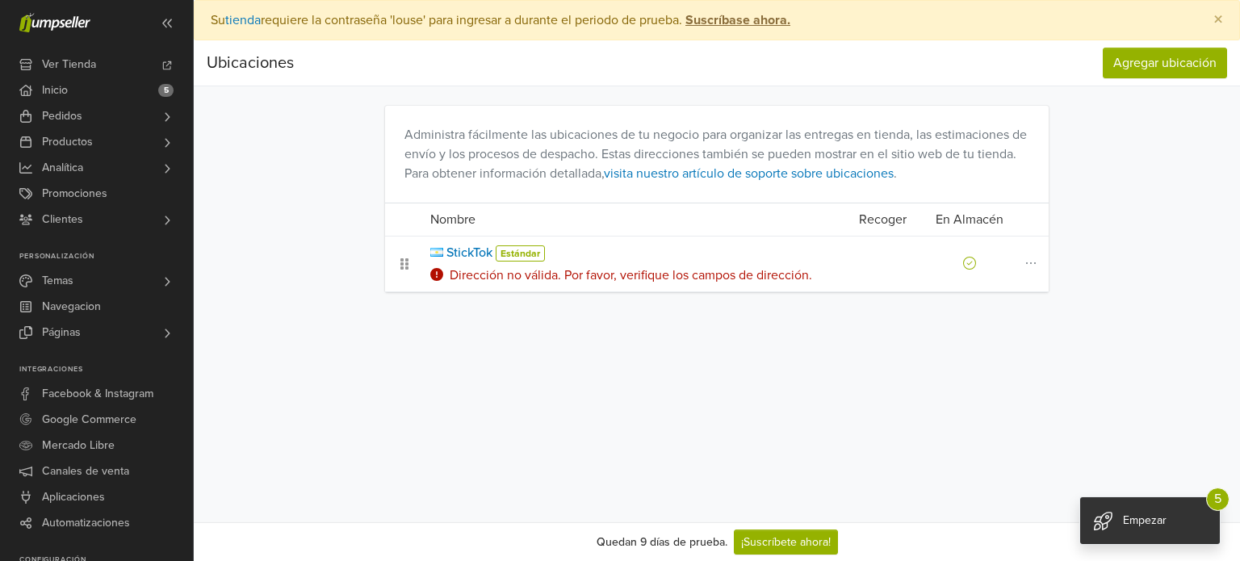
click at [659, 278] on div "Dirección no válida. Por favor, verifique los campos de dirección." at bounding box center [629, 275] width 399 height 19
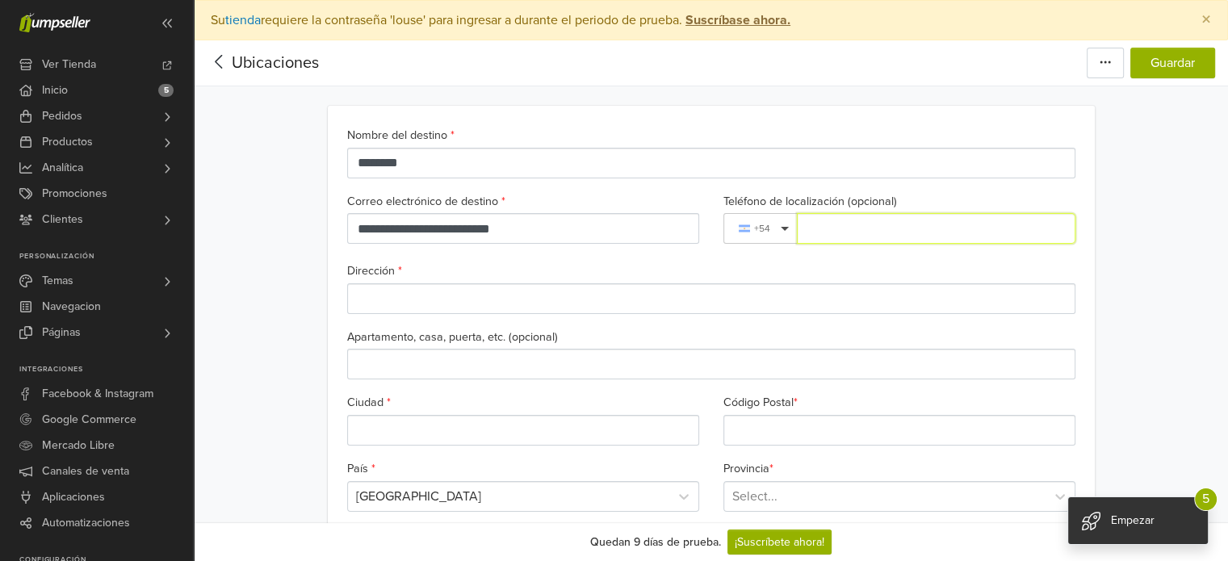
click at [833, 229] on input "Teléfono de localización (opcional)" at bounding box center [936, 228] width 278 height 31
type input "**********"
click at [889, 255] on div "**********" at bounding box center [711, 462] width 752 height 674
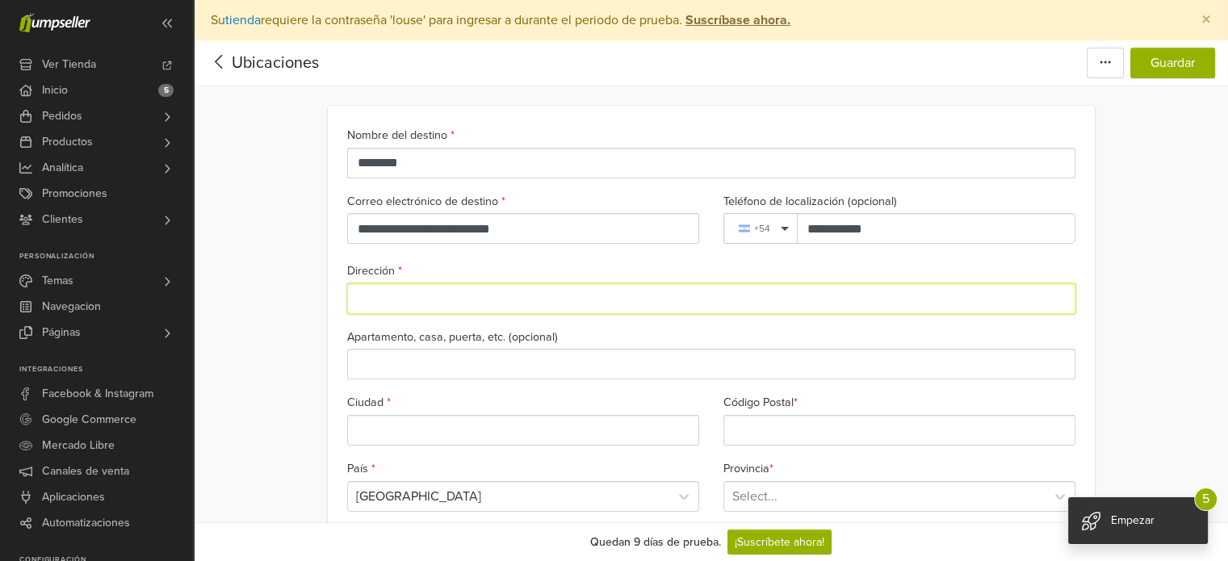
click at [488, 299] on input "Dirección *" at bounding box center [711, 298] width 728 height 31
type input "*****"
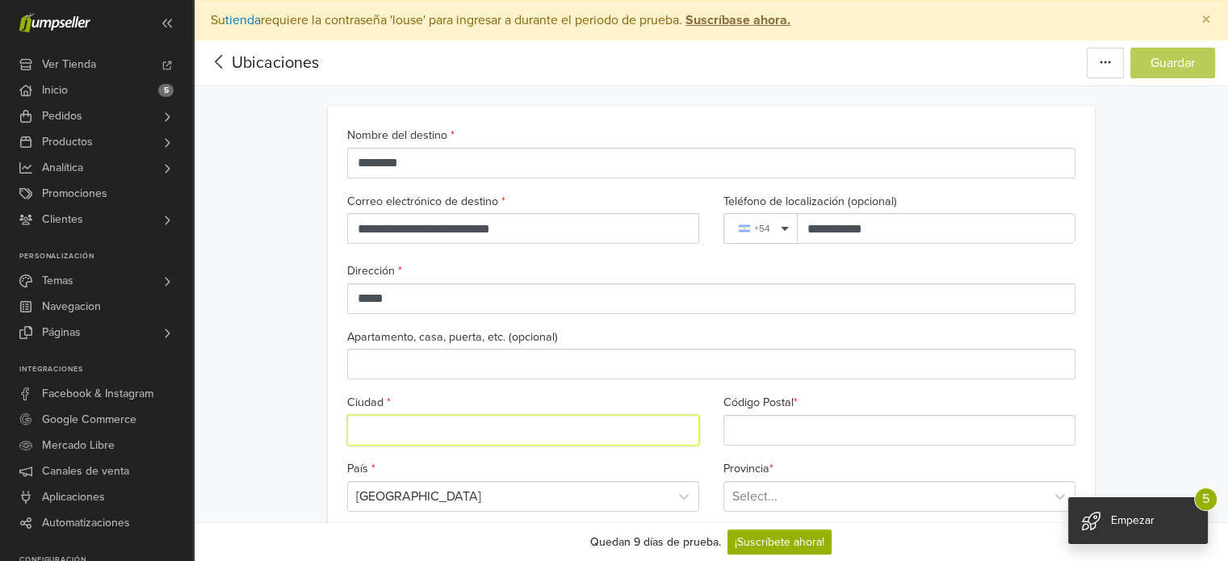
click at [428, 419] on input "Ciudad *" at bounding box center [523, 430] width 352 height 31
type input "**********"
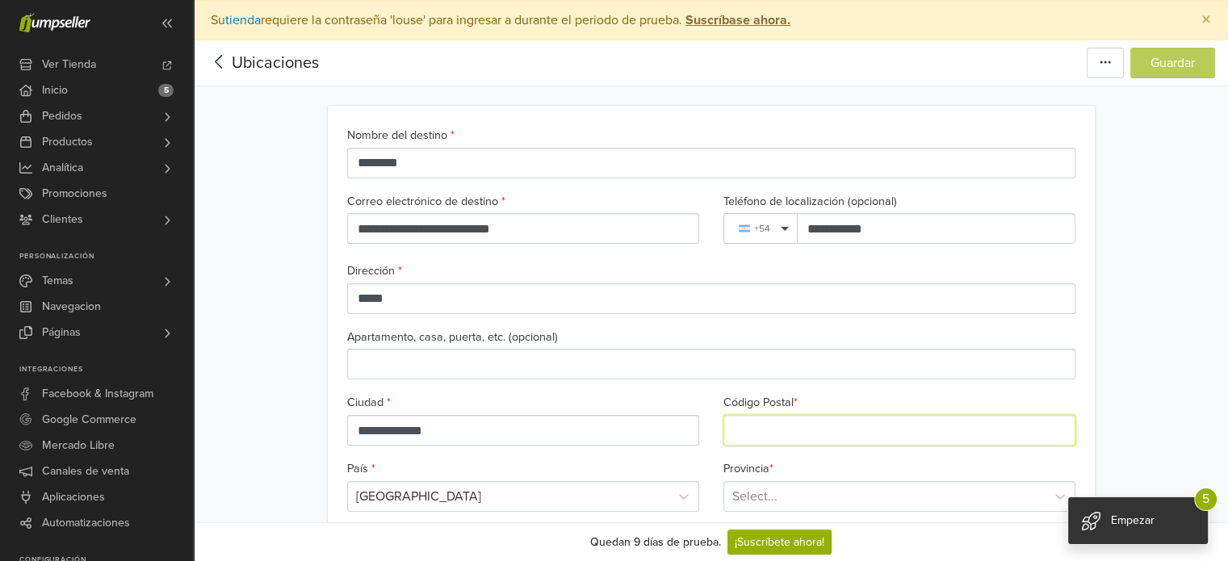
type input "****"
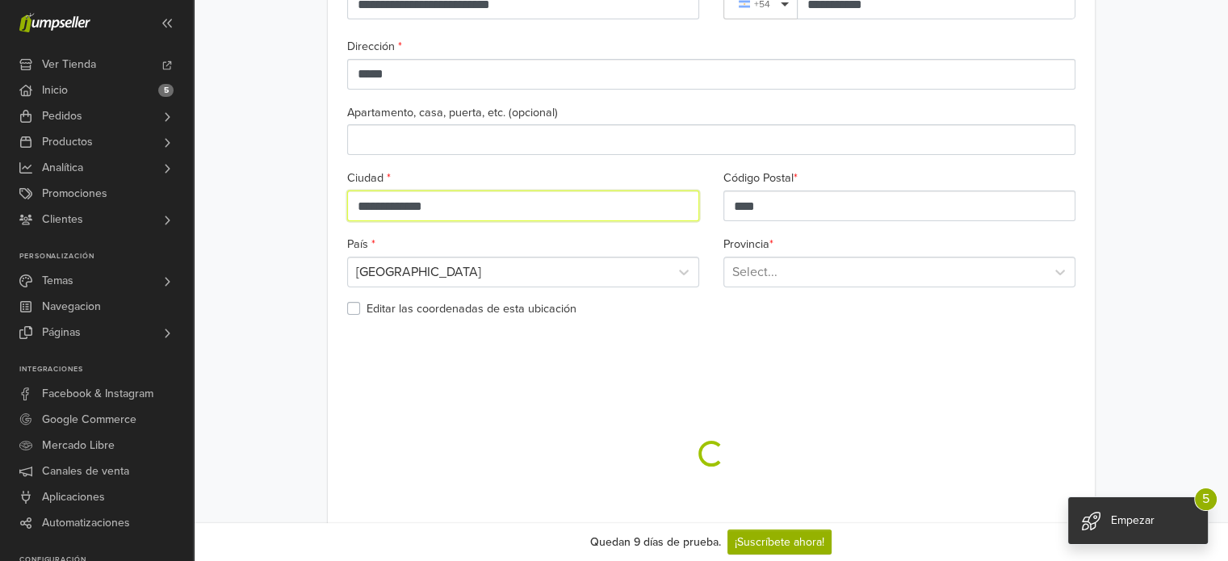
scroll to position [233, 0]
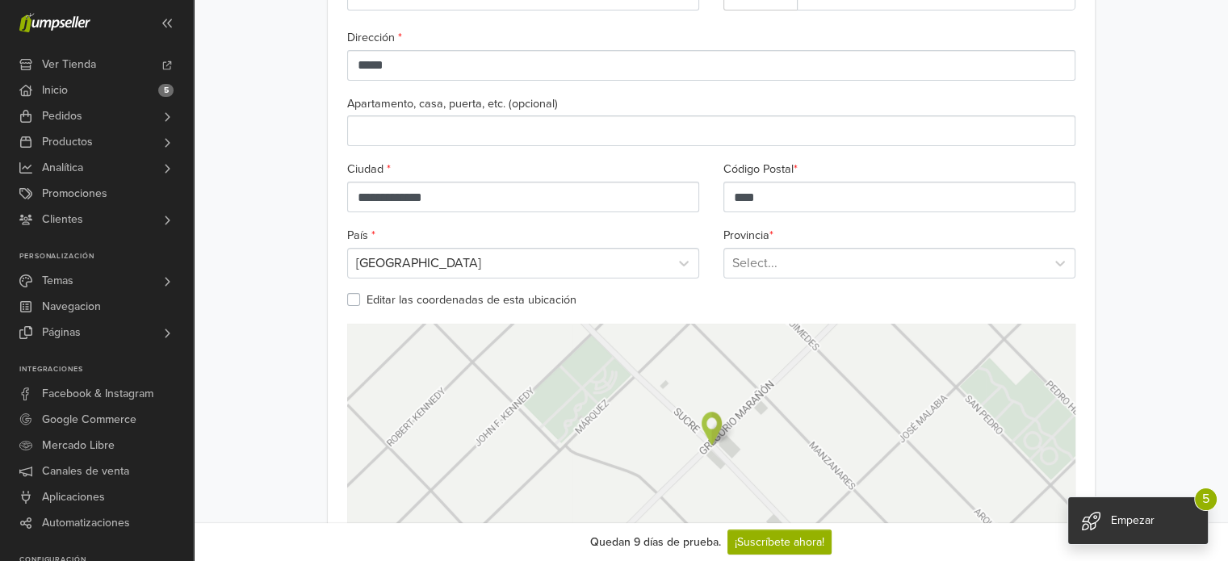
click at [861, 258] on div at bounding box center [884, 263] width 305 height 23
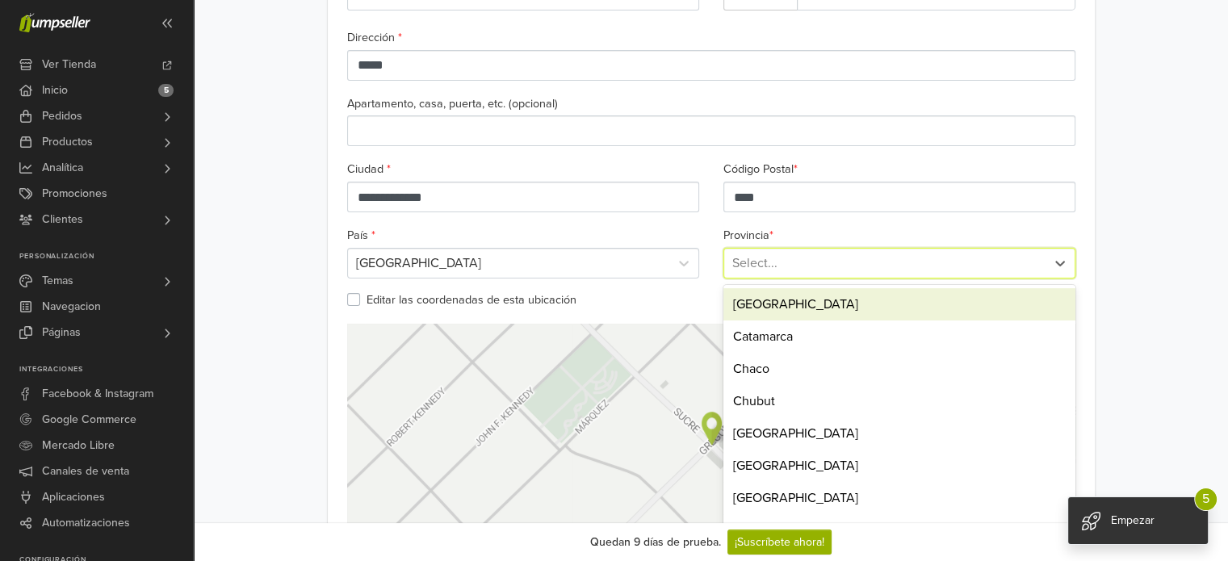
click at [853, 299] on div "[GEOGRAPHIC_DATA]" at bounding box center [899, 304] width 352 height 32
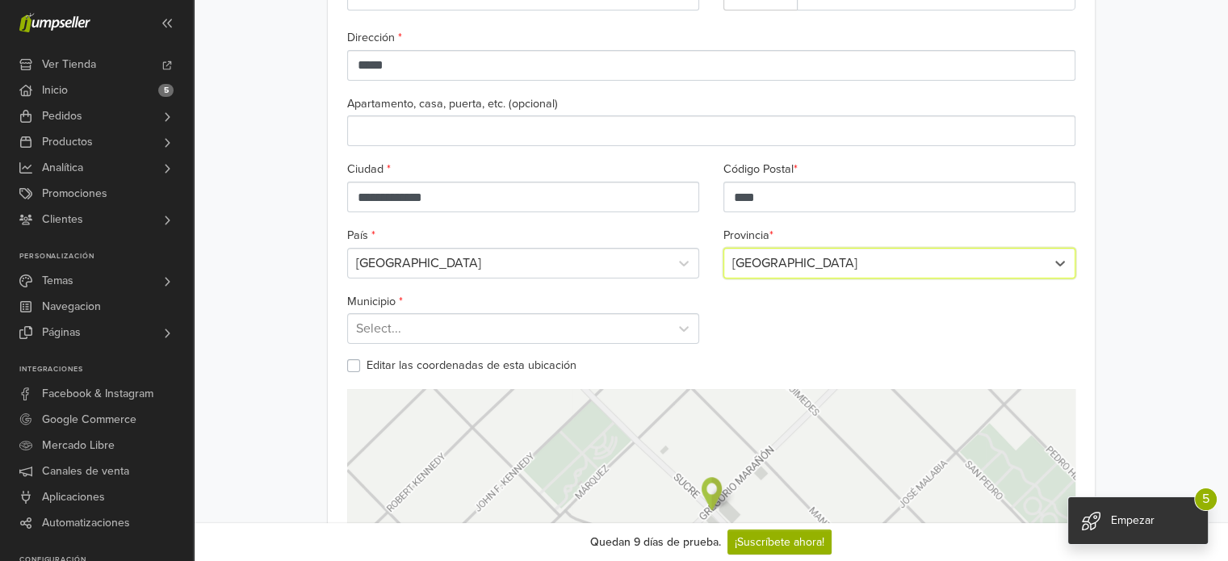
click at [456, 325] on div at bounding box center [508, 328] width 305 height 23
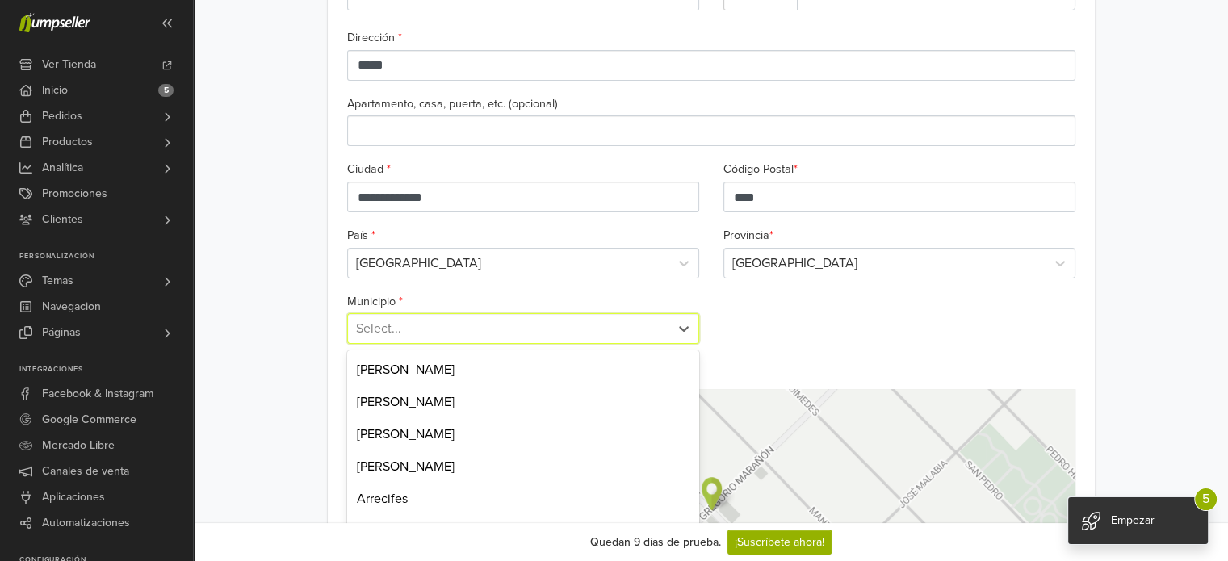
scroll to position [268, 0]
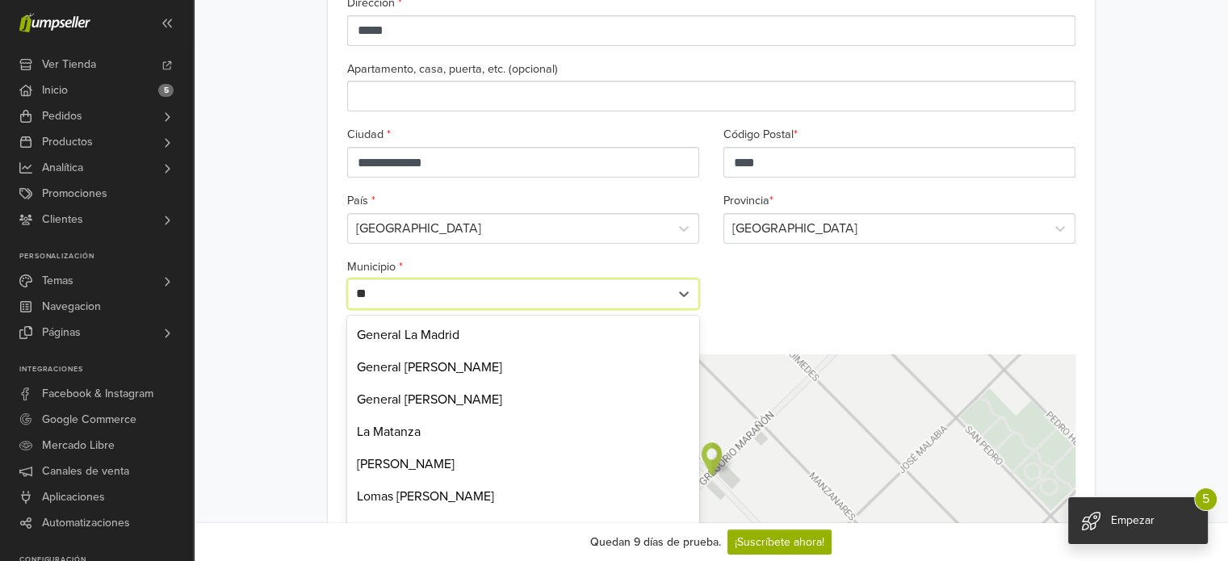
type input "***"
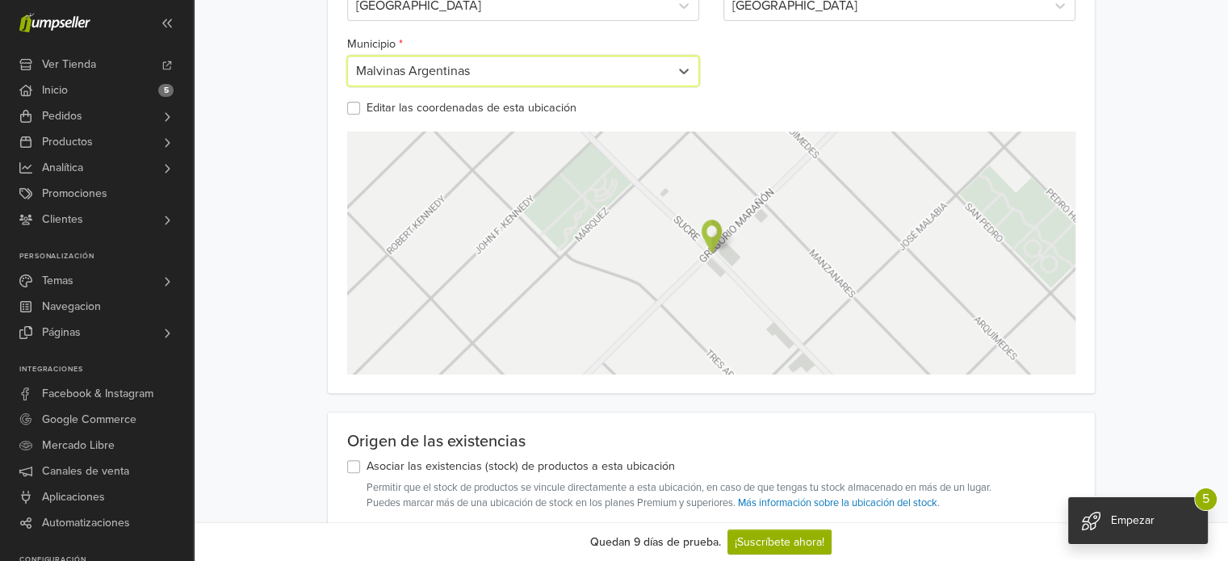
scroll to position [458, 0]
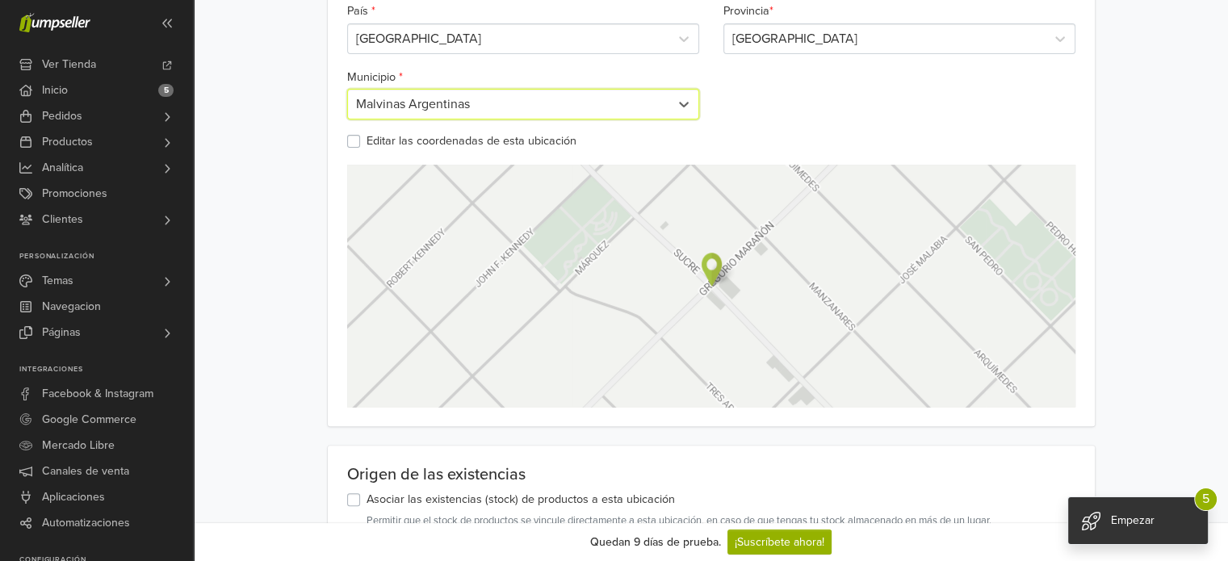
click at [366, 141] on label "Editar las coordenadas de esta ubicación" at bounding box center [471, 141] width 210 height 18
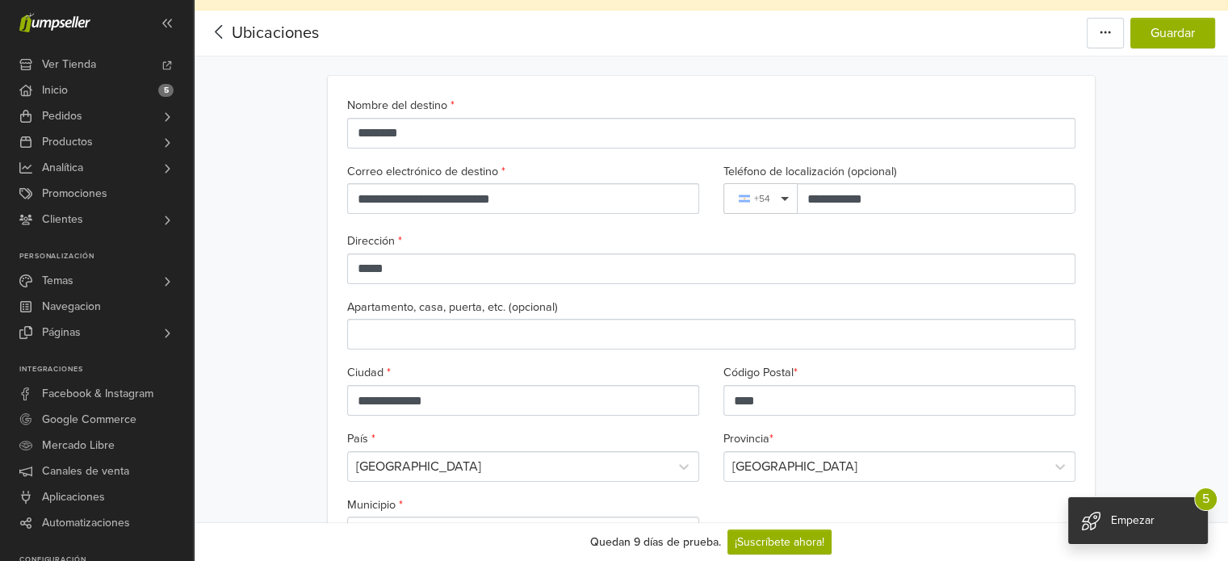
scroll to position [29, 0]
click at [1183, 27] on button "Guardar" at bounding box center [1172, 34] width 85 height 31
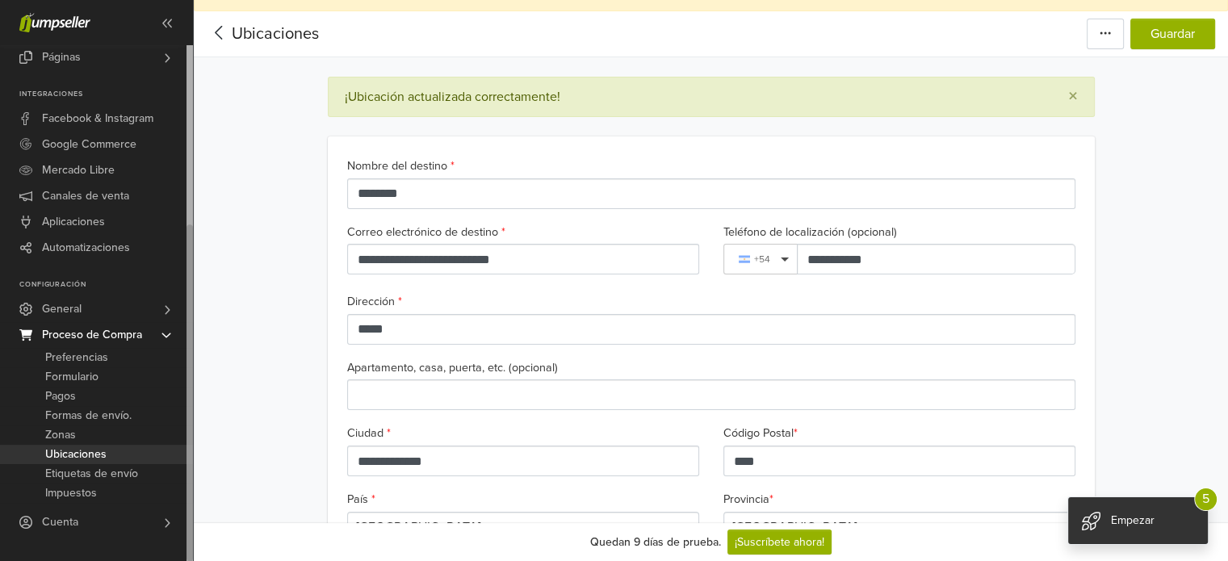
drag, startPoint x: 191, startPoint y: 250, endPoint x: 182, endPoint y: 578, distance: 327.8
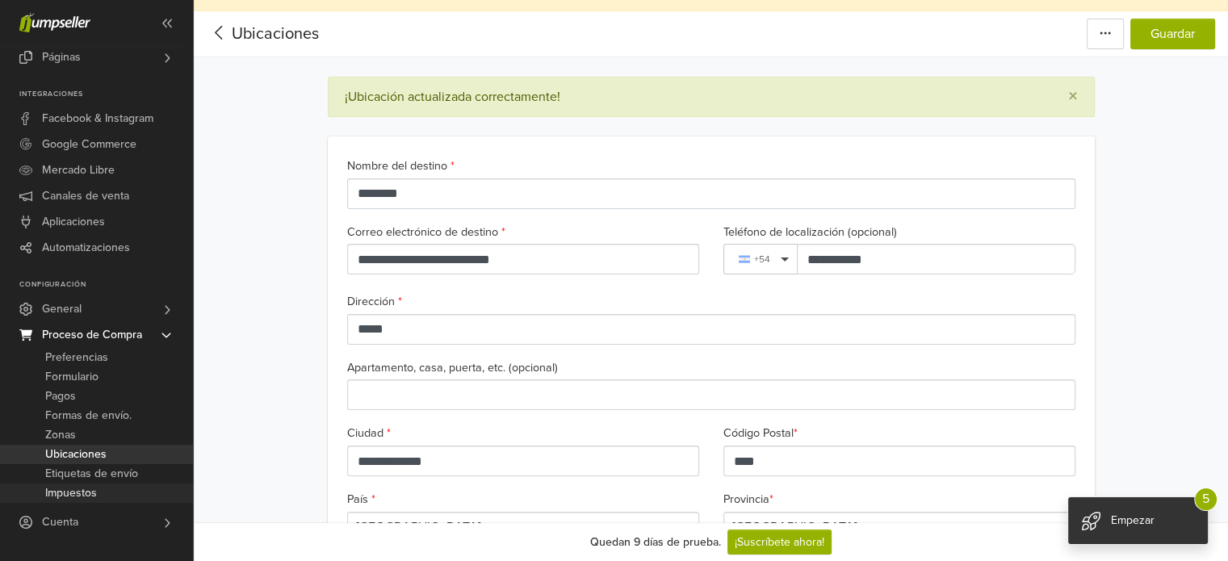
click at [115, 484] on link "Impuestos" at bounding box center [96, 493] width 193 height 19
